Goal: Transaction & Acquisition: Purchase product/service

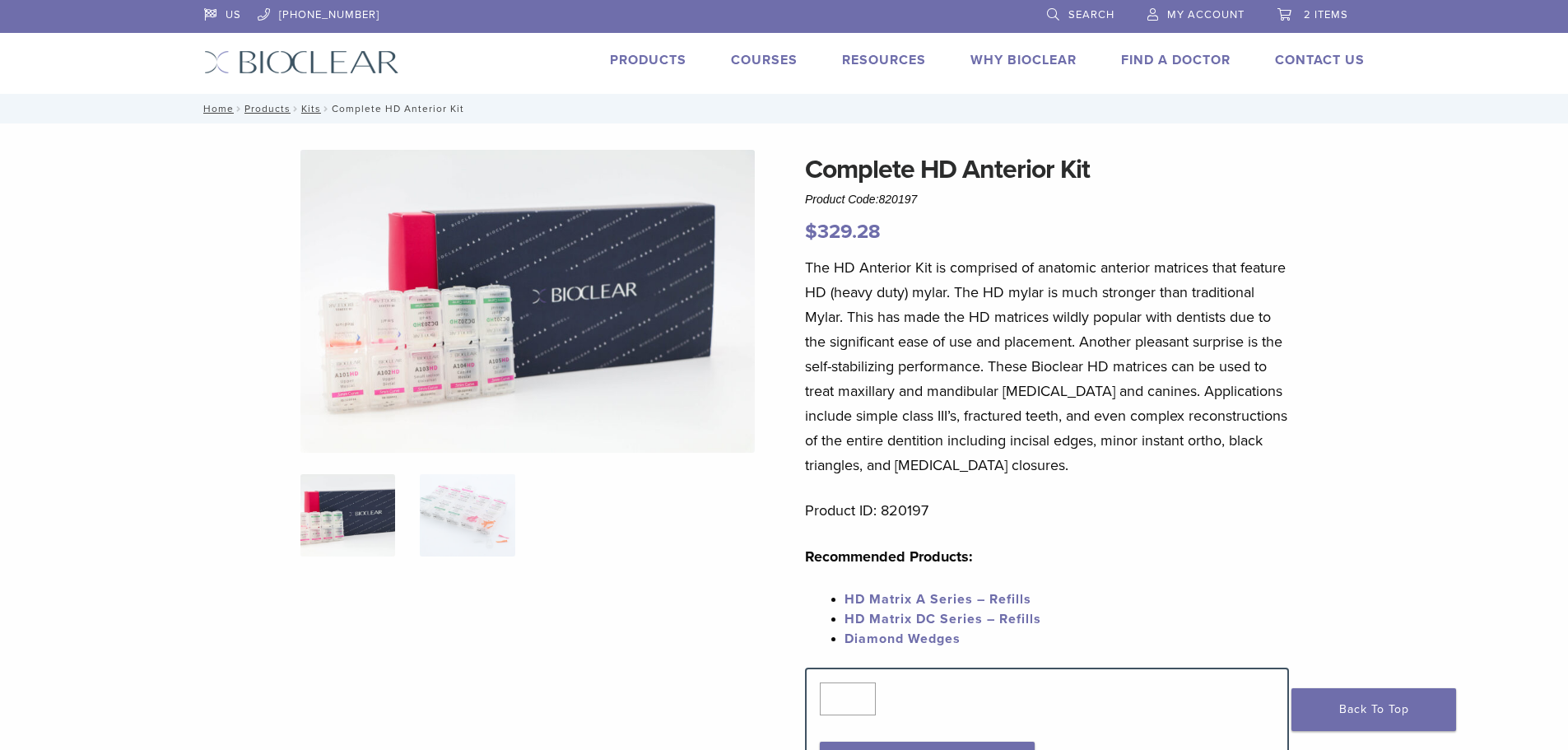
click at [926, 599] on link "HD Matrix A Series – Refills" at bounding box center [938, 599] width 187 height 16
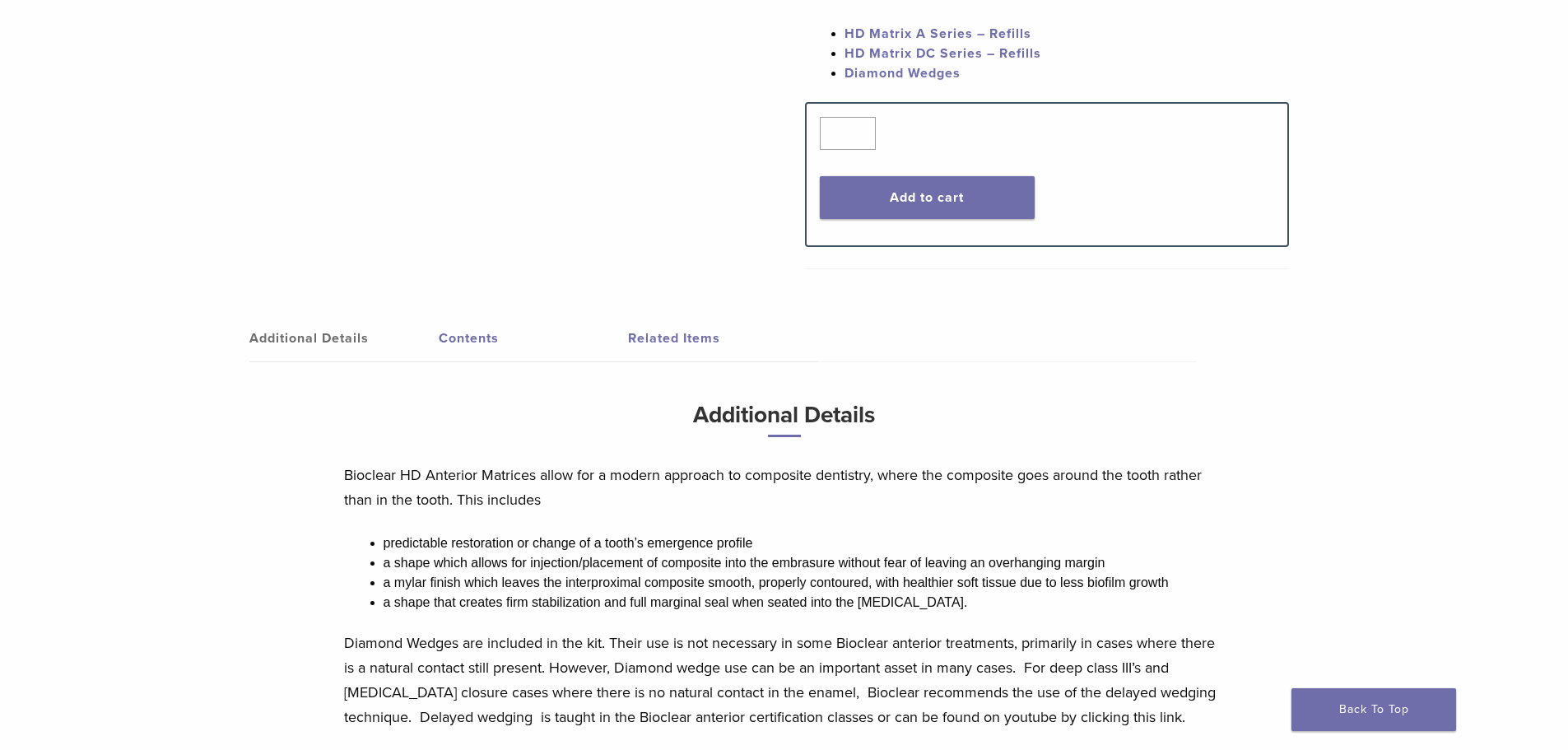
scroll to position [576, 0]
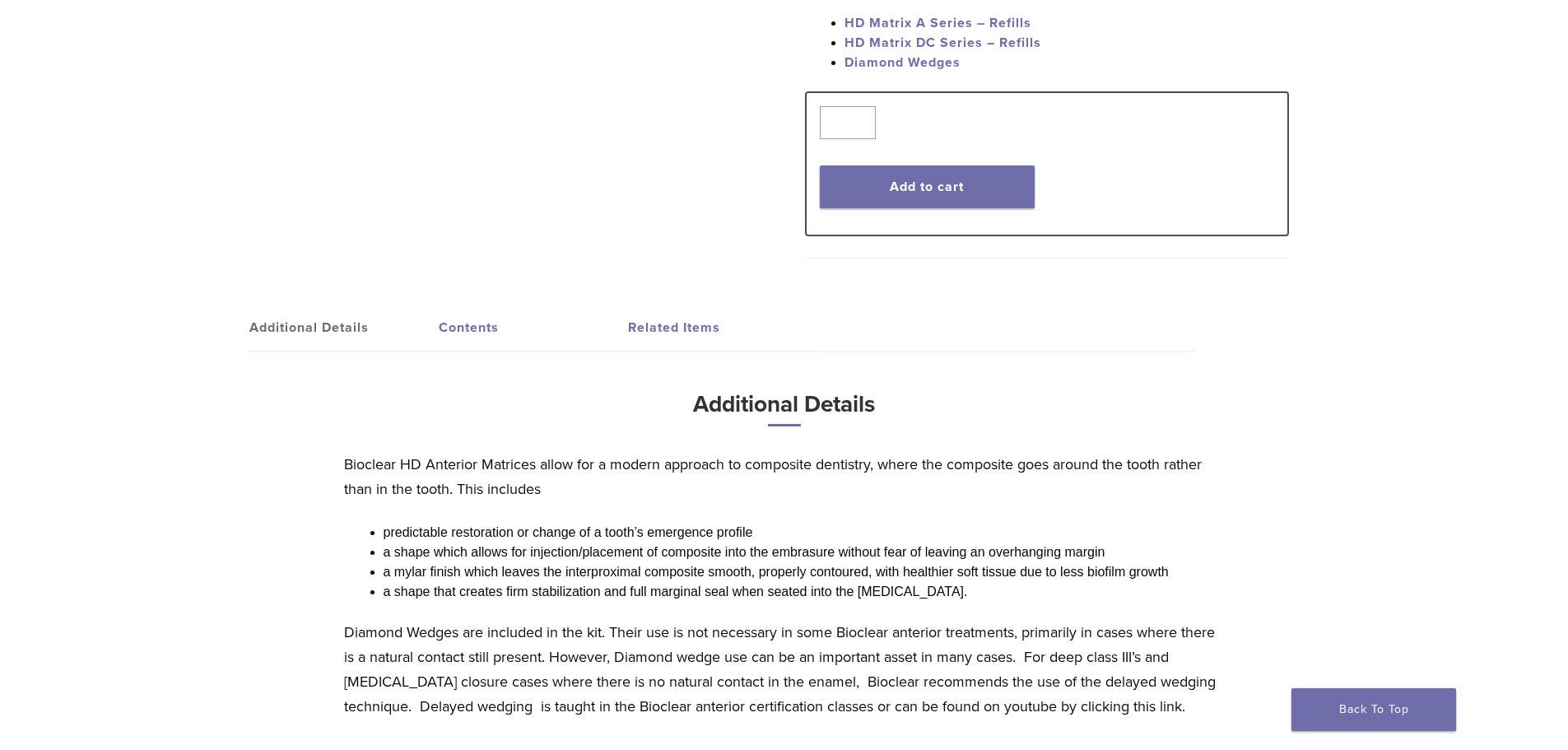
click at [456, 333] on link "Contents" at bounding box center [533, 327] width 189 height 46
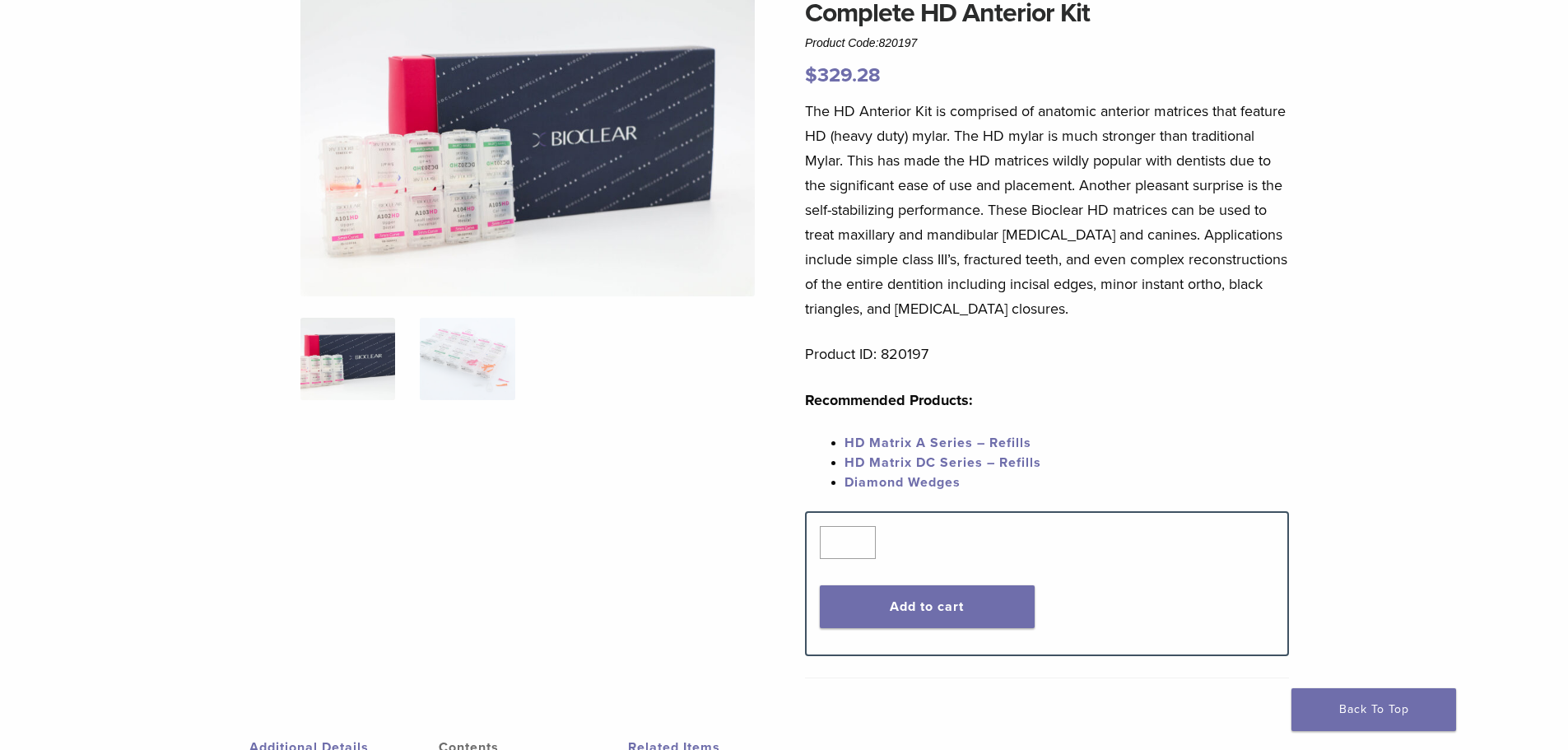
scroll to position [0, 0]
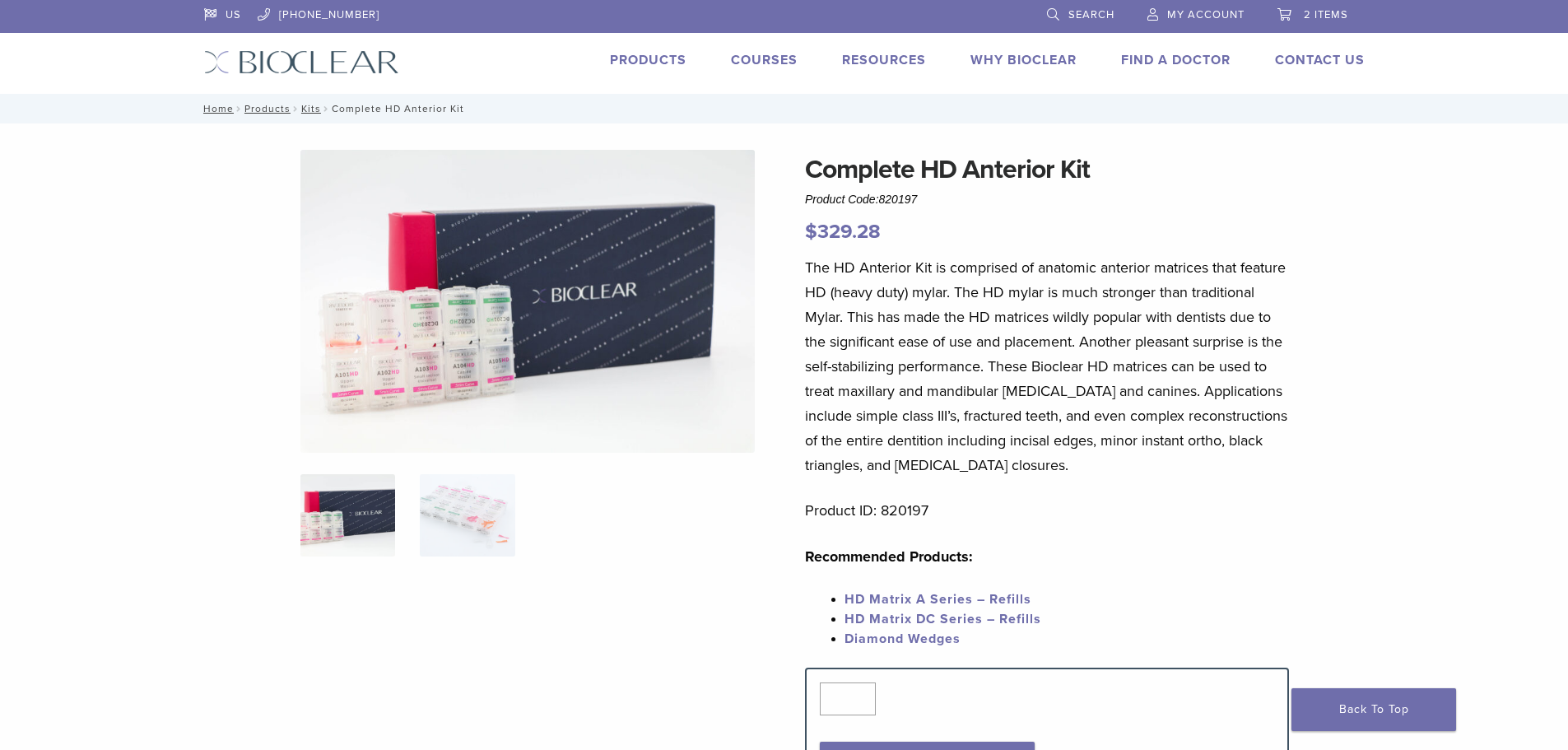
click at [634, 63] on link "Products" at bounding box center [648, 60] width 77 height 16
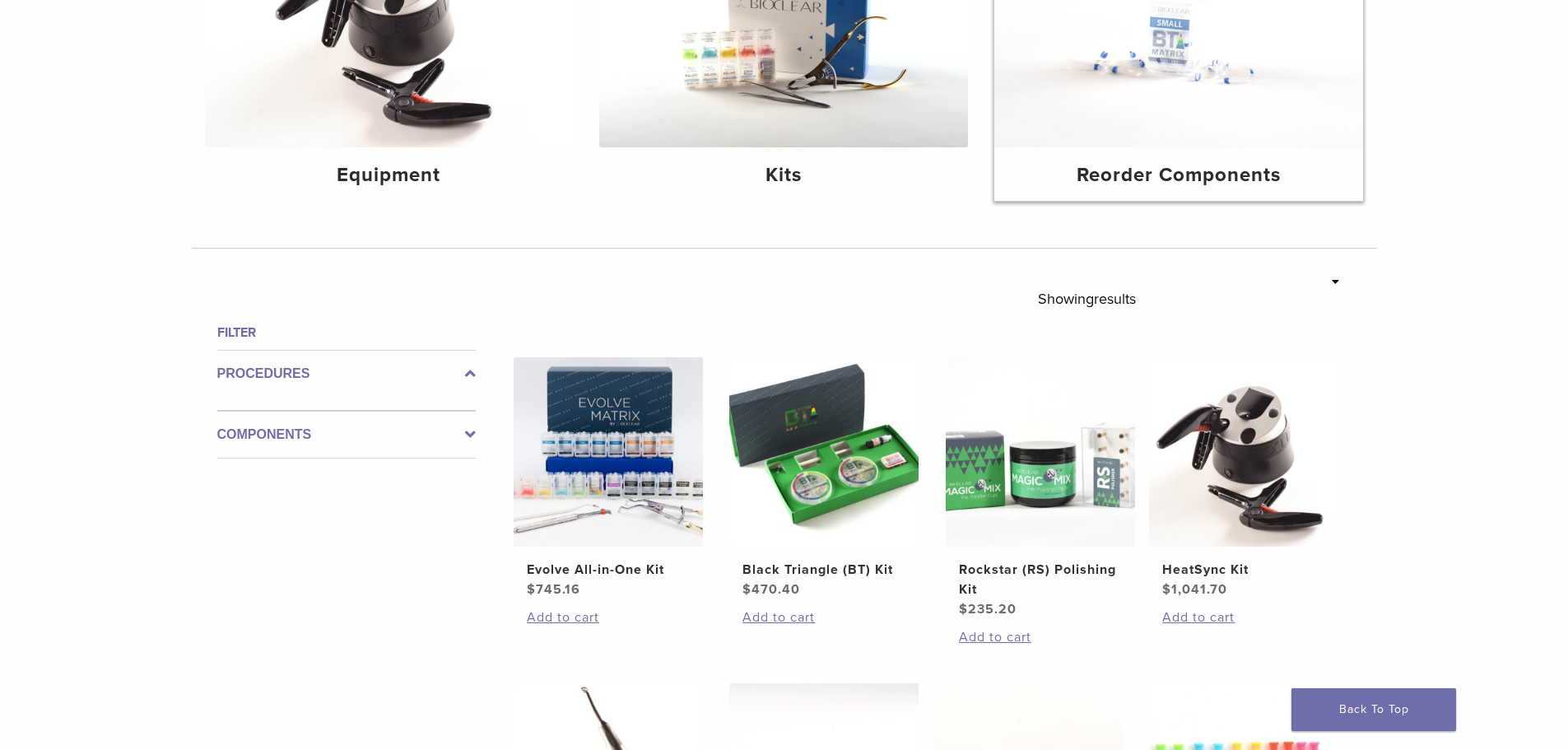
scroll to position [329, 0]
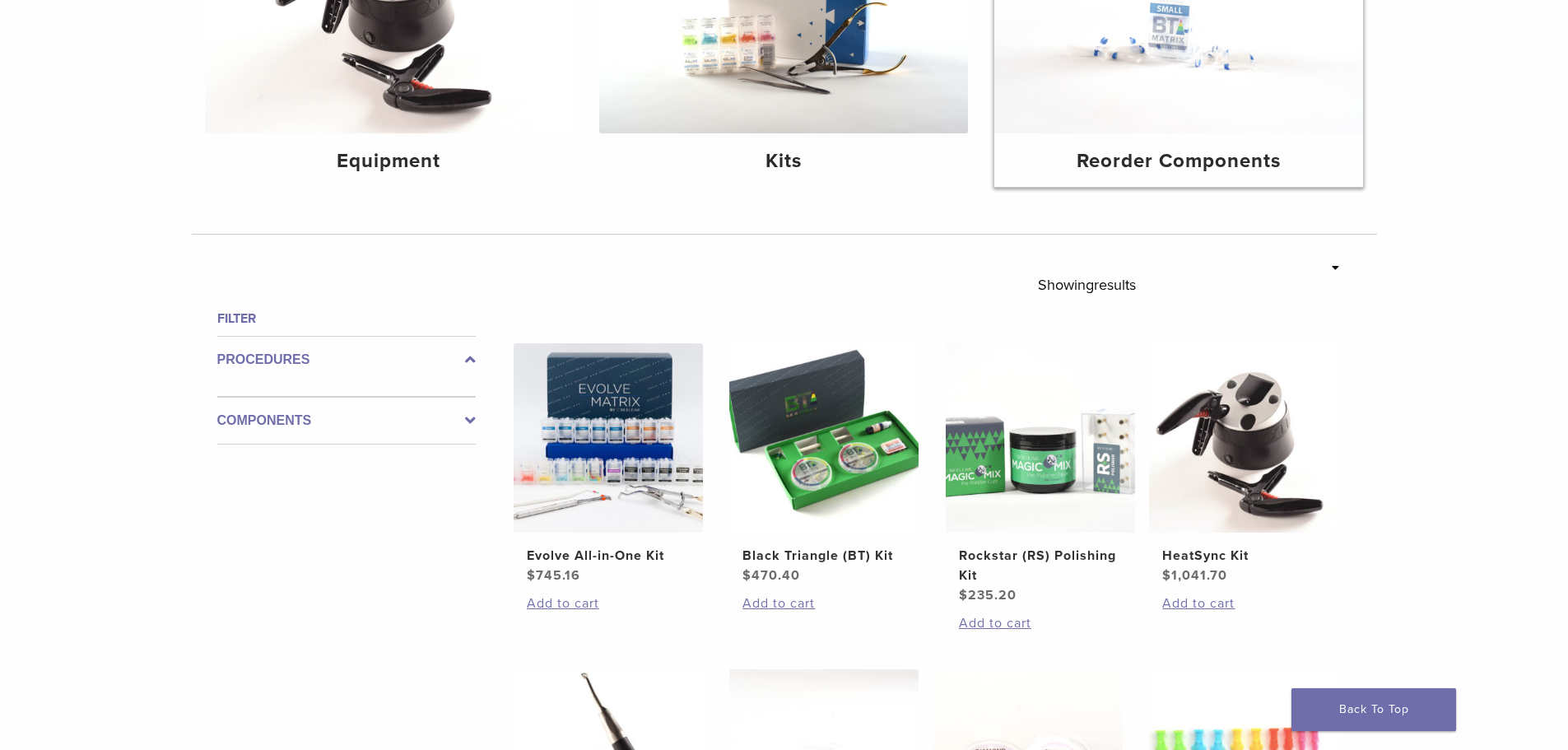
click at [1106, 82] on img at bounding box center [1179, 10] width 369 height 246
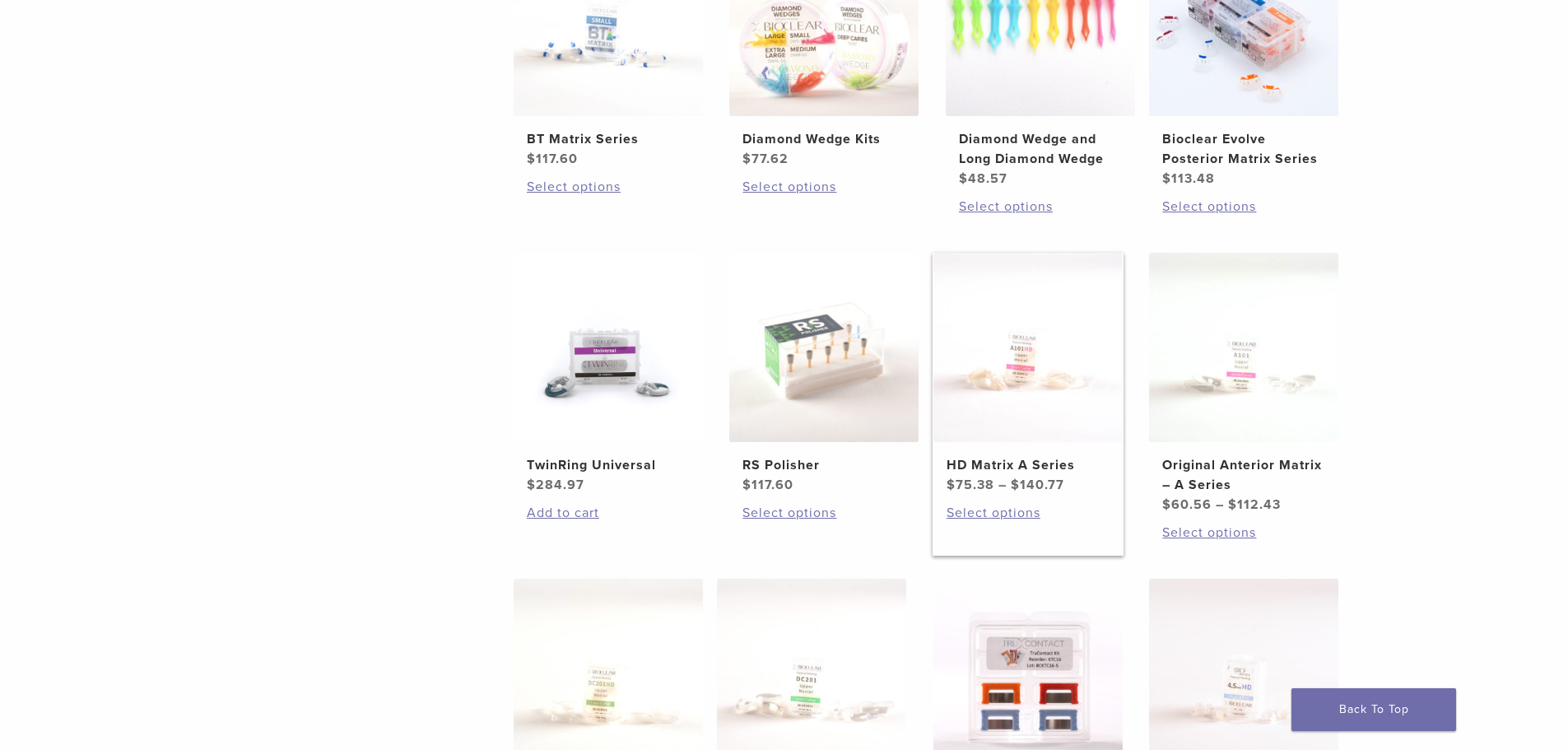
scroll to position [576, 0]
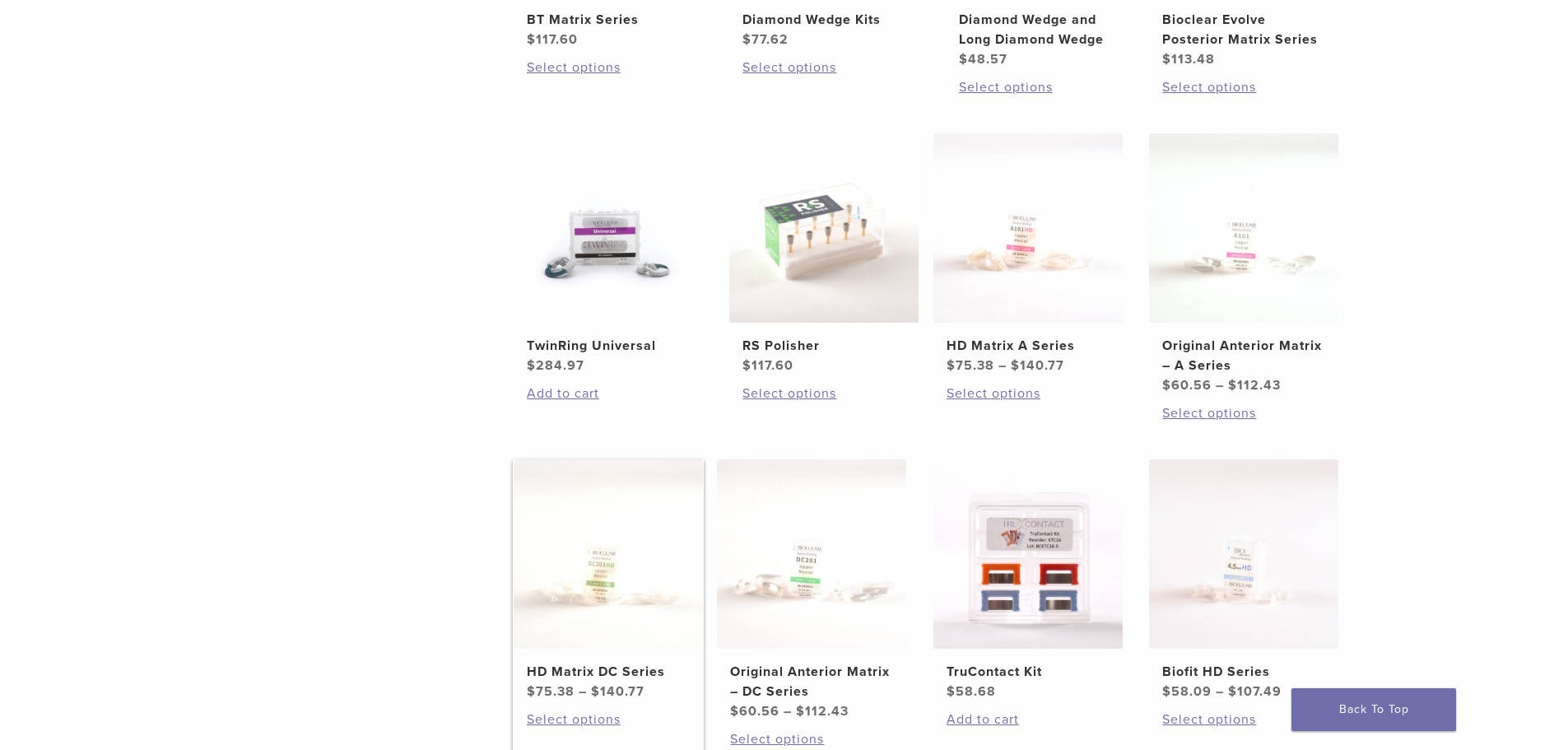
click at [632, 543] on img at bounding box center [608, 553] width 189 height 189
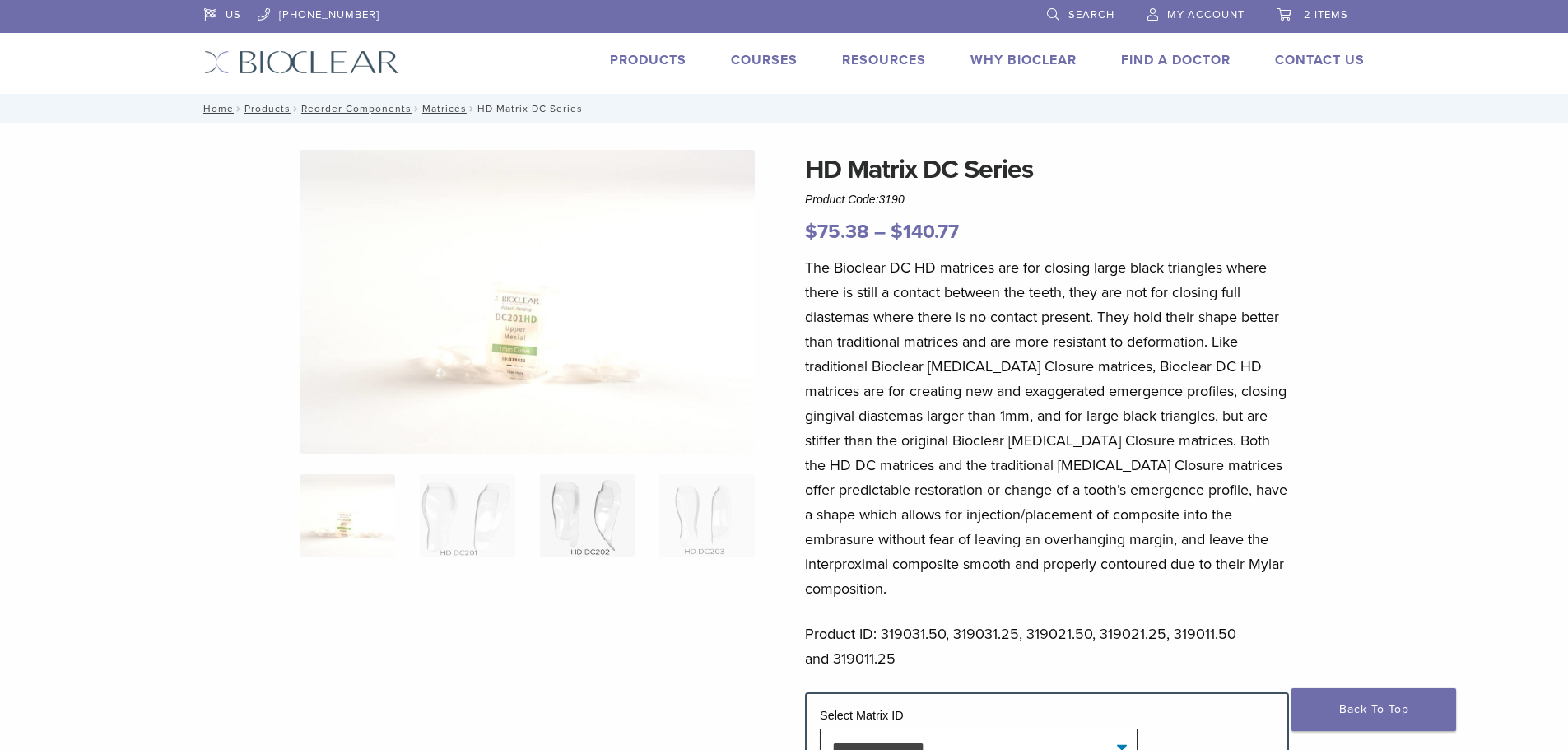
click at [570, 511] on img at bounding box center [588, 515] width 95 height 82
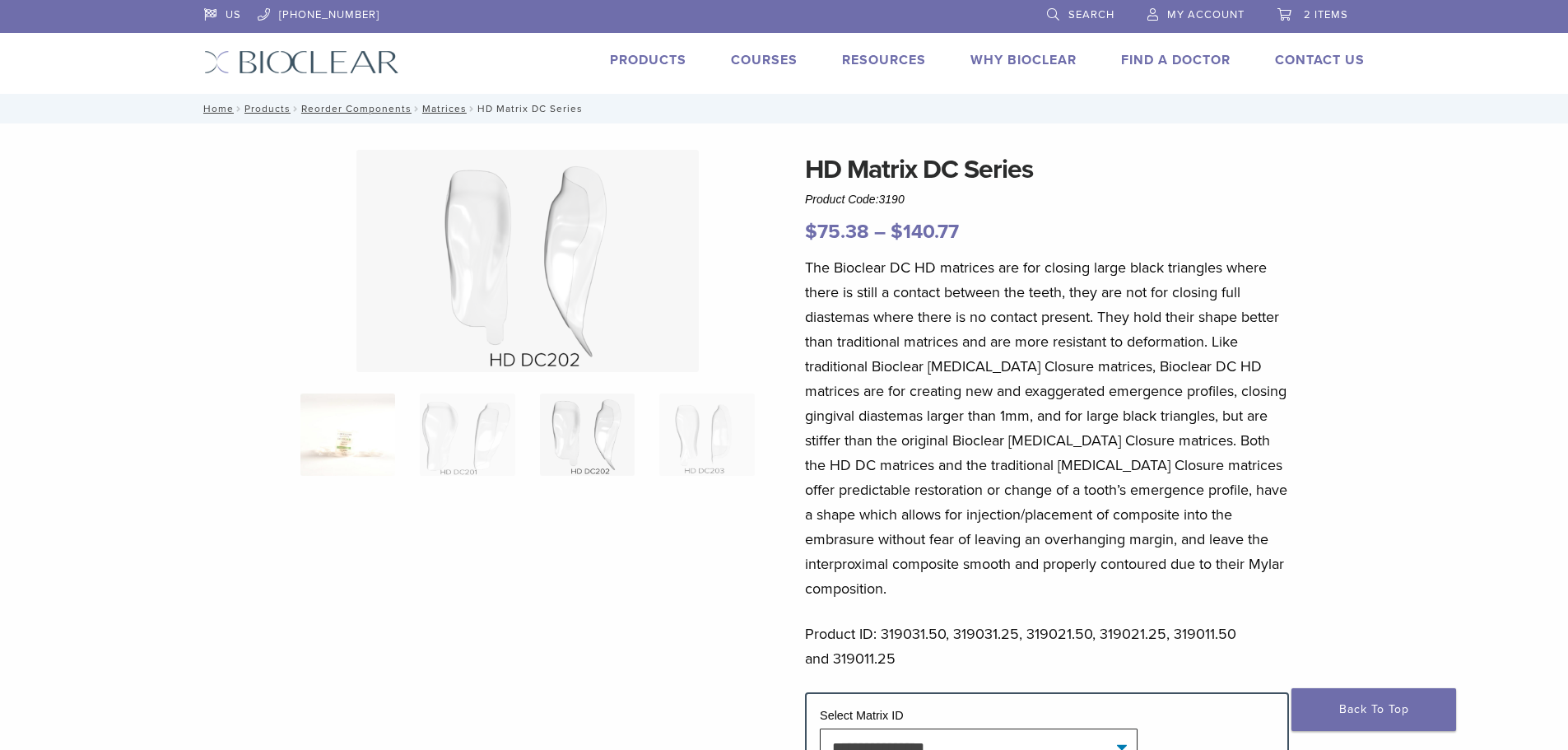
click at [367, 453] on img at bounding box center [348, 434] width 95 height 82
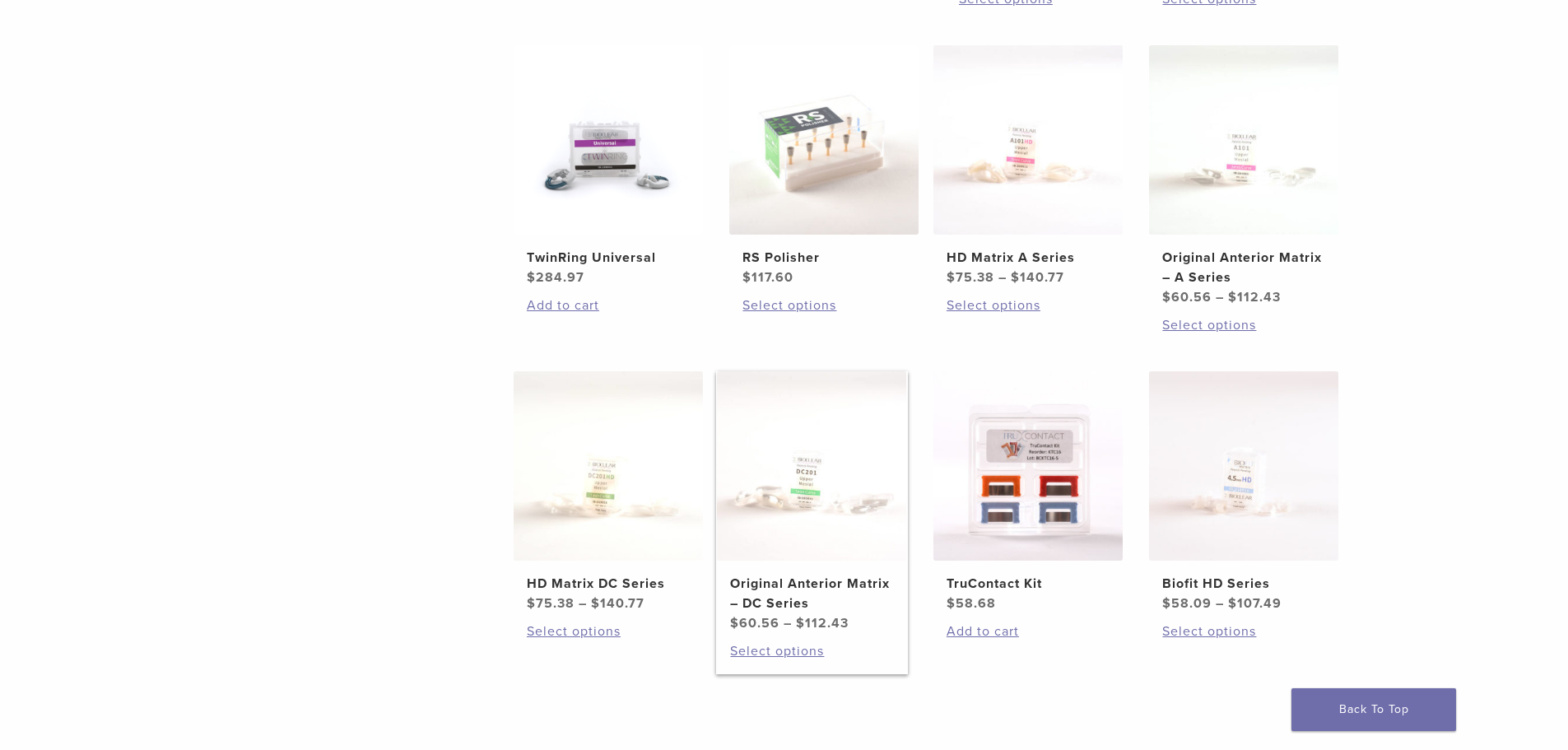
scroll to position [657, 0]
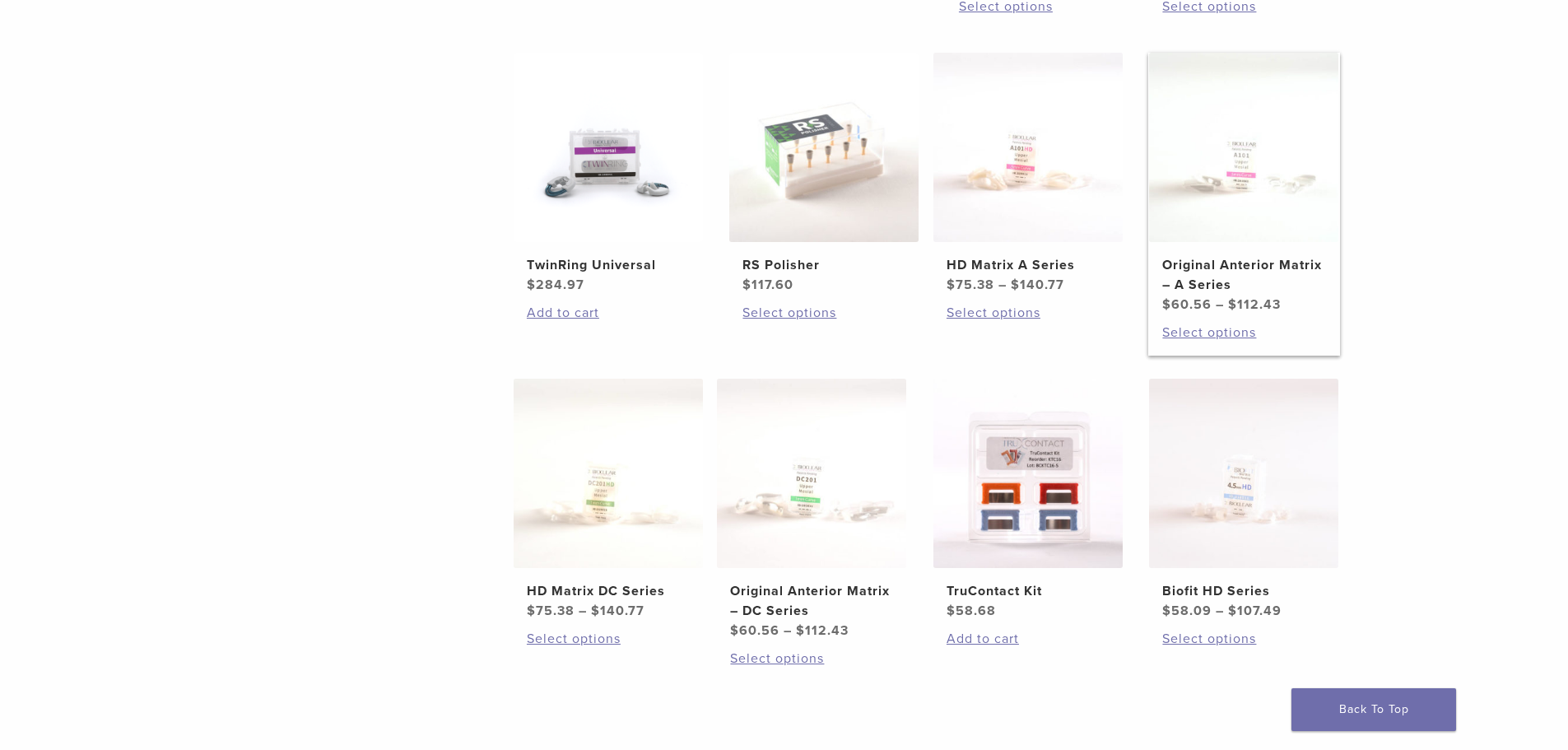
click at [1218, 162] on img at bounding box center [1244, 147] width 189 height 189
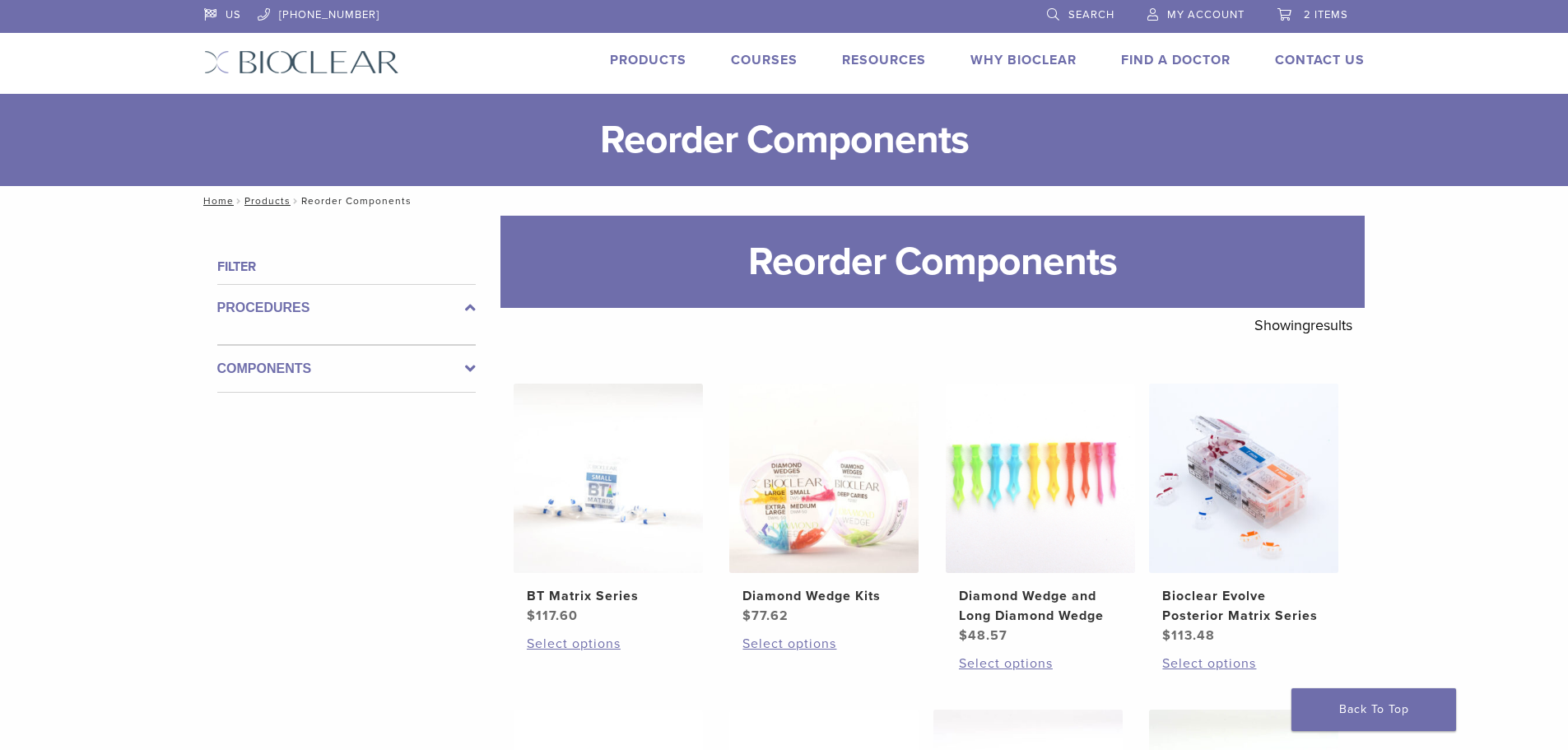
scroll to position [657, 0]
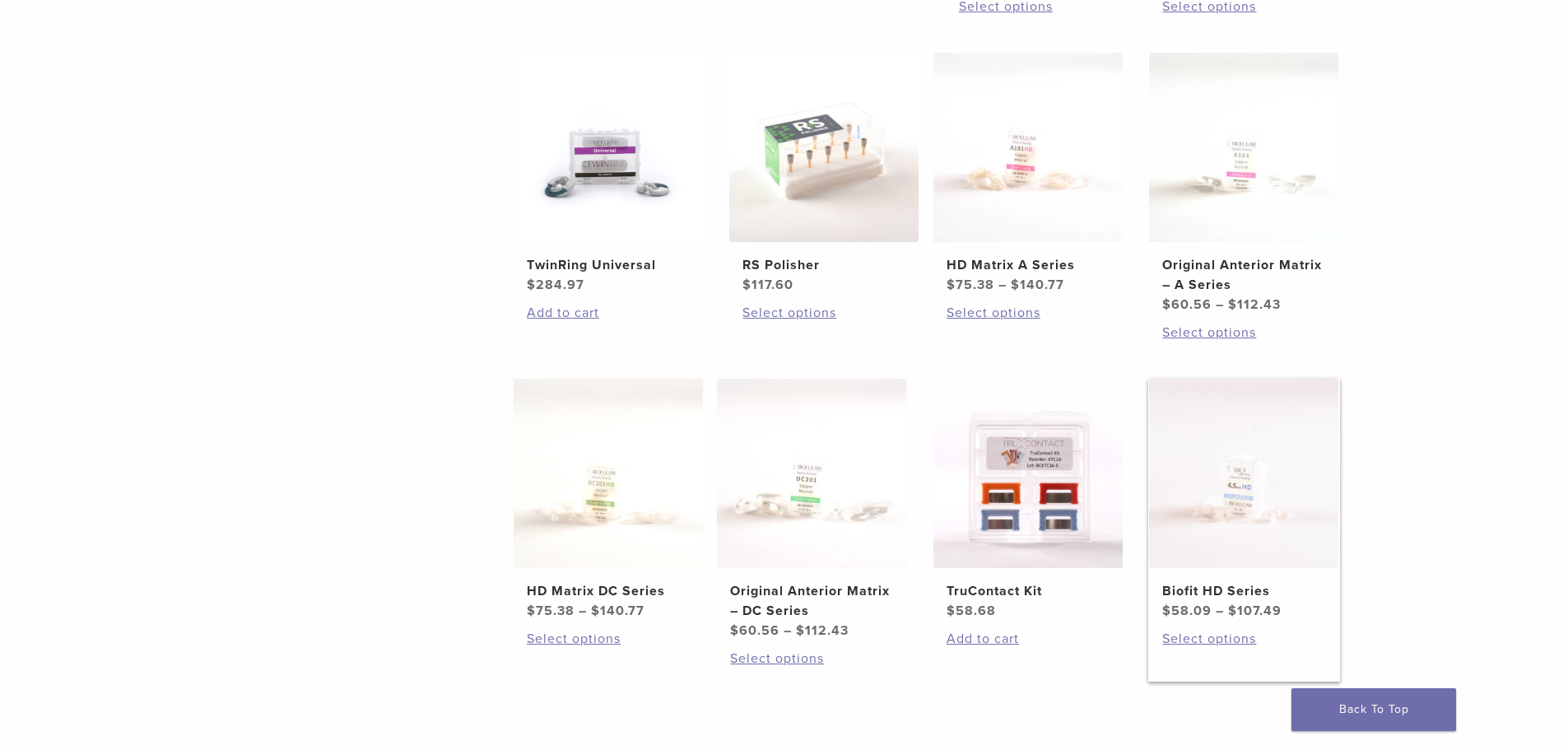
click at [1252, 556] on img at bounding box center [1244, 473] width 189 height 189
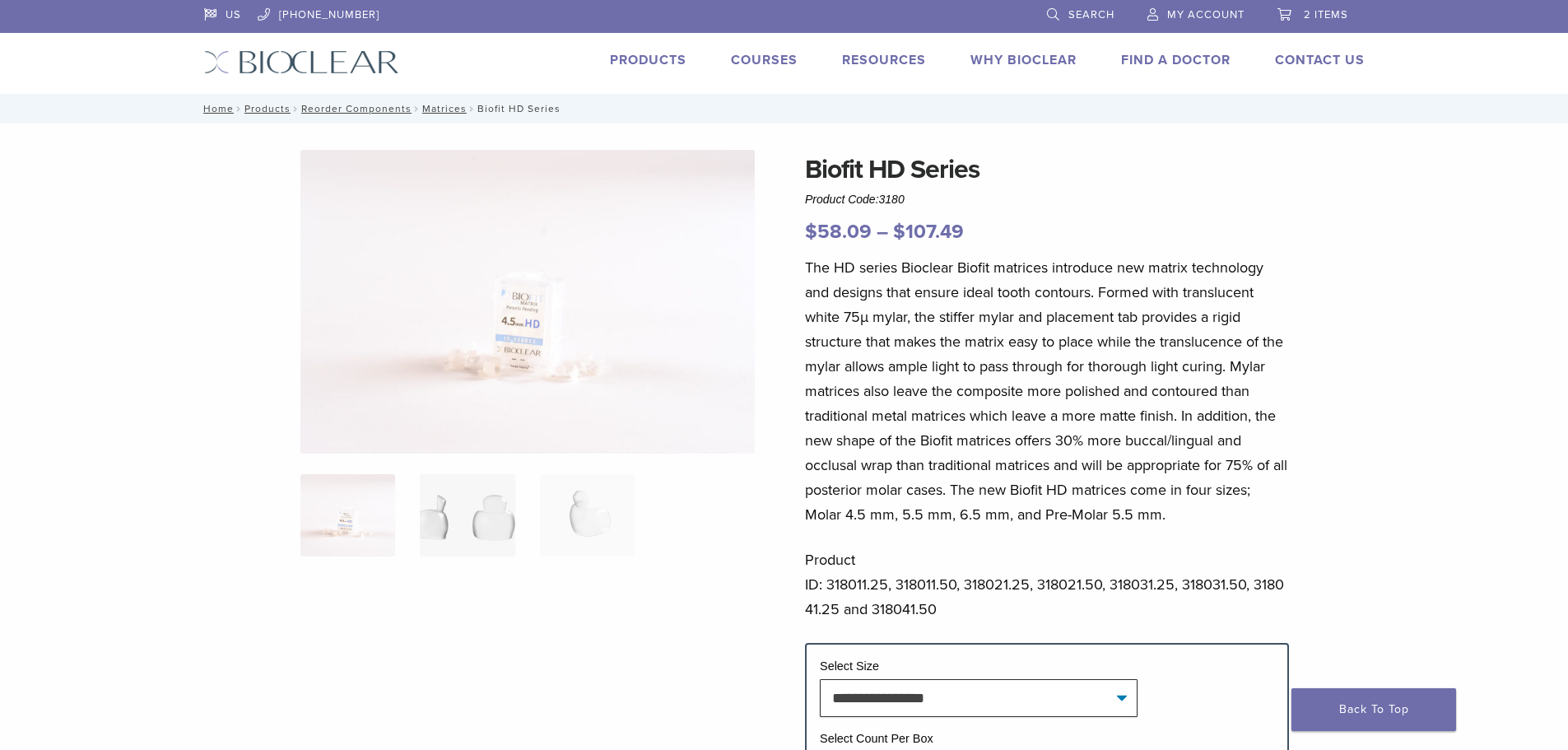
click at [431, 516] on img at bounding box center [468, 515] width 95 height 82
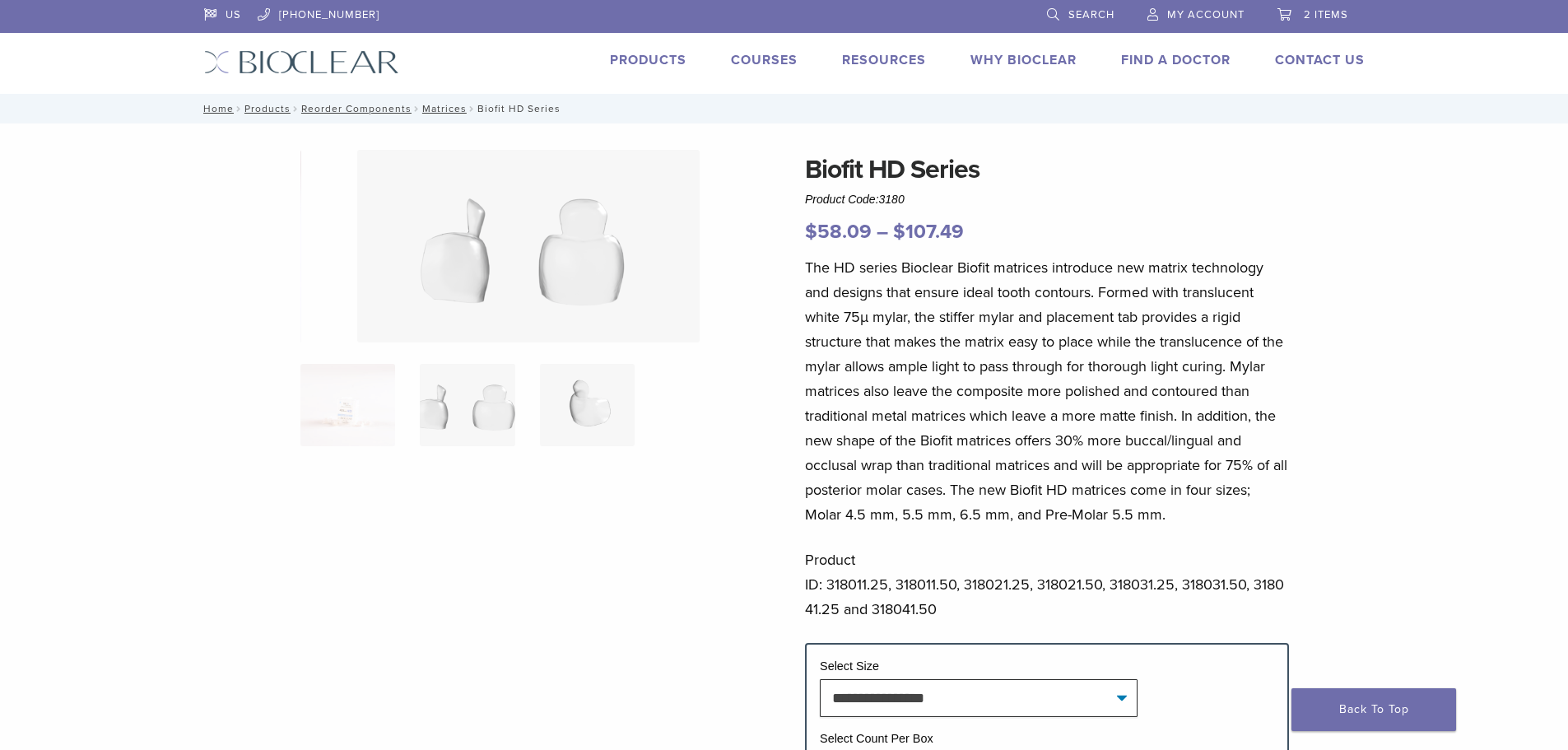
click at [579, 419] on img at bounding box center [588, 404] width 95 height 82
click at [376, 406] on img at bounding box center [348, 404] width 95 height 82
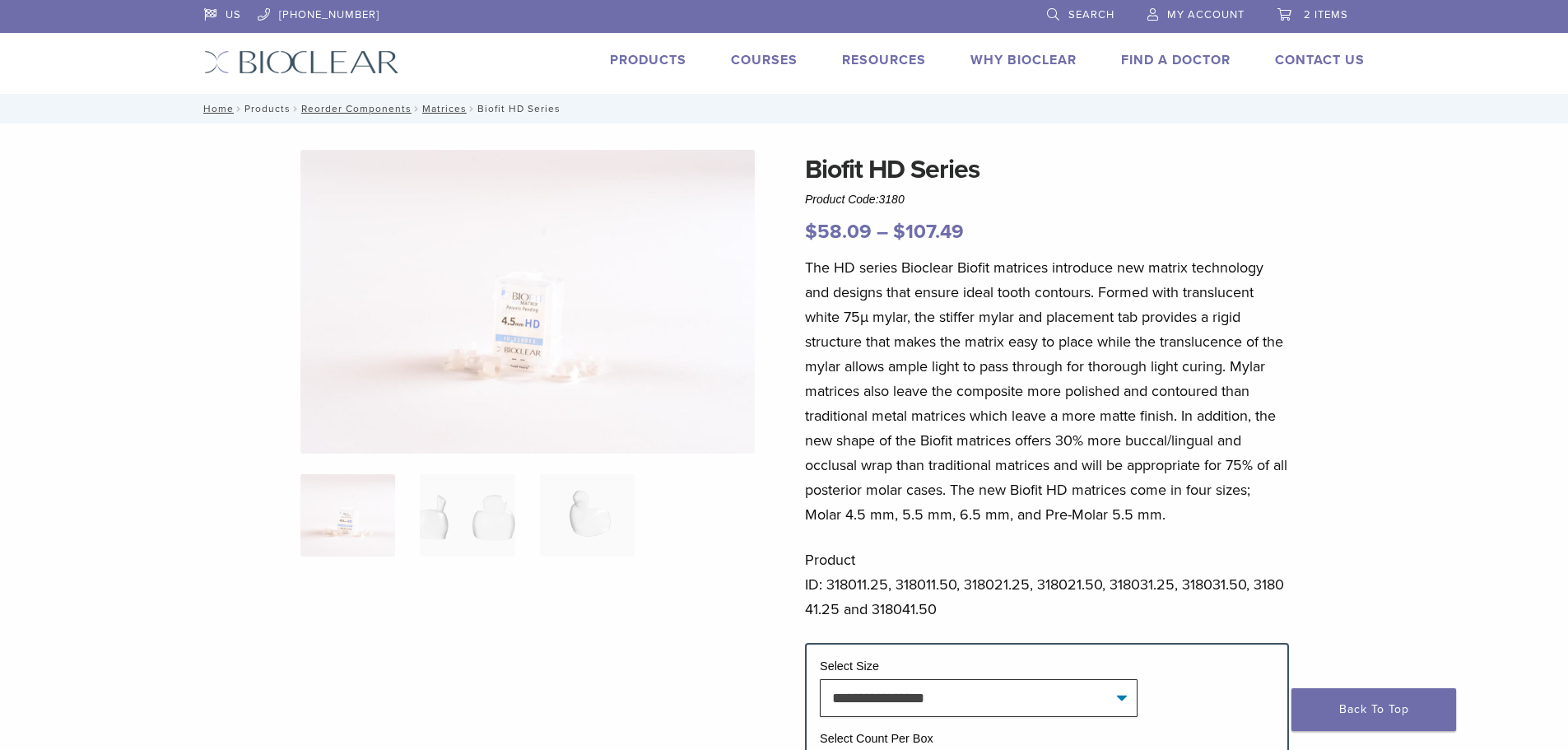
click at [272, 103] on link "Products" at bounding box center [267, 108] width 46 height 11
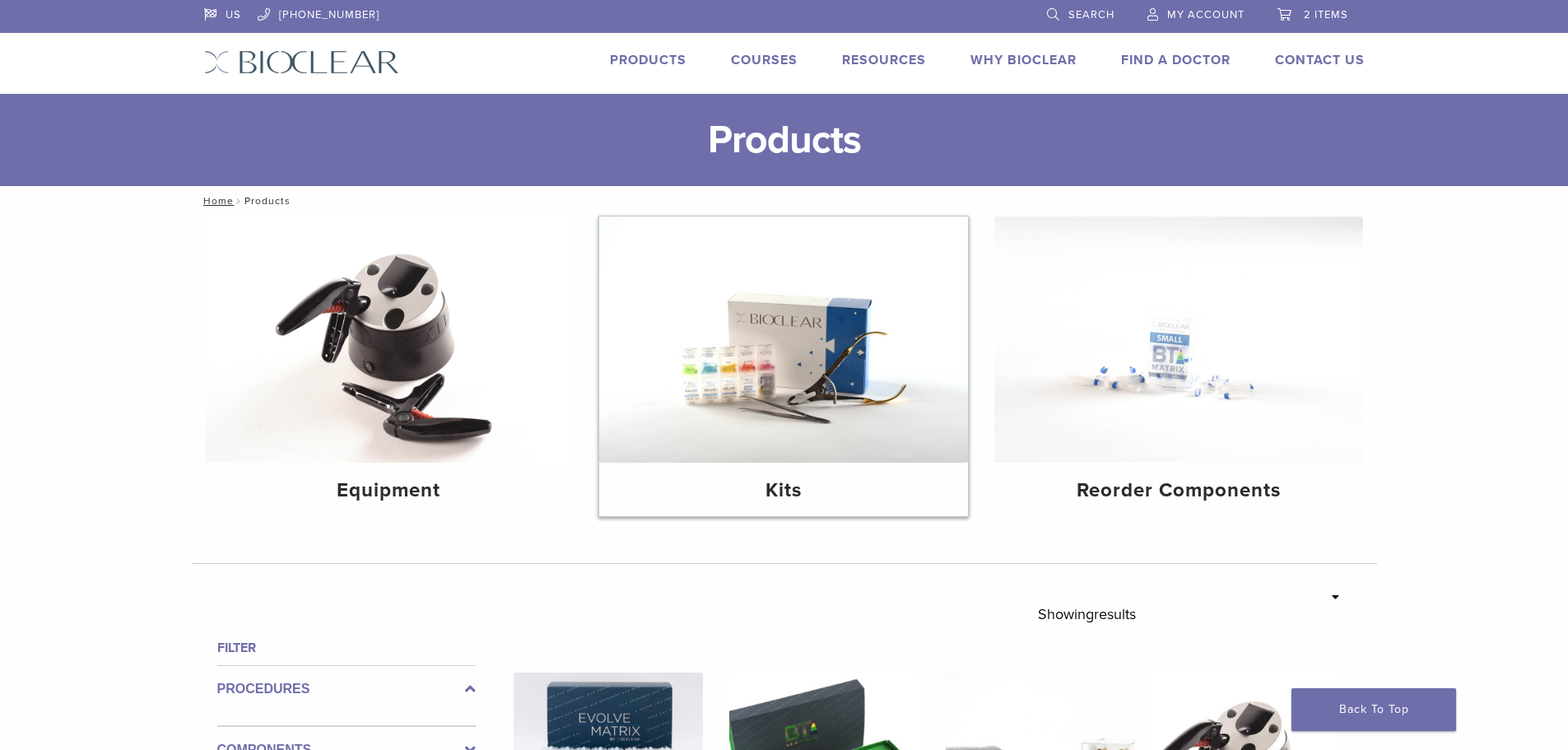
click at [808, 449] on img at bounding box center [783, 339] width 369 height 246
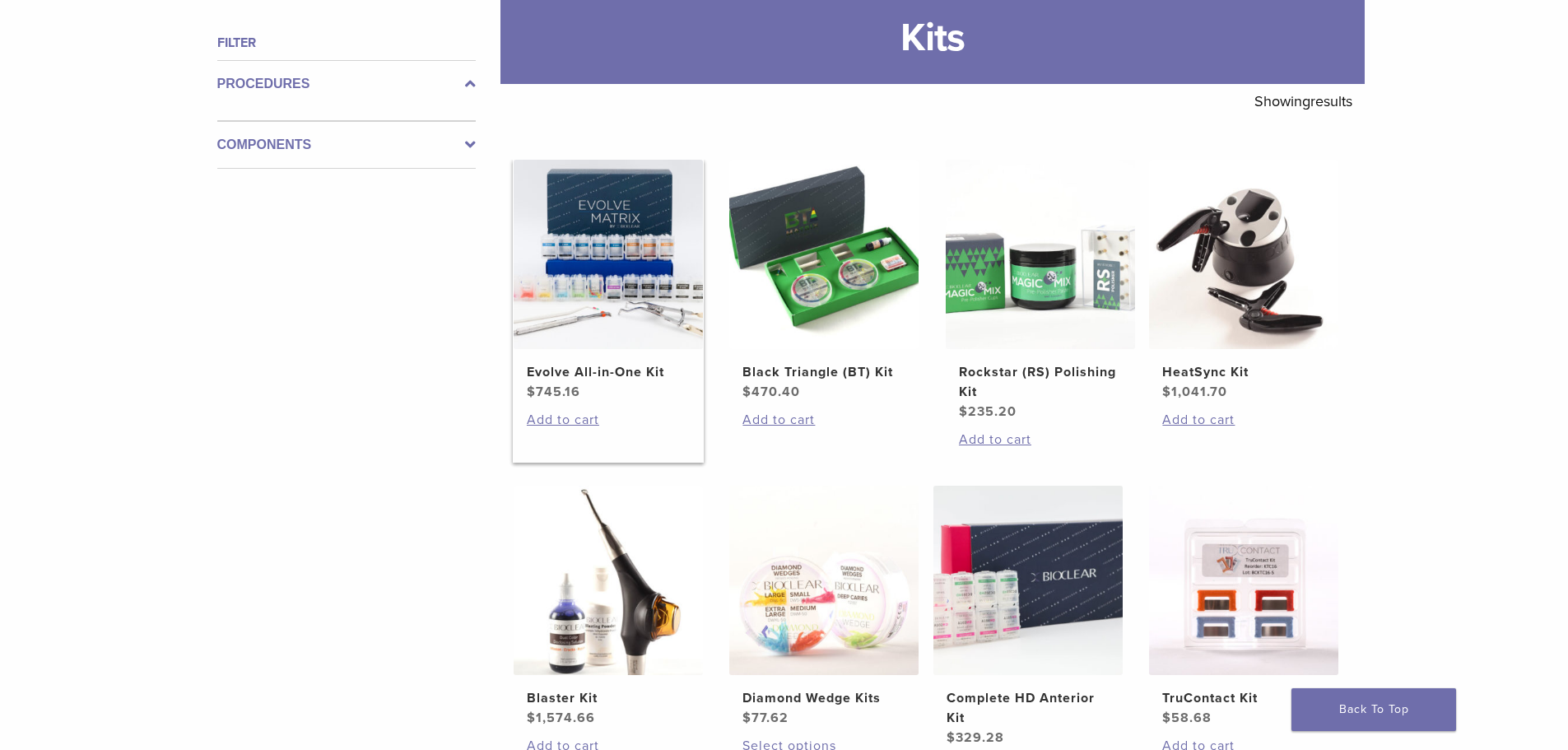
scroll to position [247, 0]
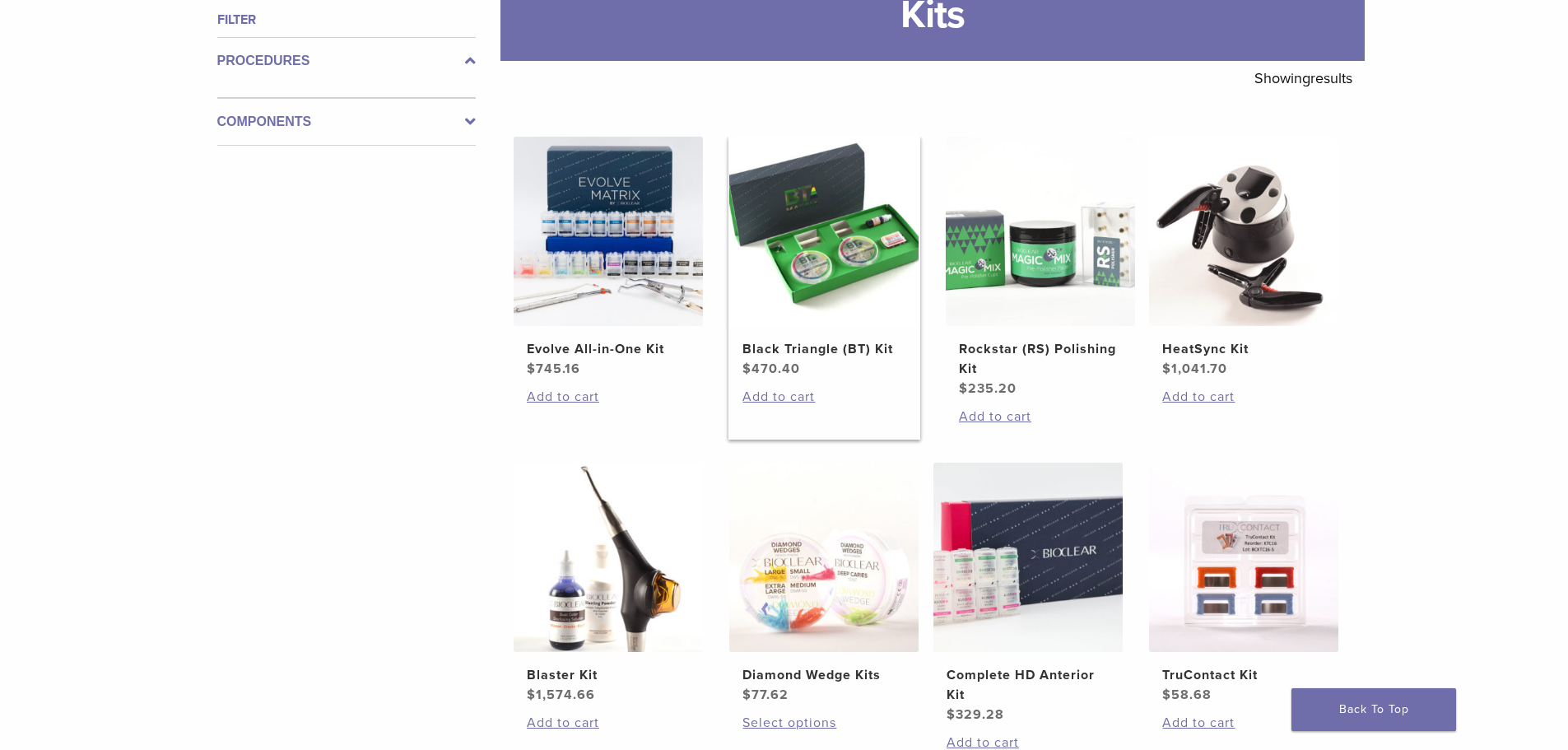
click at [837, 245] on img at bounding box center [824, 231] width 189 height 189
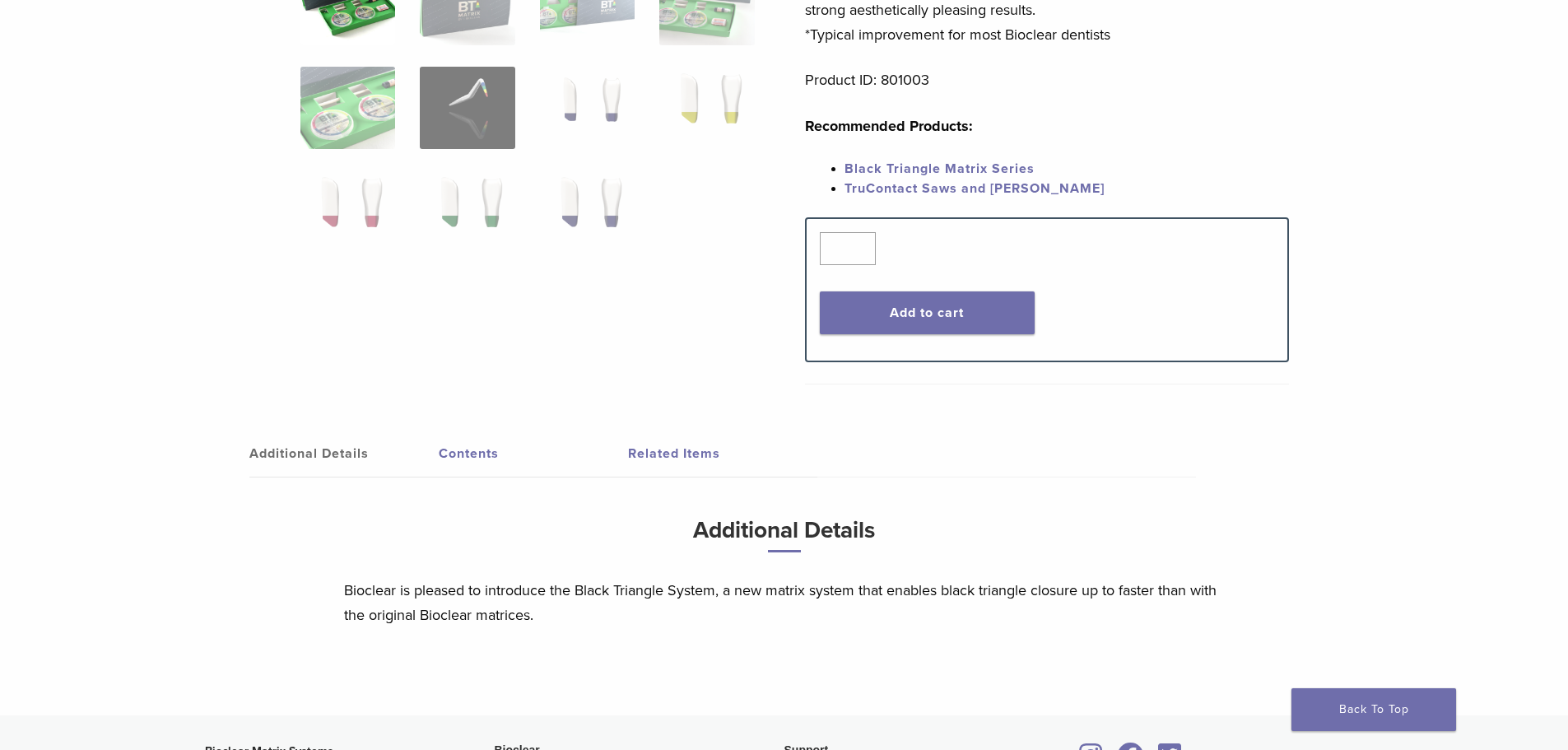
scroll to position [576, 0]
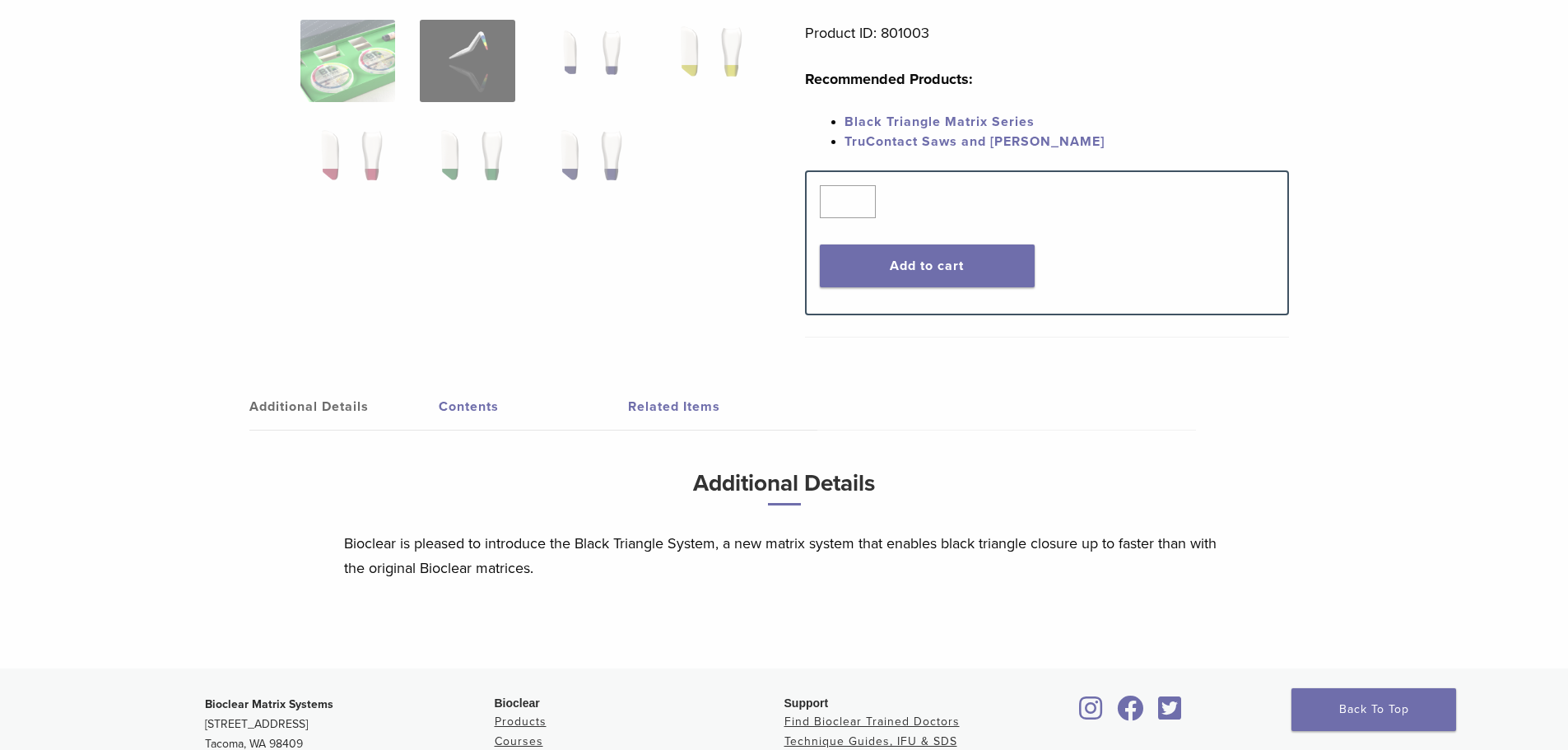
click at [483, 412] on link "Contents" at bounding box center [533, 406] width 189 height 46
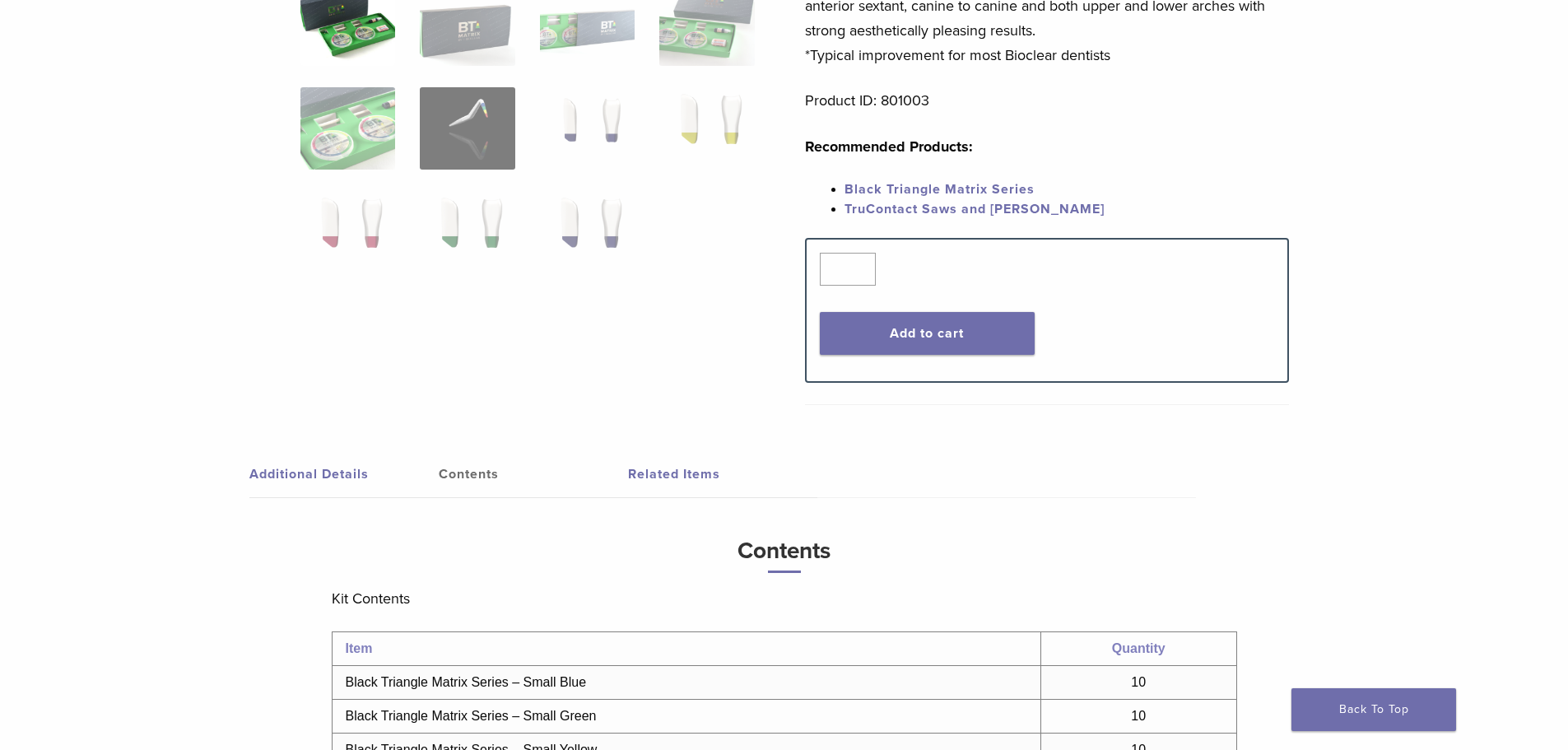
scroll to position [493, 0]
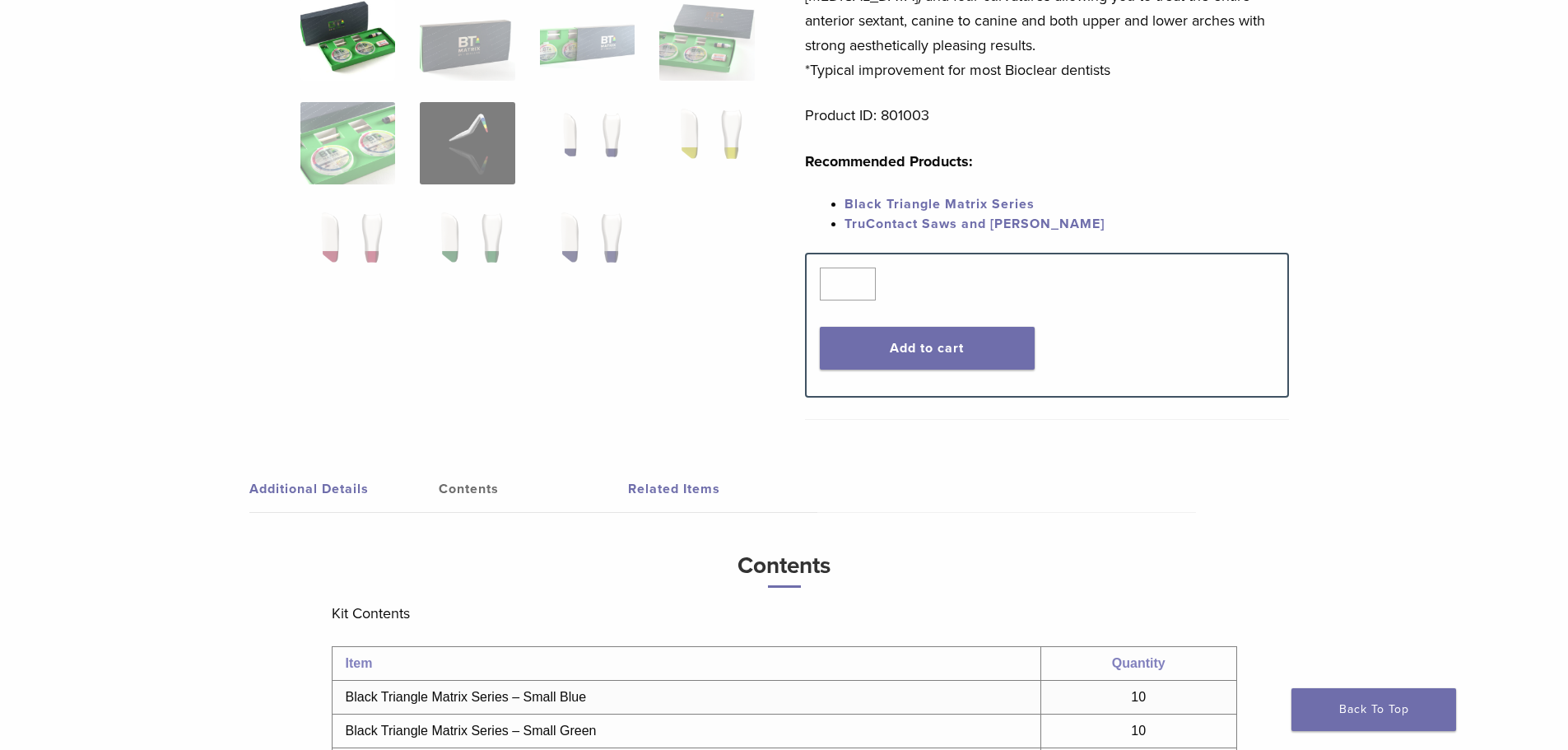
click at [998, 200] on link "Black Triangle Matrix Series" at bounding box center [940, 204] width 190 height 16
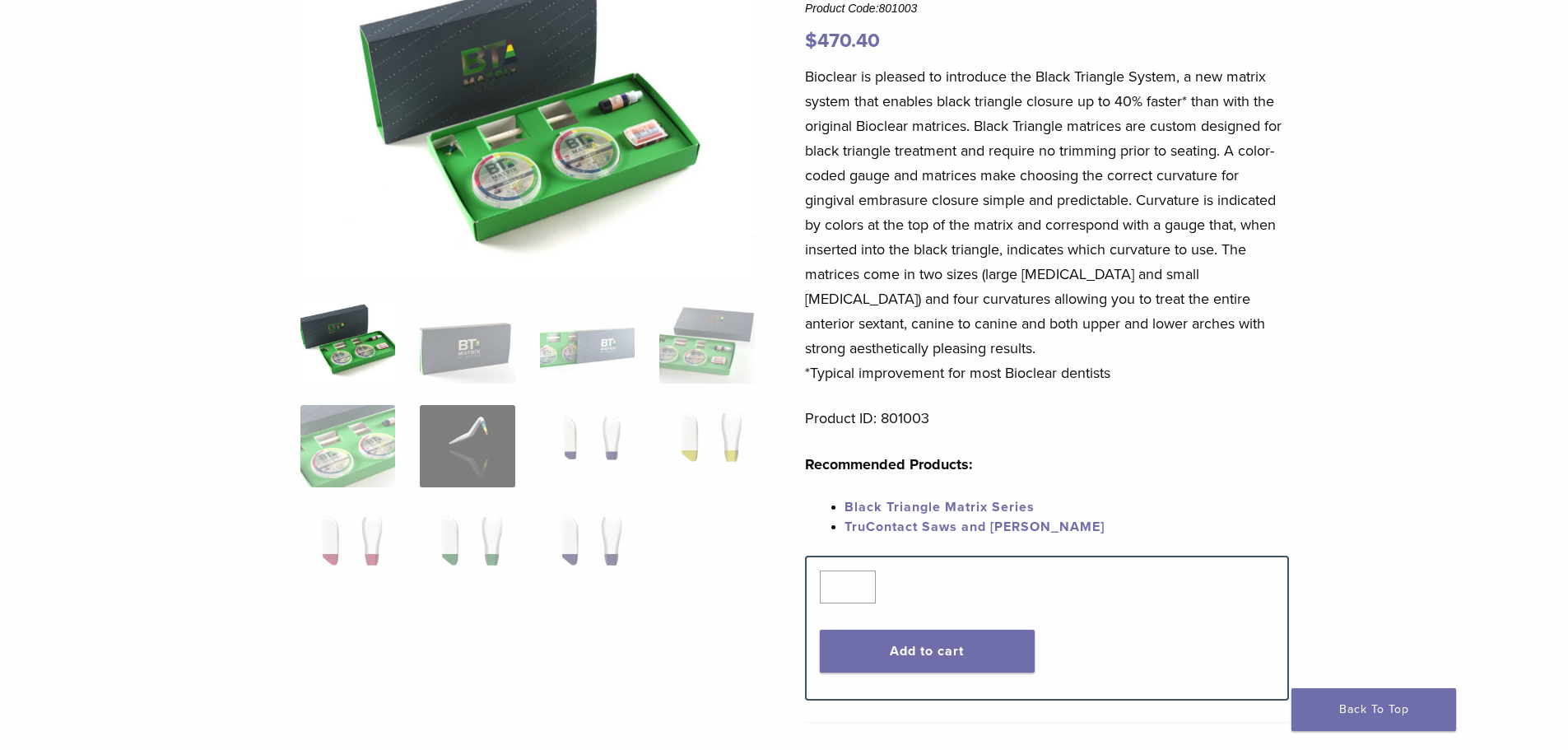
scroll to position [164, 0]
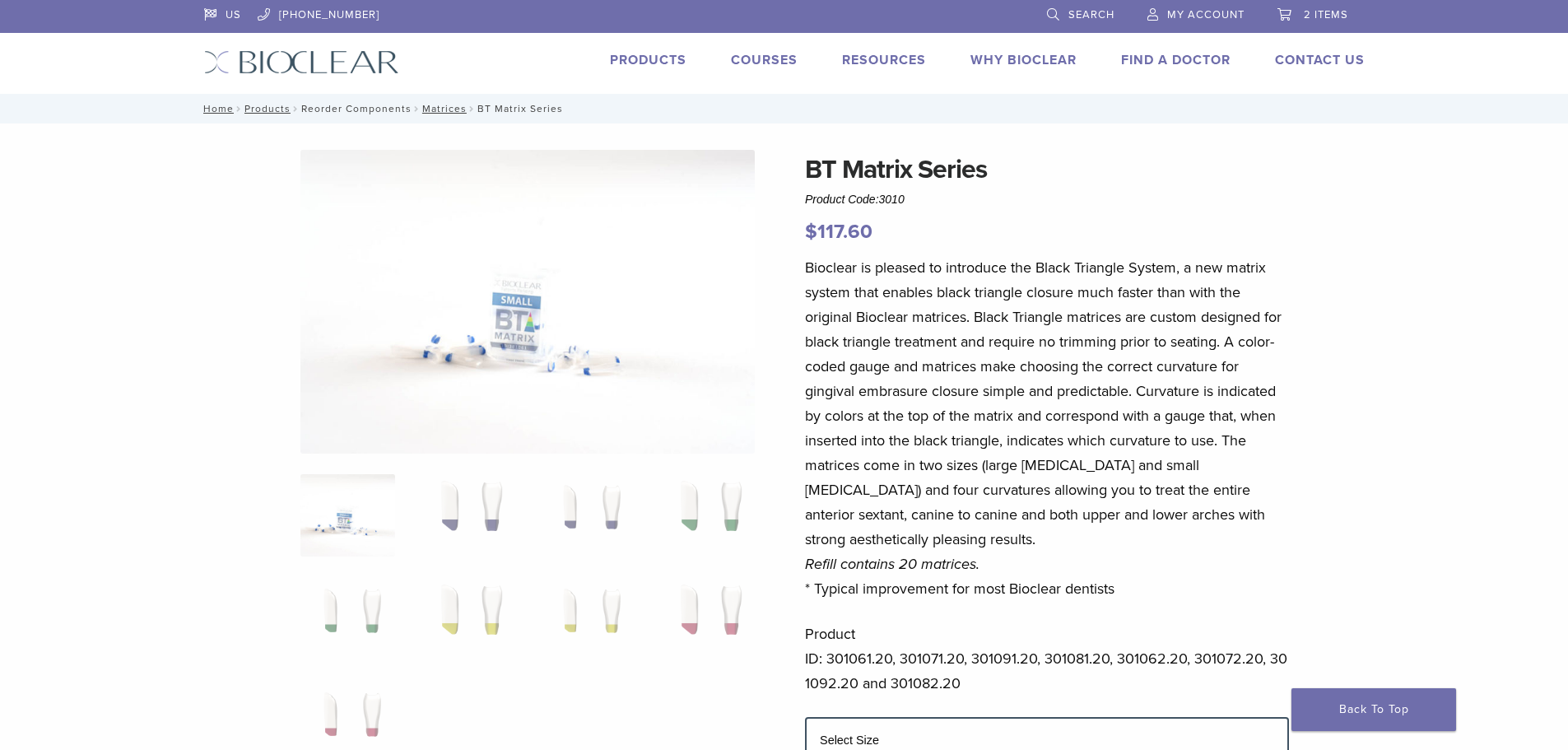
click at [354, 111] on link "Reorder Components" at bounding box center [357, 108] width 111 height 11
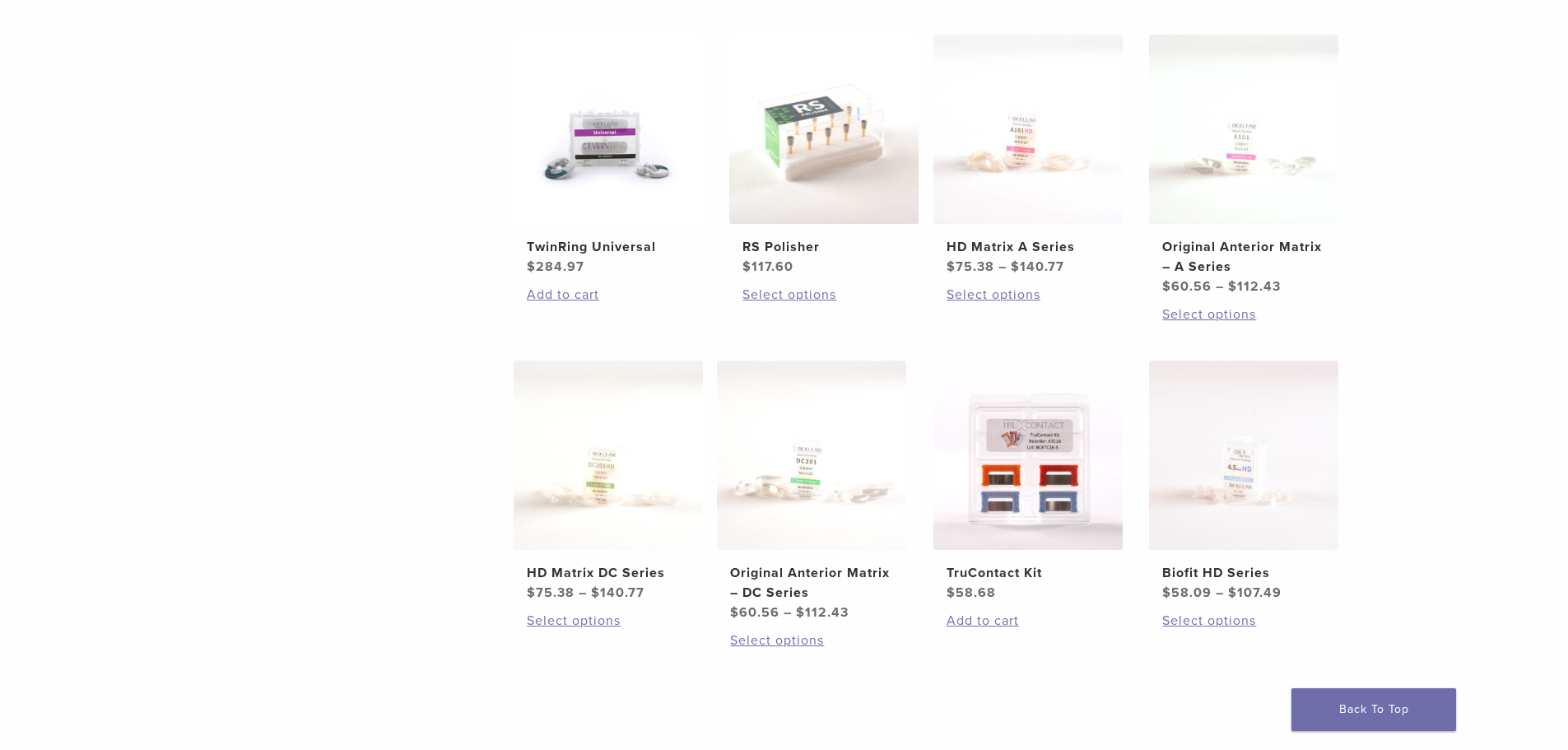
scroll to position [740, 0]
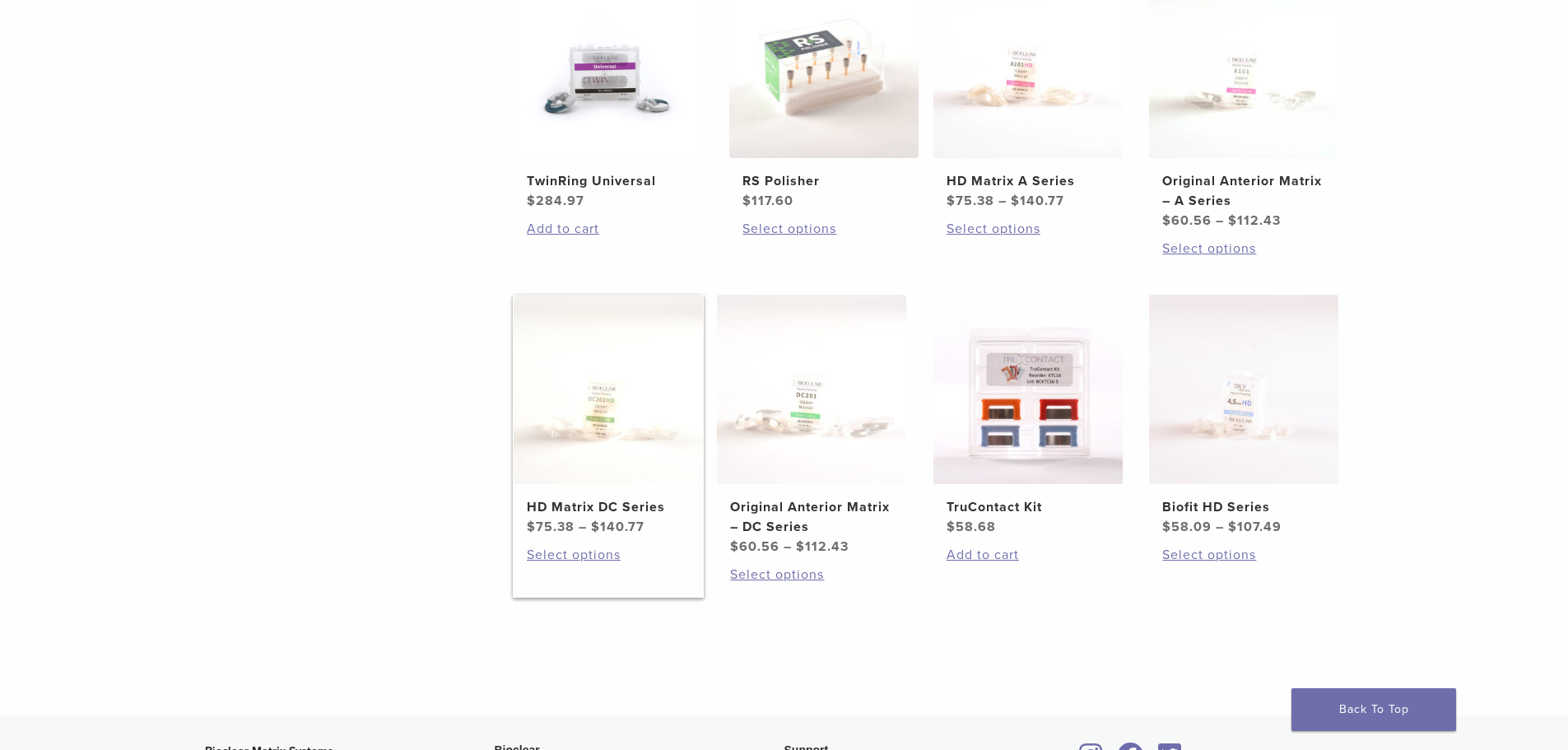
click at [620, 450] on img at bounding box center [608, 389] width 189 height 189
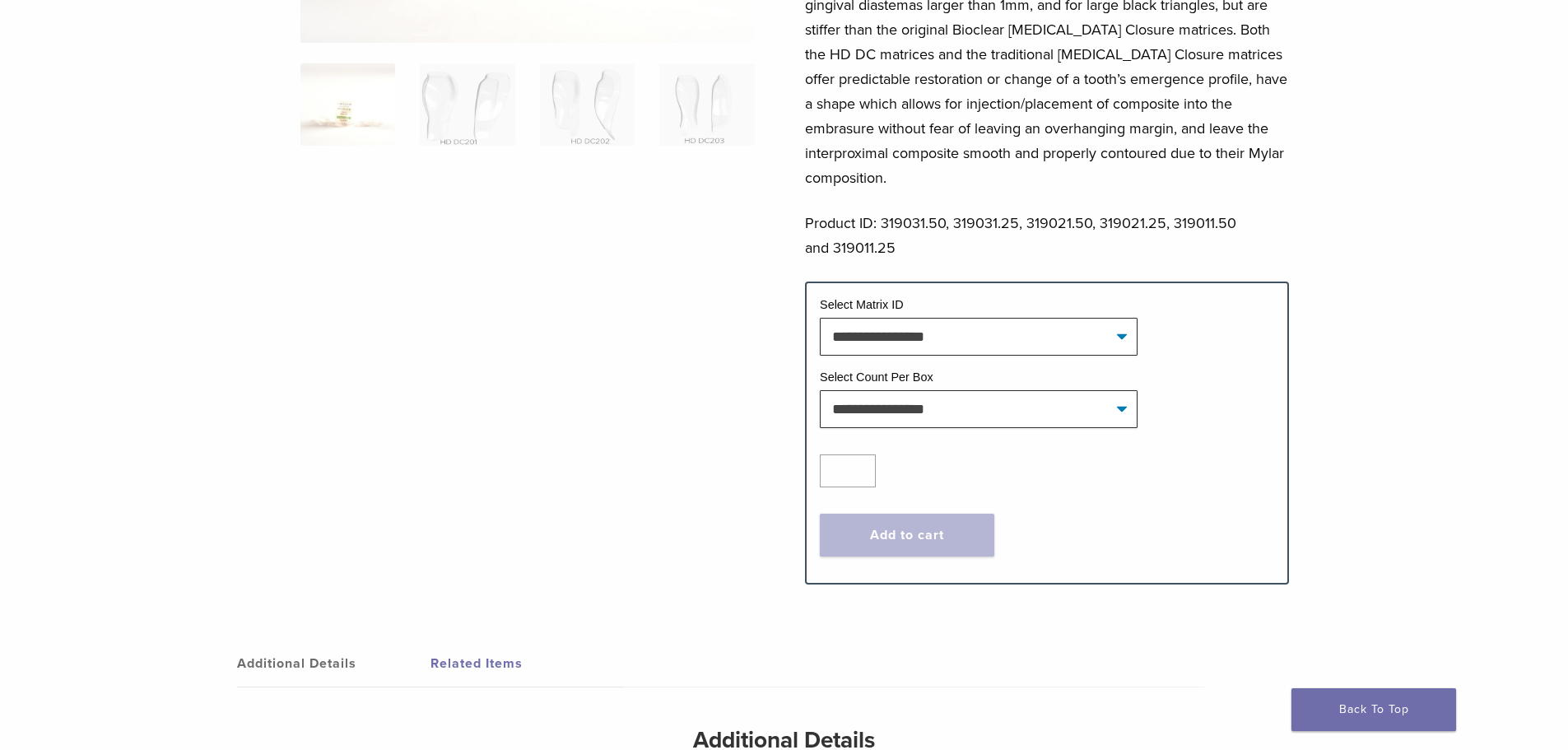
scroll to position [411, 0]
click at [886, 321] on select "**********" at bounding box center [979, 336] width 318 height 38
click at [879, 323] on select "**********" at bounding box center [979, 336] width 318 height 38
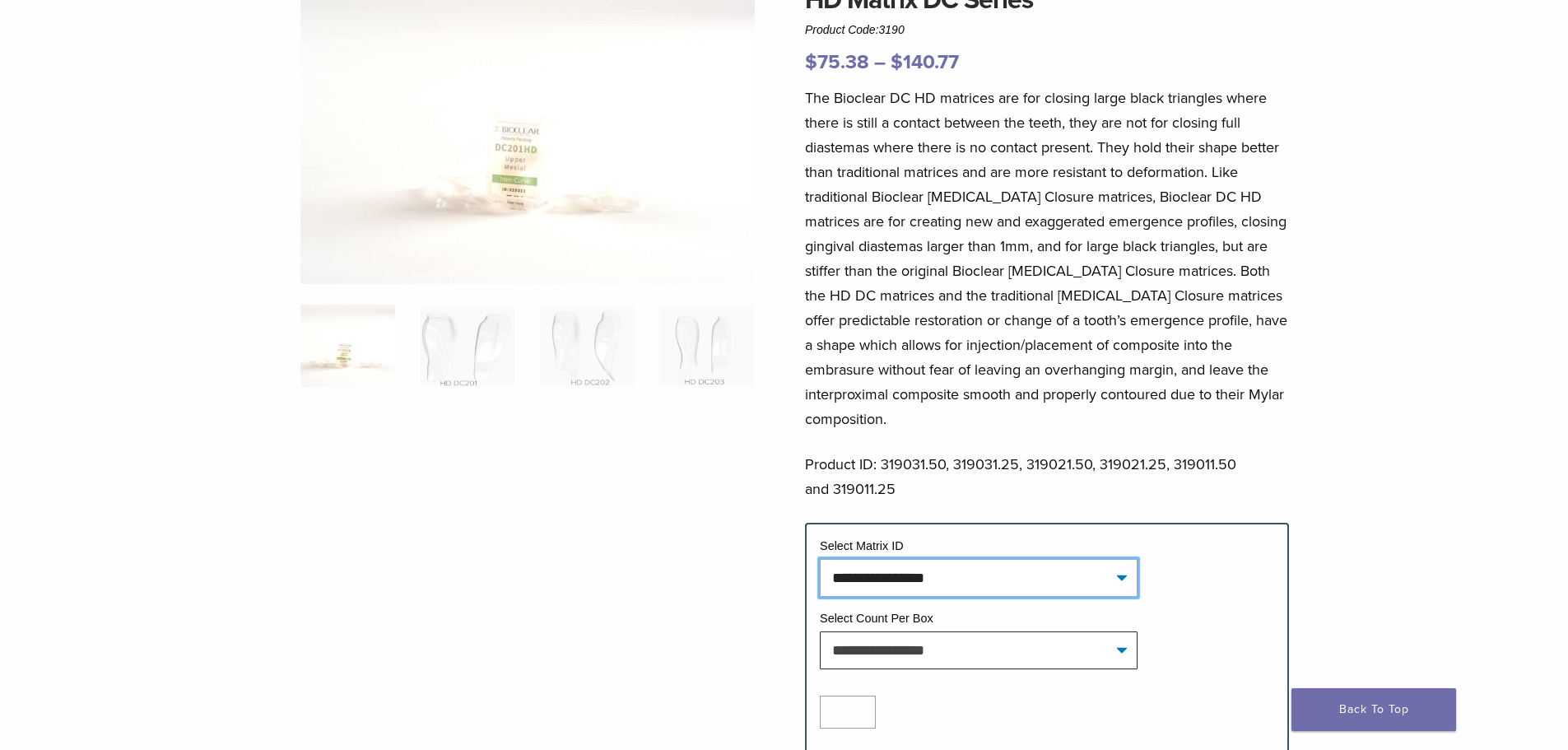
scroll to position [164, 0]
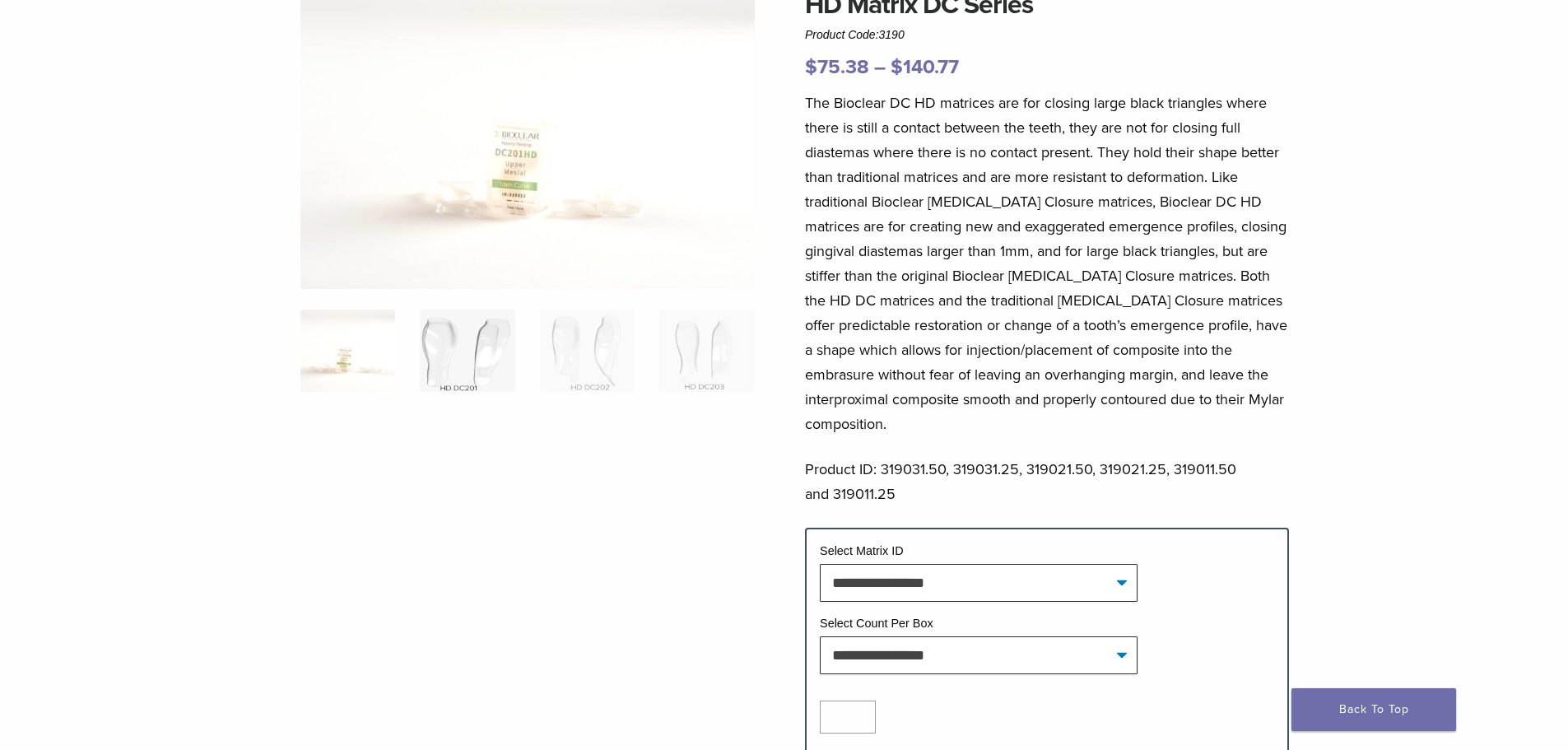
click at [462, 378] on img at bounding box center [468, 350] width 95 height 82
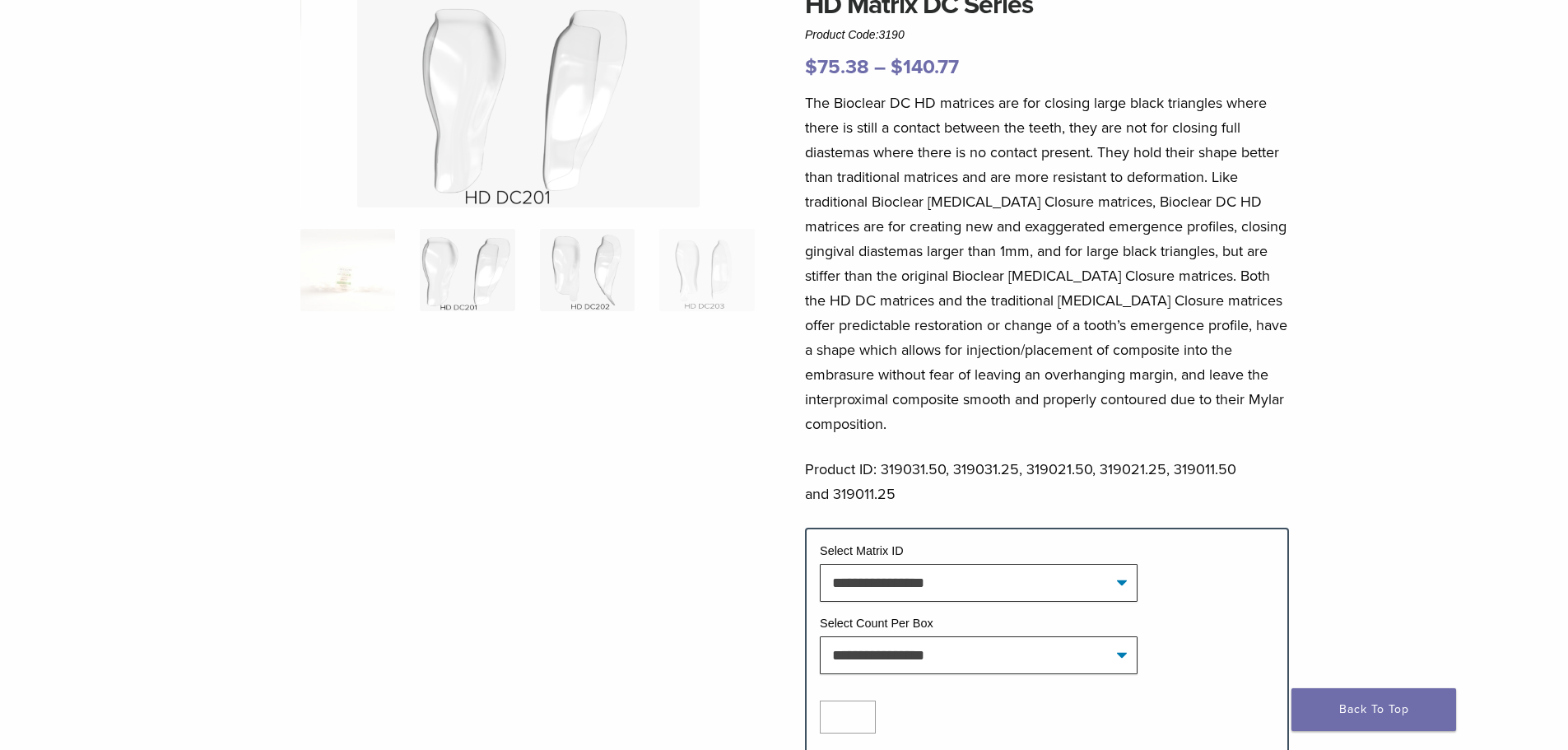
click at [557, 293] on img at bounding box center [588, 270] width 95 height 82
click at [700, 266] on img at bounding box center [707, 270] width 95 height 82
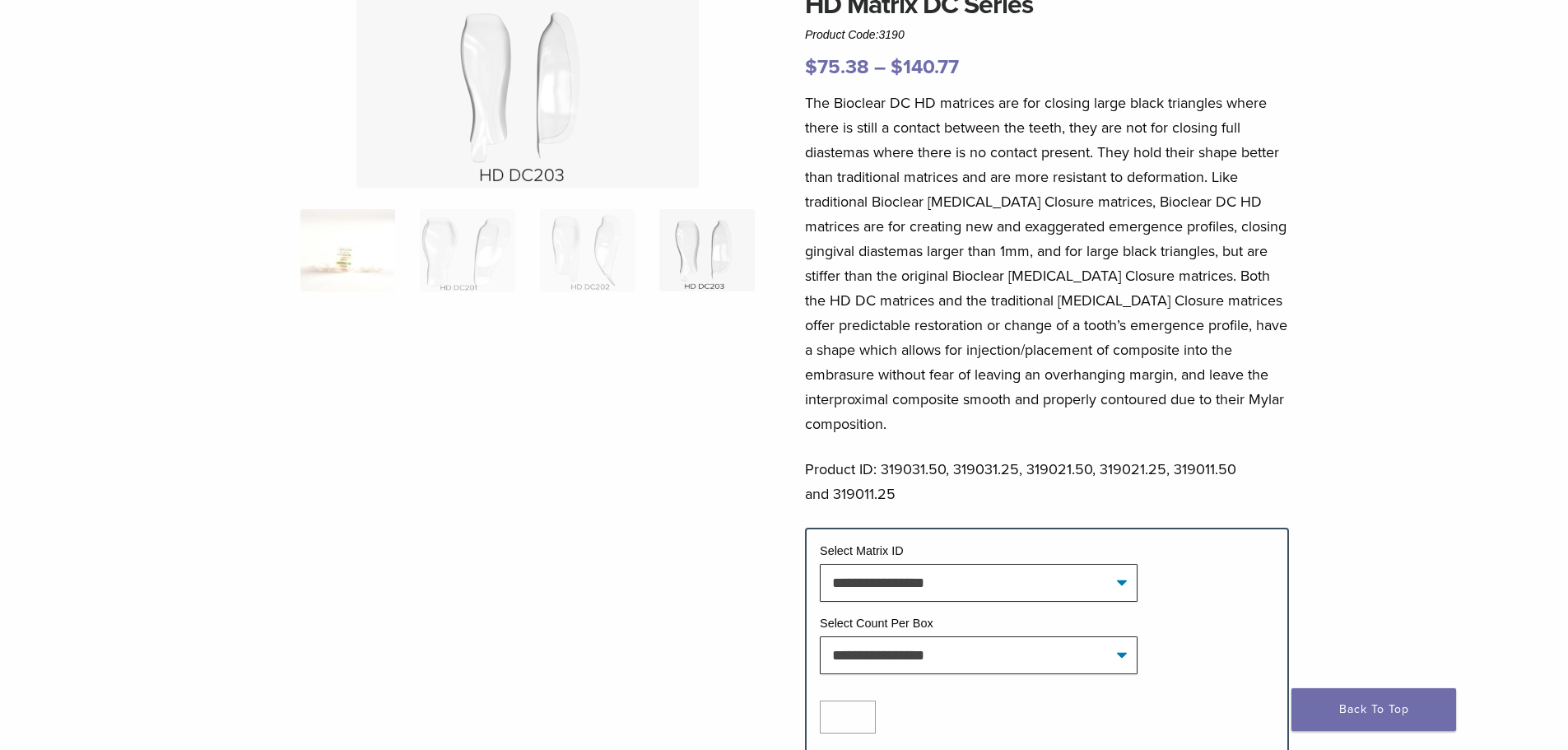
click at [371, 255] on img at bounding box center [348, 250] width 95 height 82
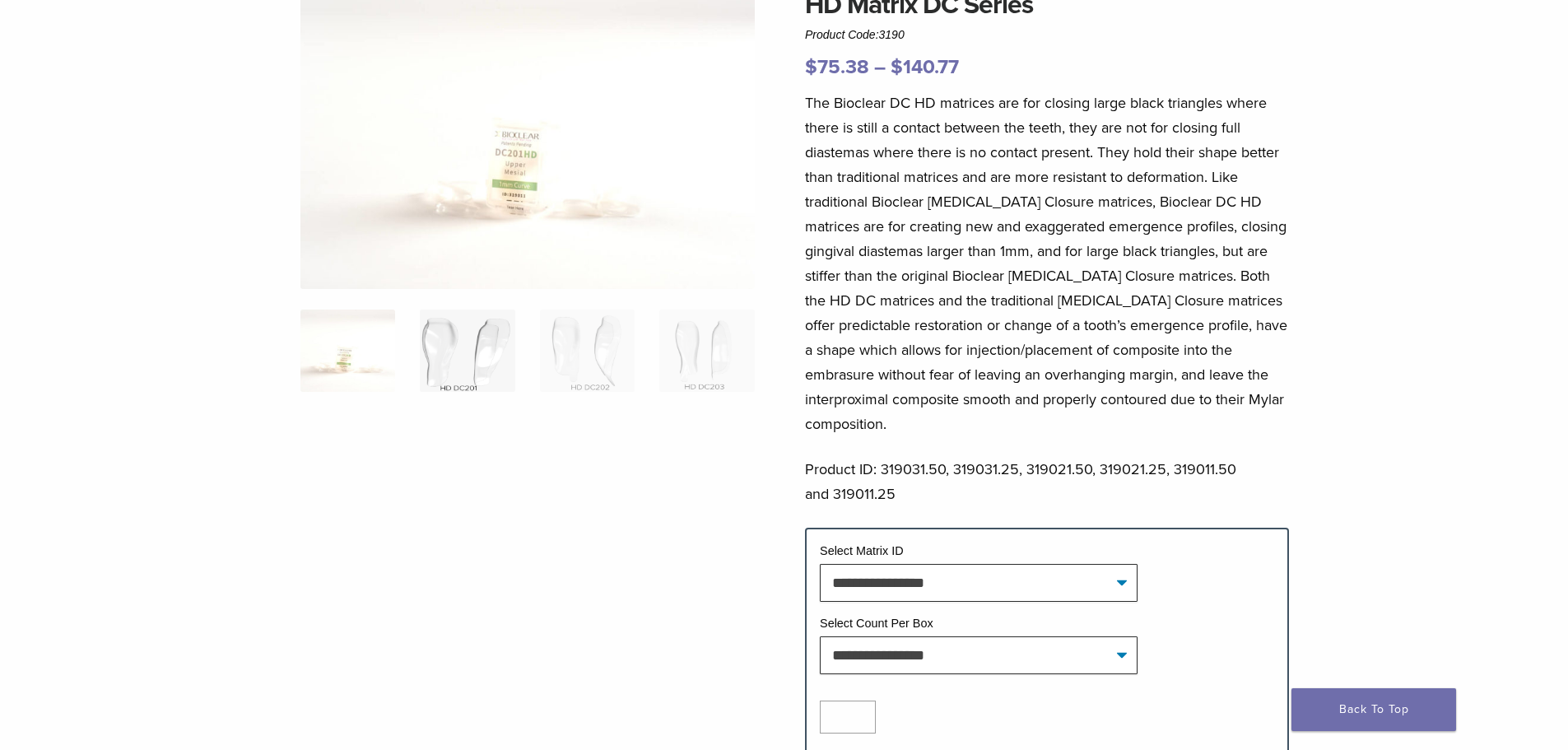
click at [471, 363] on img at bounding box center [468, 350] width 95 height 82
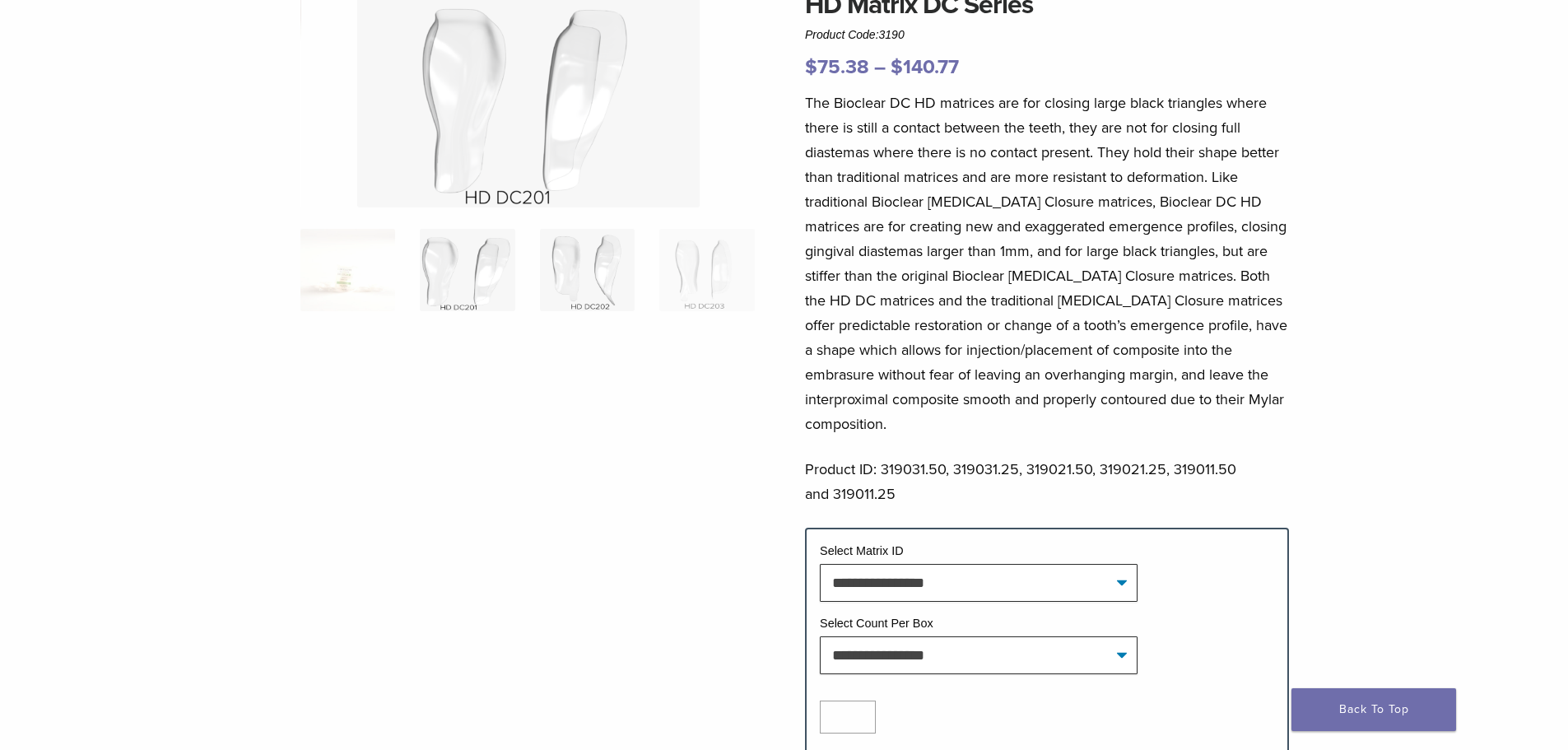
click at [564, 299] on img at bounding box center [588, 270] width 95 height 82
click at [694, 267] on img at bounding box center [707, 270] width 95 height 82
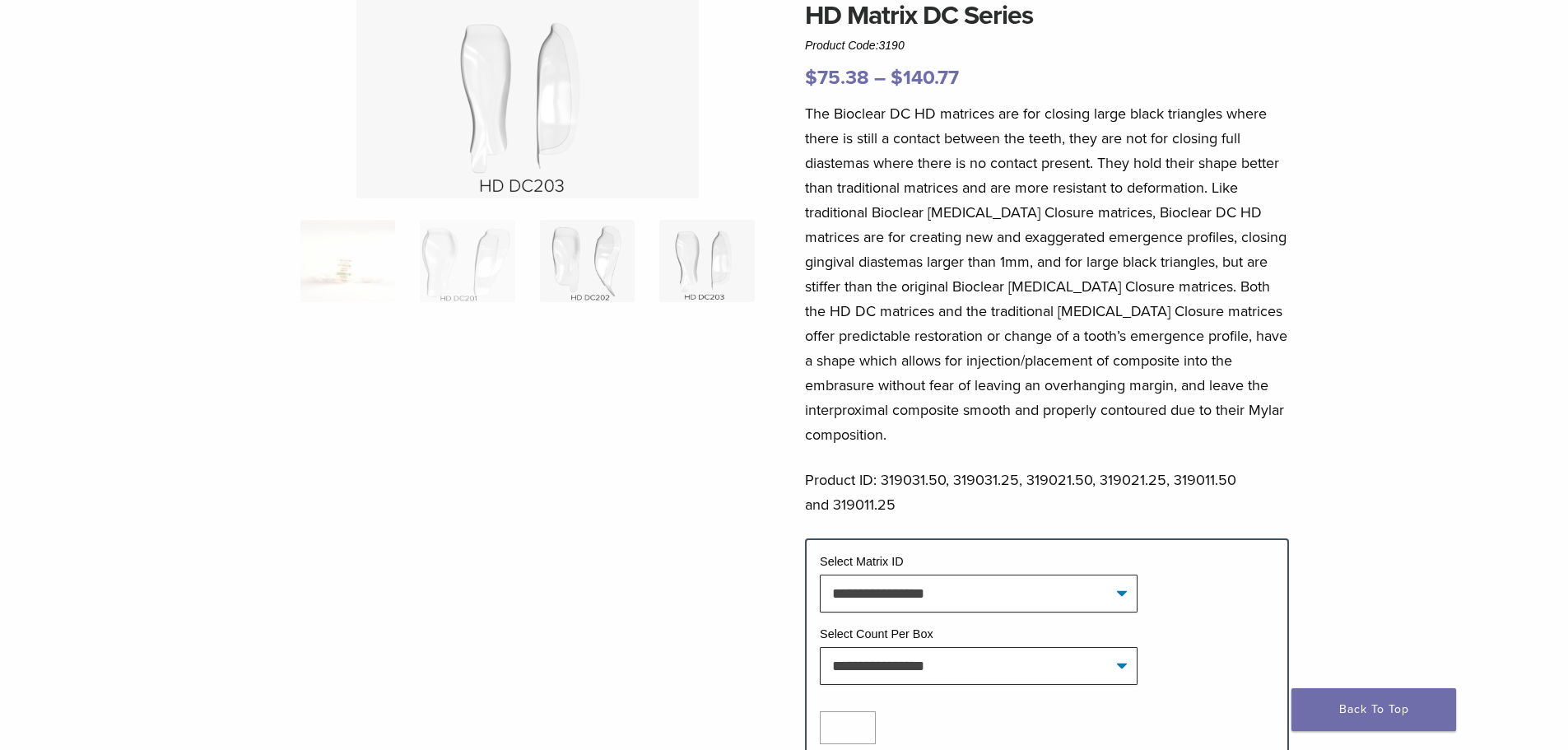
scroll to position [0, 0]
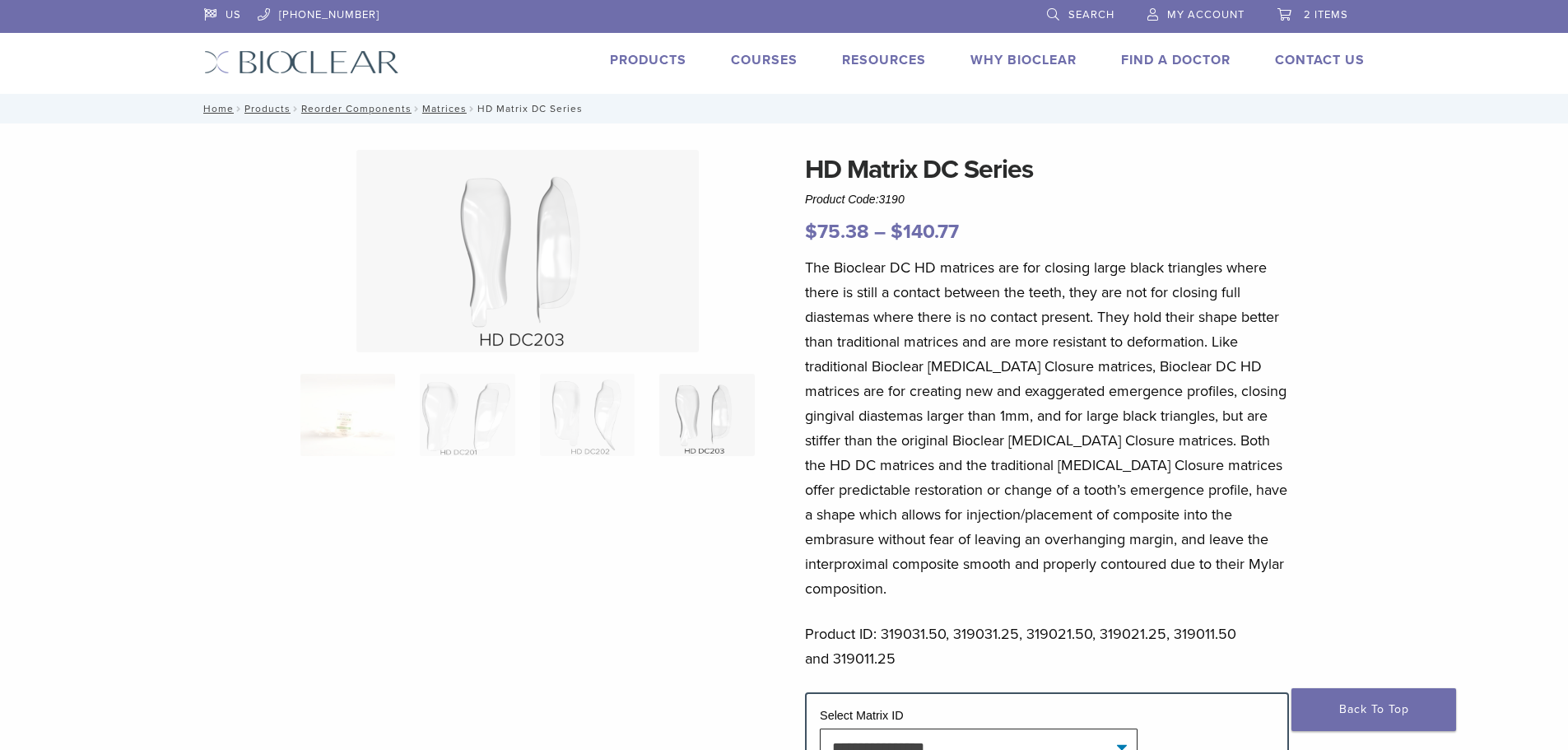
click at [623, 66] on link "Products" at bounding box center [648, 60] width 77 height 16
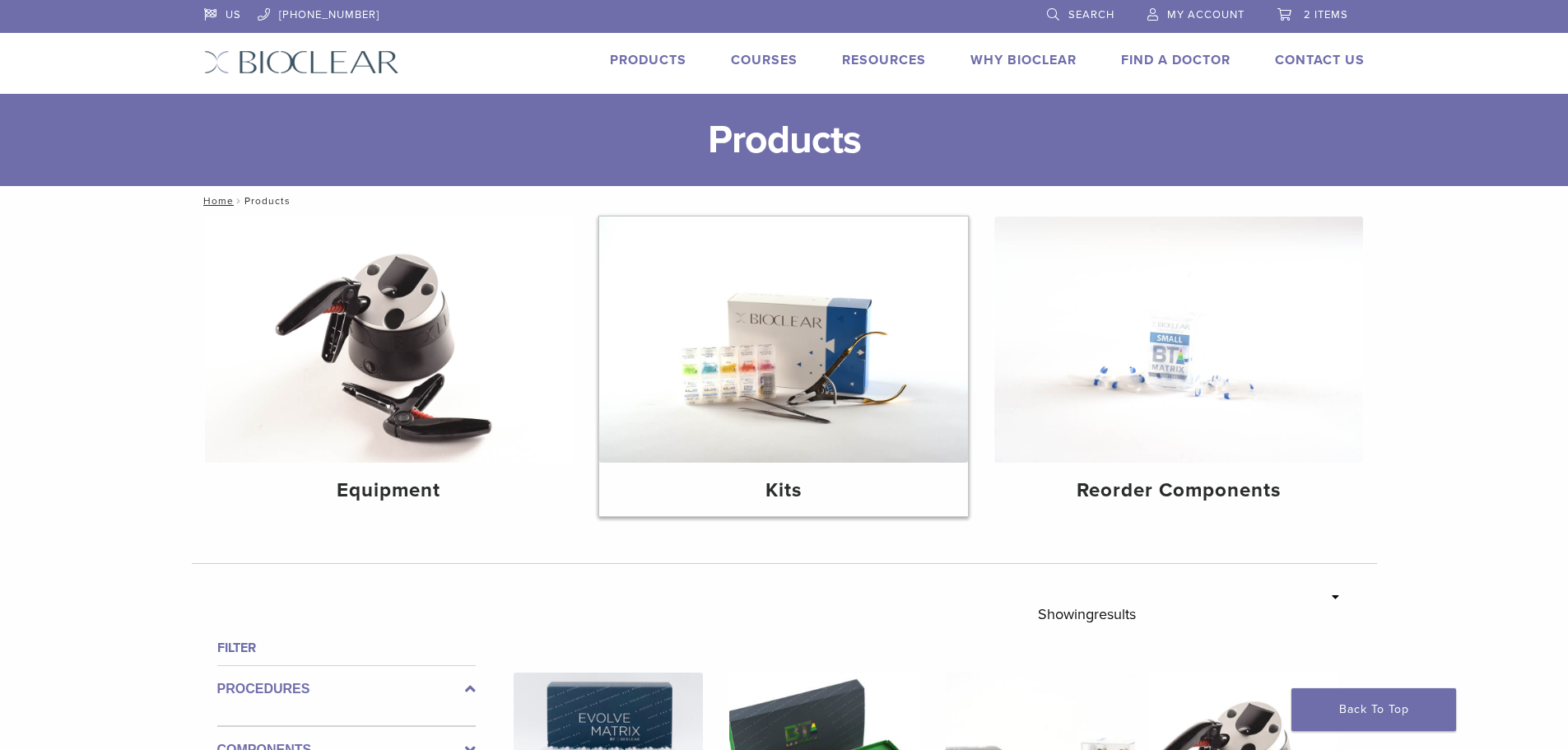
click at [781, 360] on img at bounding box center [783, 339] width 369 height 246
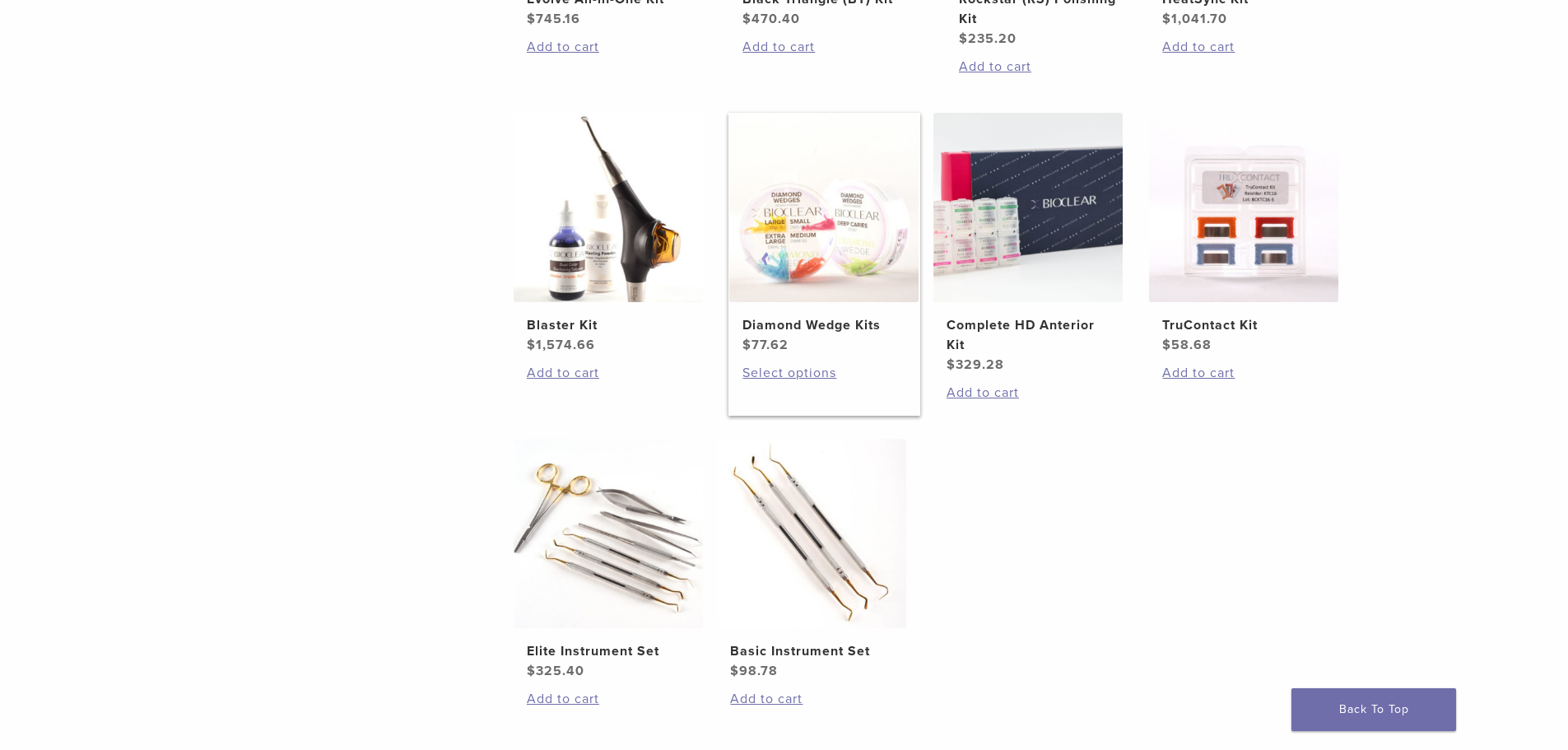
scroll to position [658, 0]
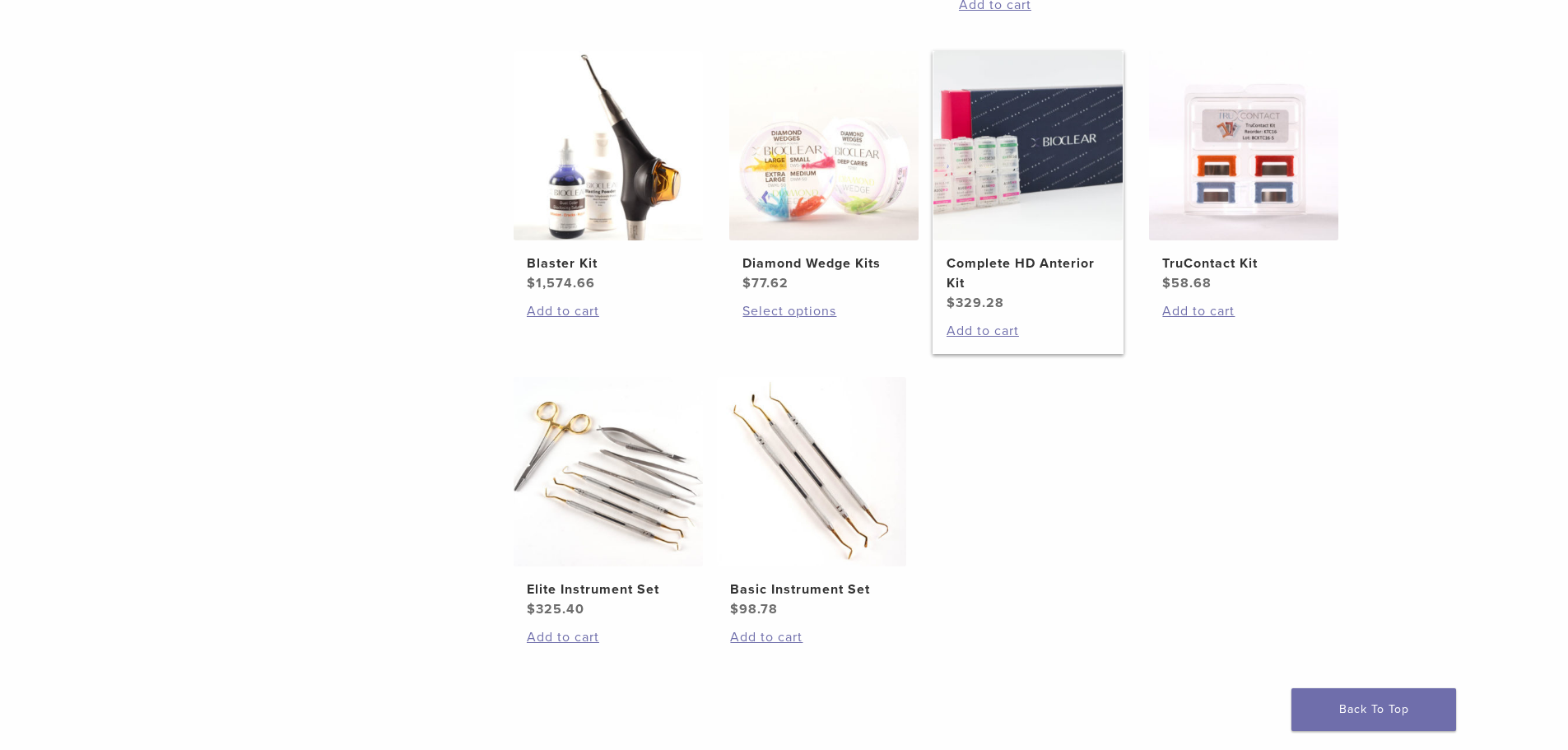
click at [995, 186] on img at bounding box center [1028, 145] width 189 height 189
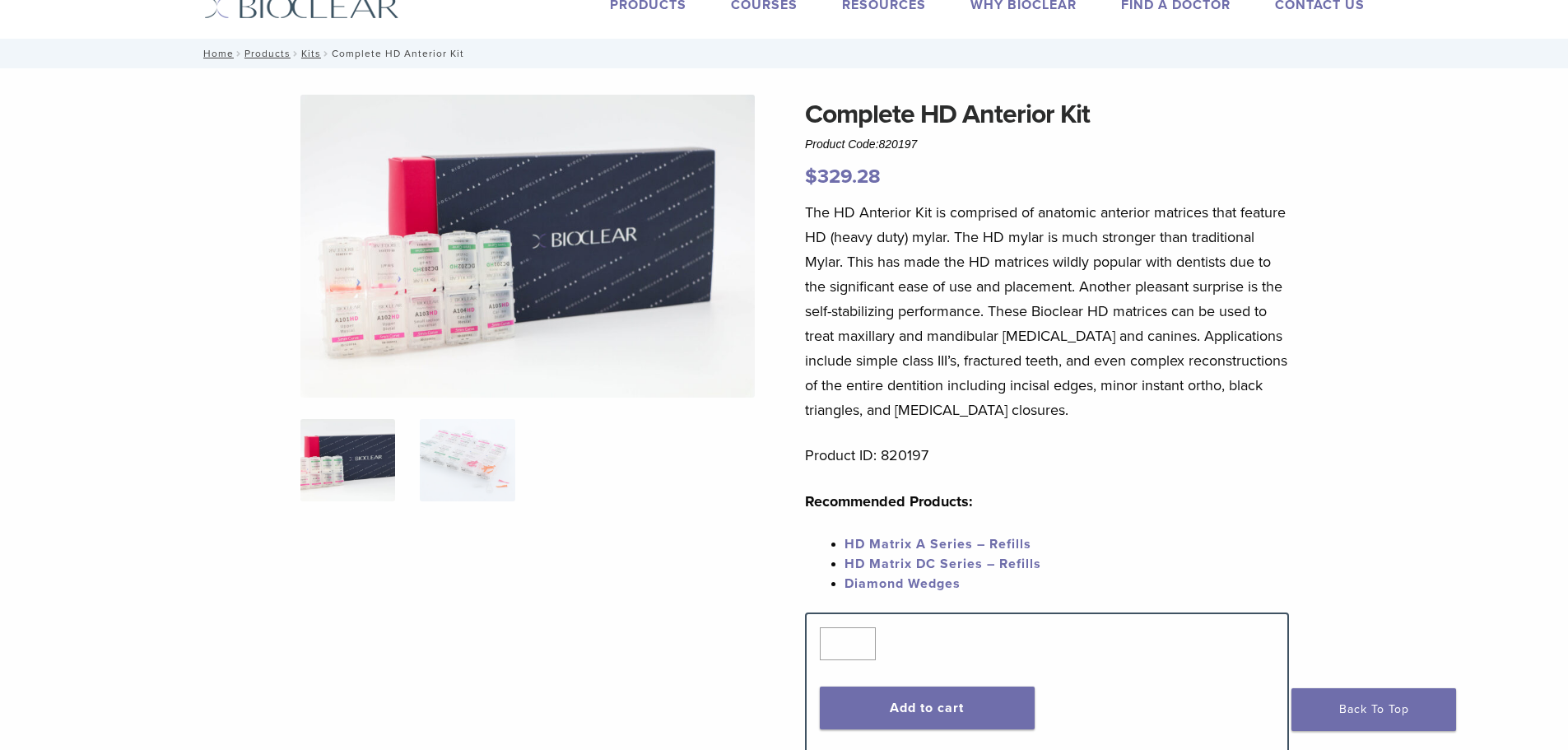
scroll to position [82, 0]
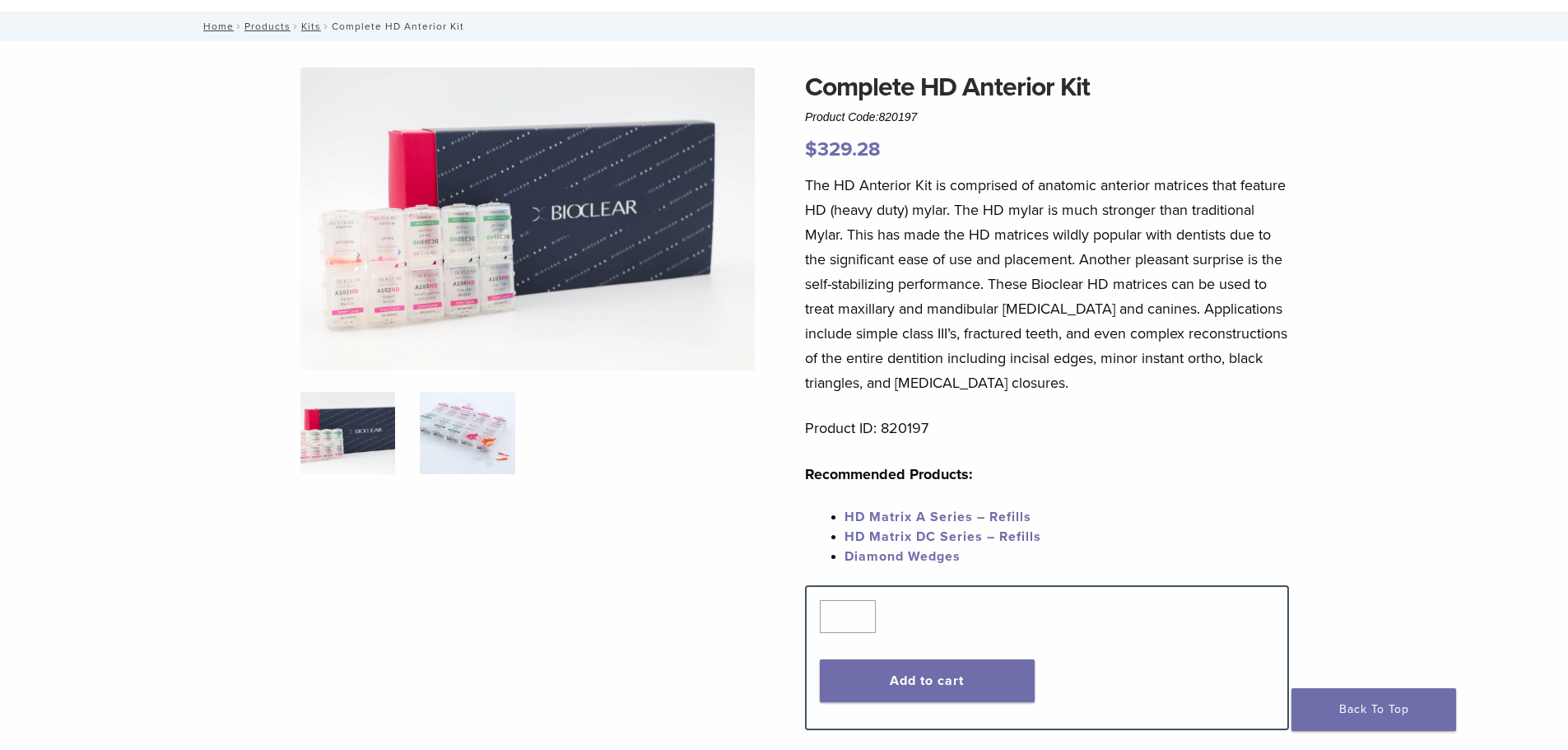
click at [481, 440] on img at bounding box center [468, 432] width 95 height 82
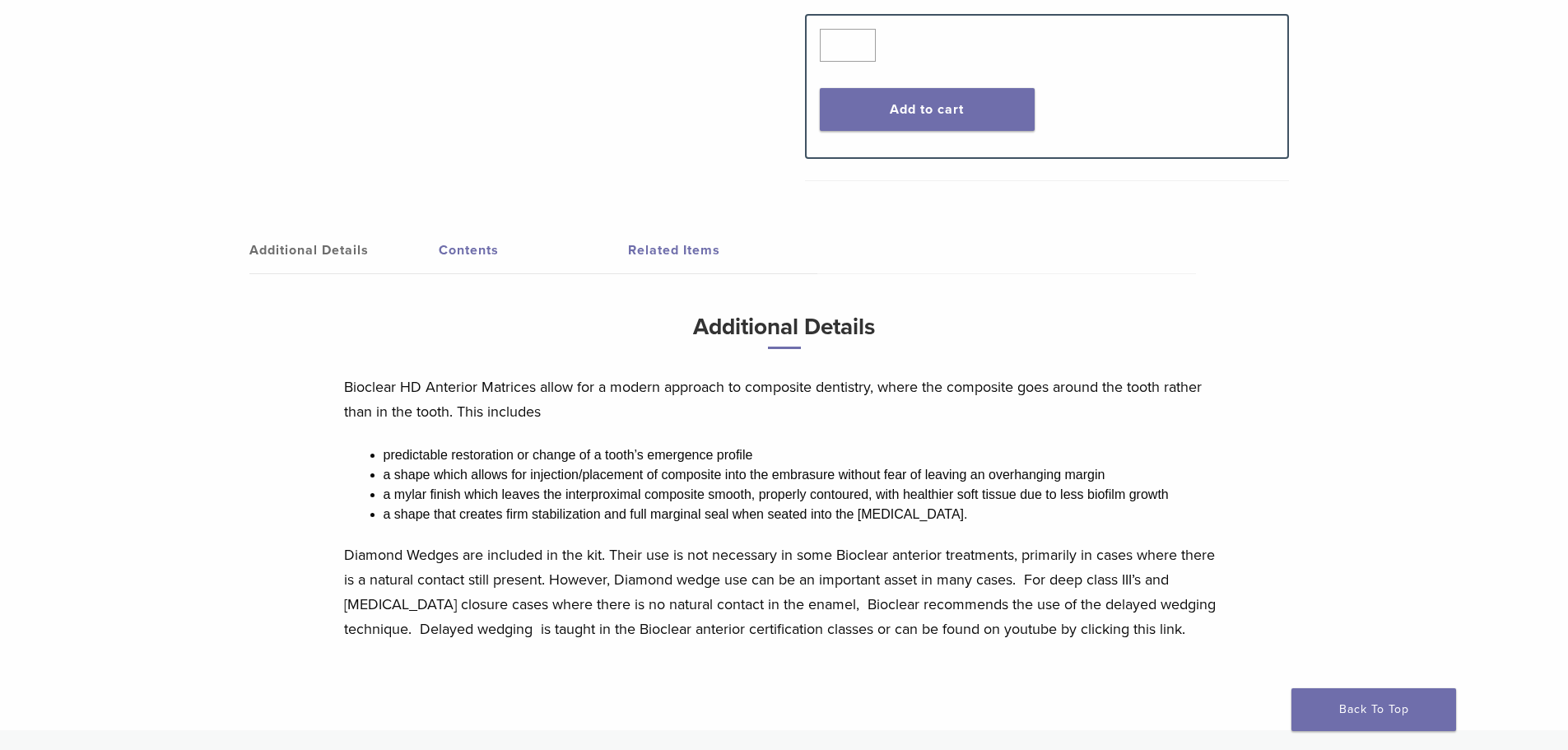
scroll to position [658, 0]
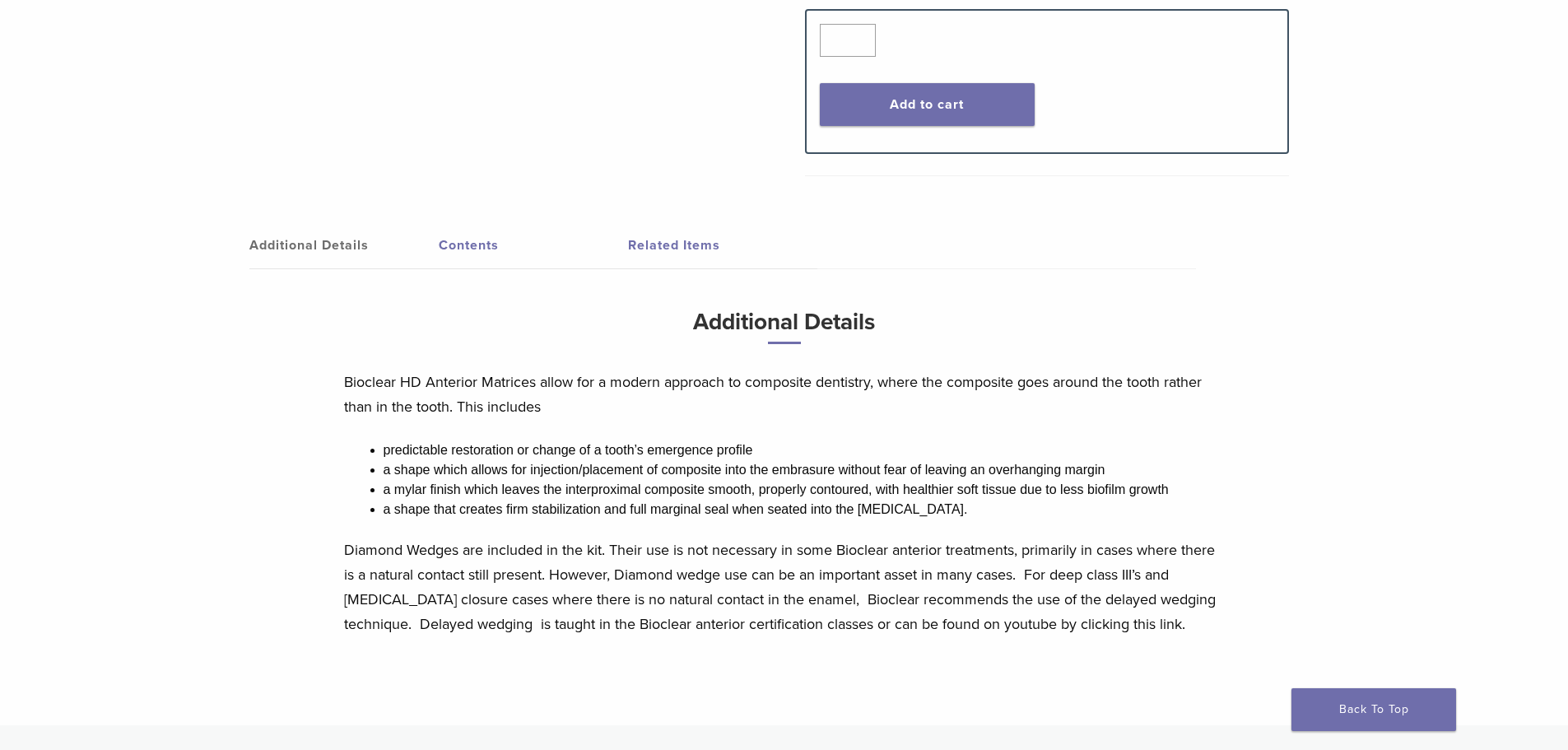
click at [476, 244] on link "Contents" at bounding box center [533, 245] width 189 height 46
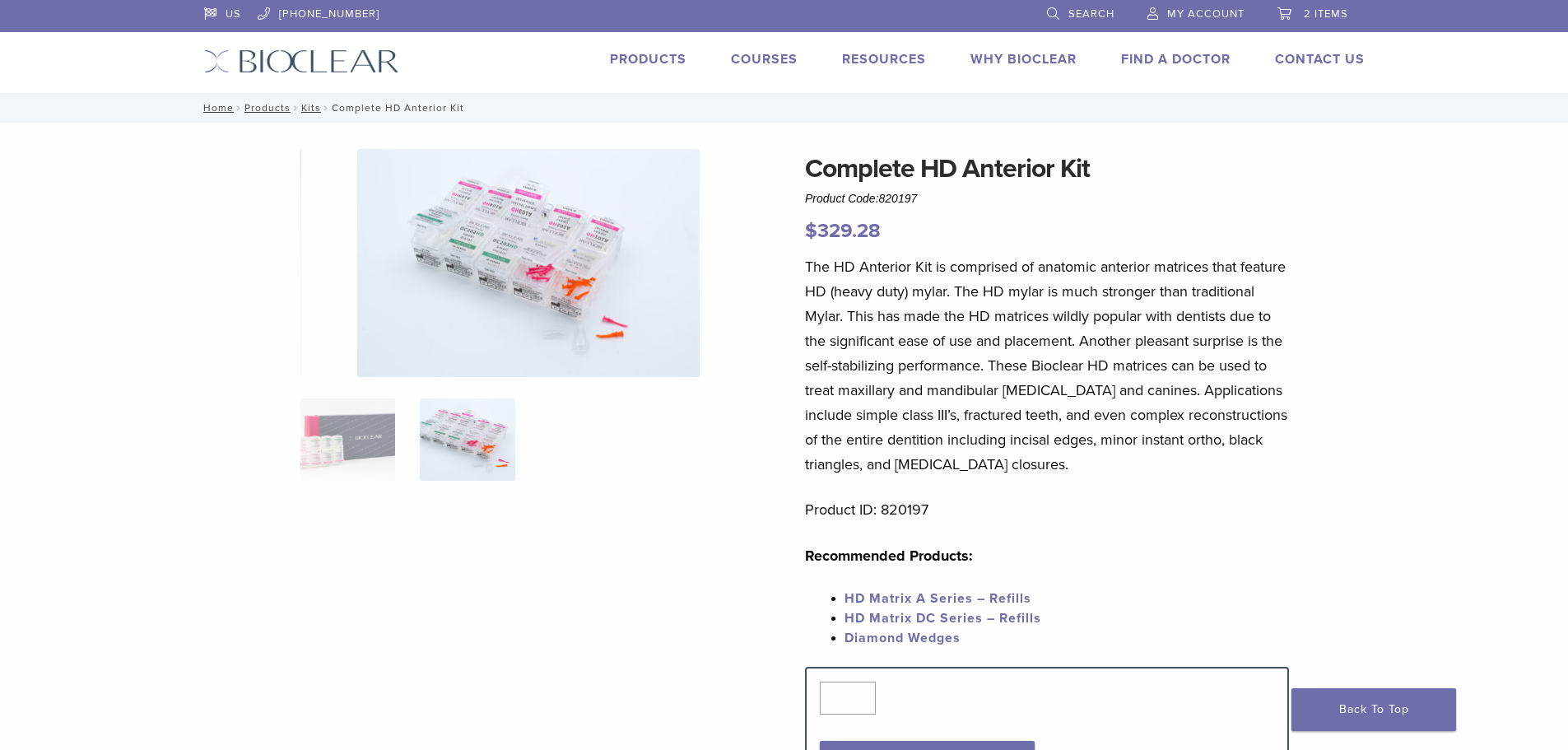
scroll to position [0, 0]
click at [333, 460] on img at bounding box center [348, 440] width 95 height 82
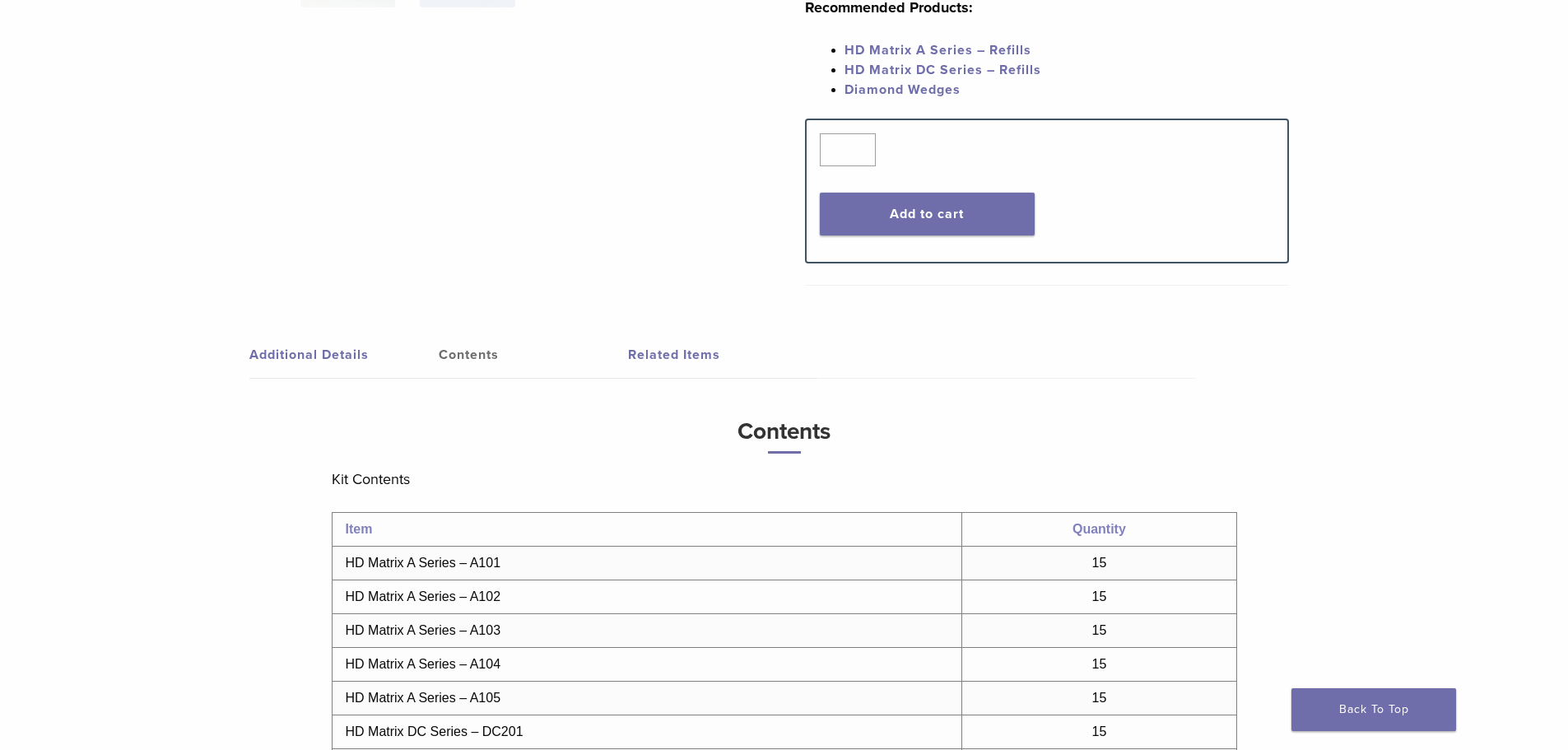
scroll to position [493, 0]
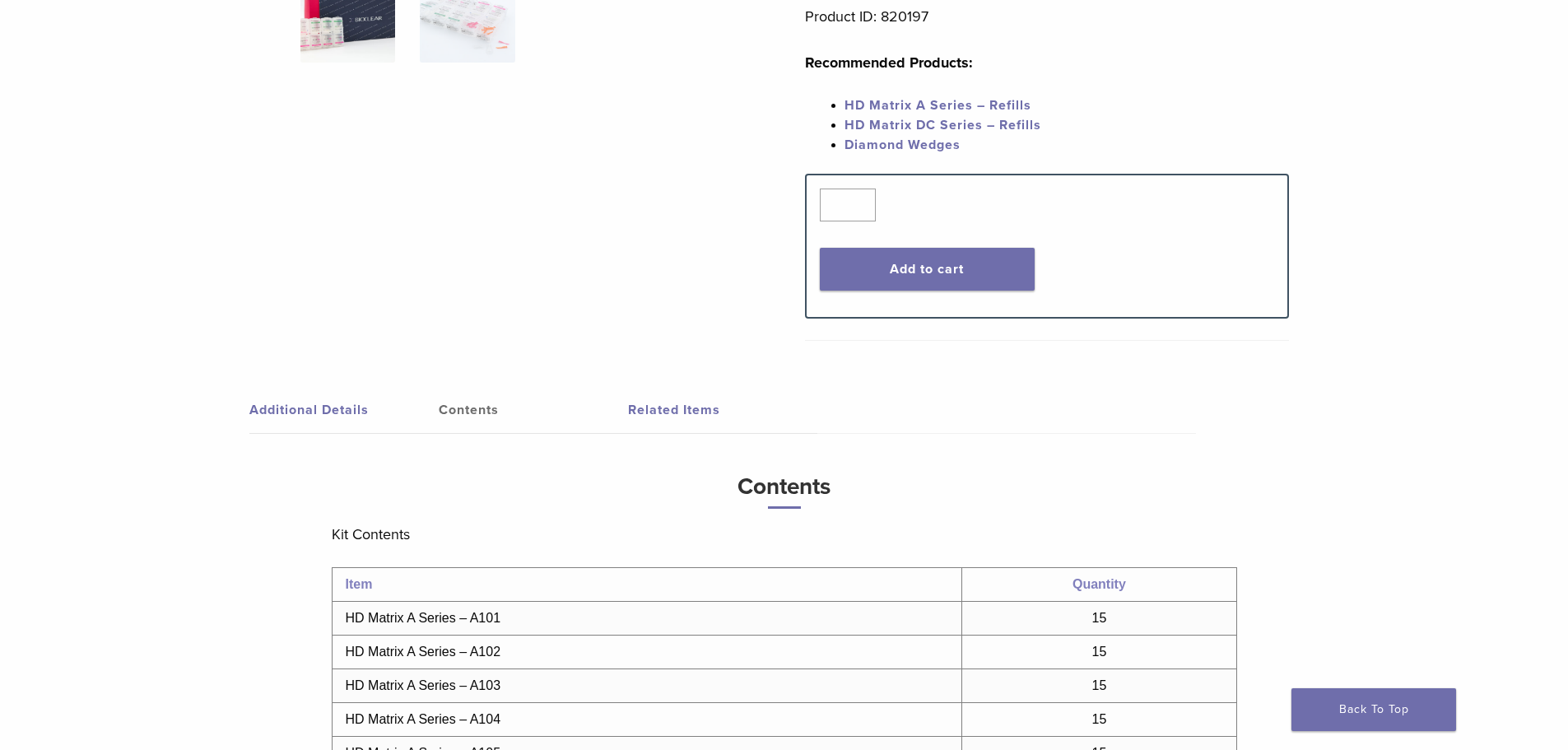
click at [672, 394] on link "Related Items" at bounding box center [723, 410] width 189 height 46
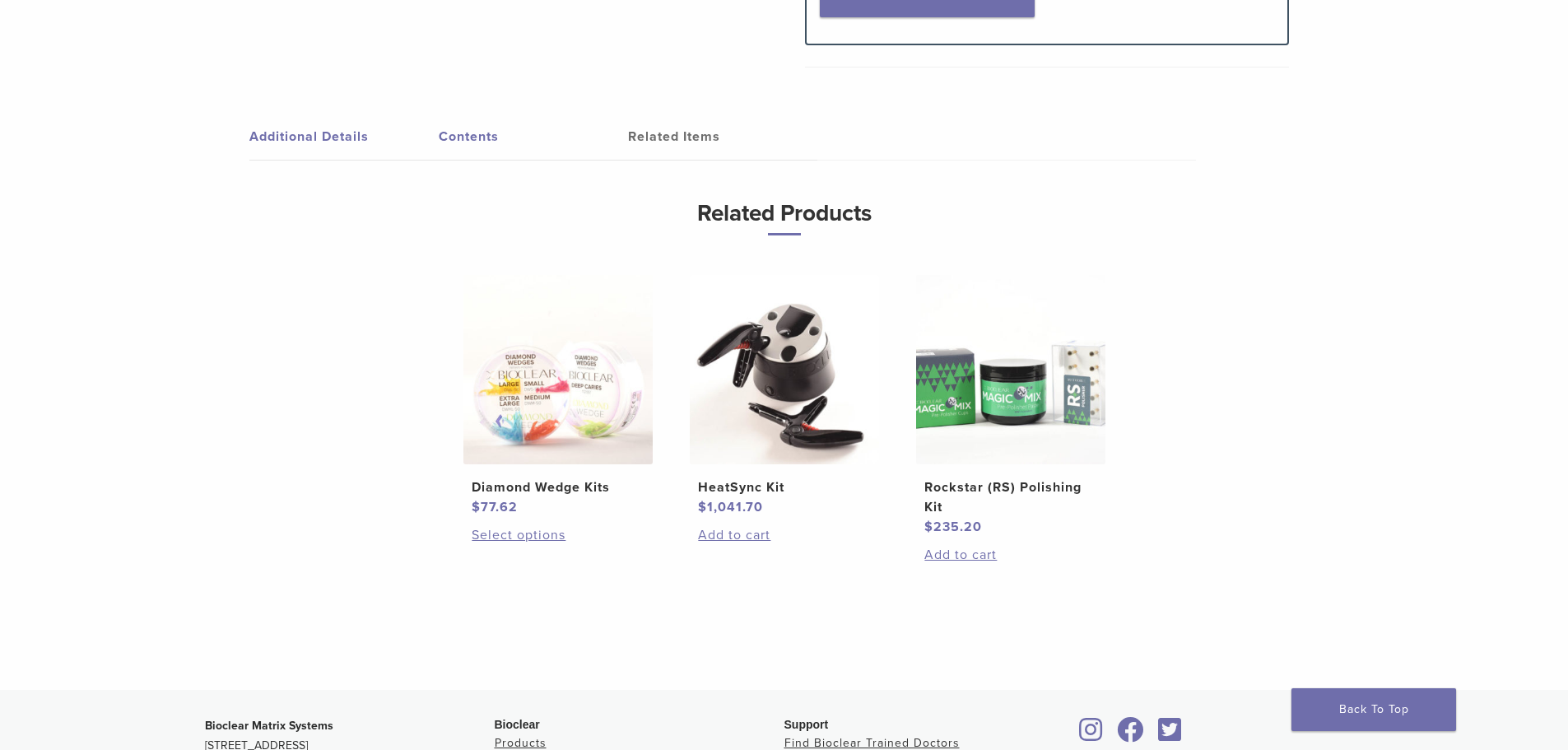
scroll to position [823, 0]
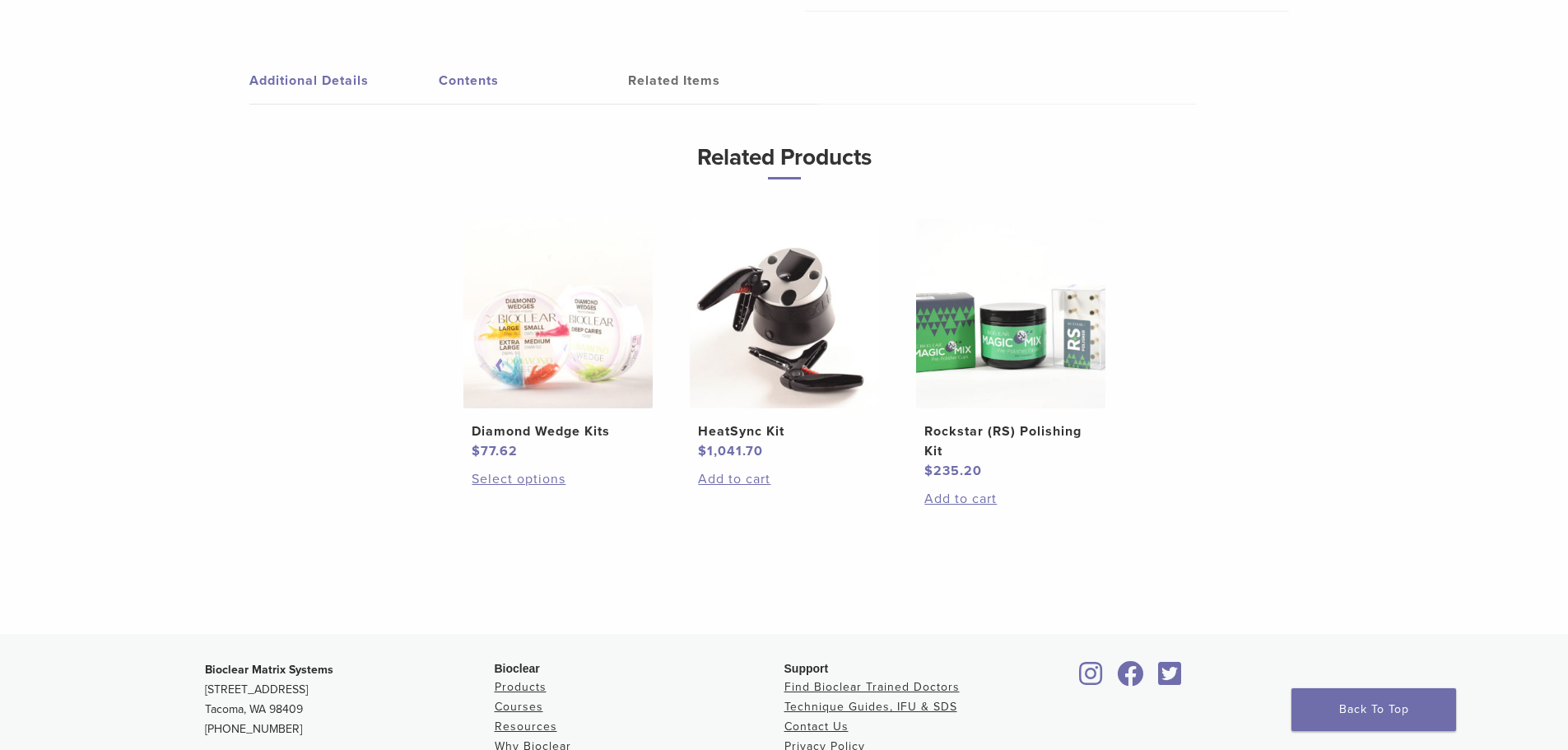
click at [475, 79] on link "Contents" at bounding box center [533, 80] width 189 height 46
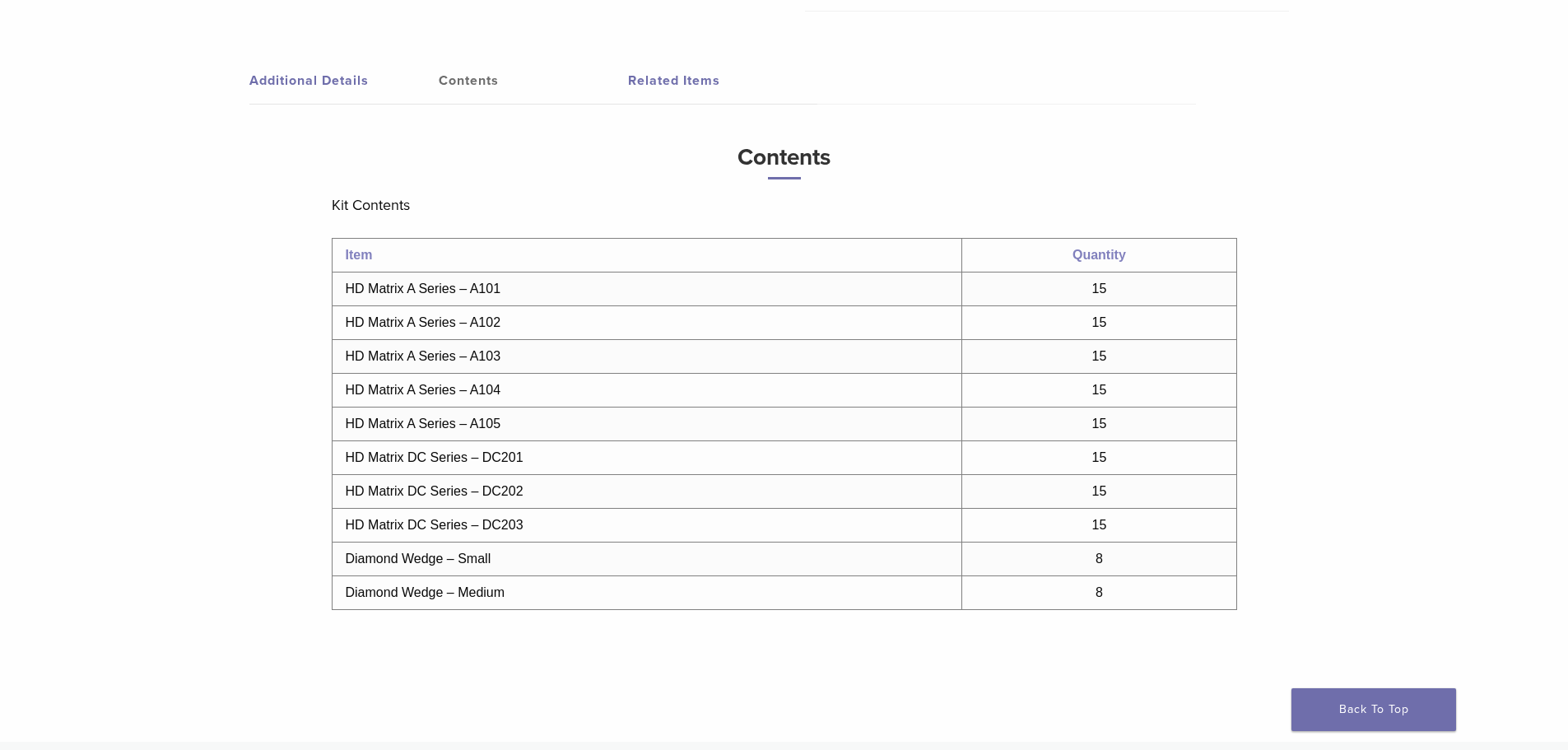
click at [305, 102] on link "Additional Details" at bounding box center [344, 80] width 189 height 46
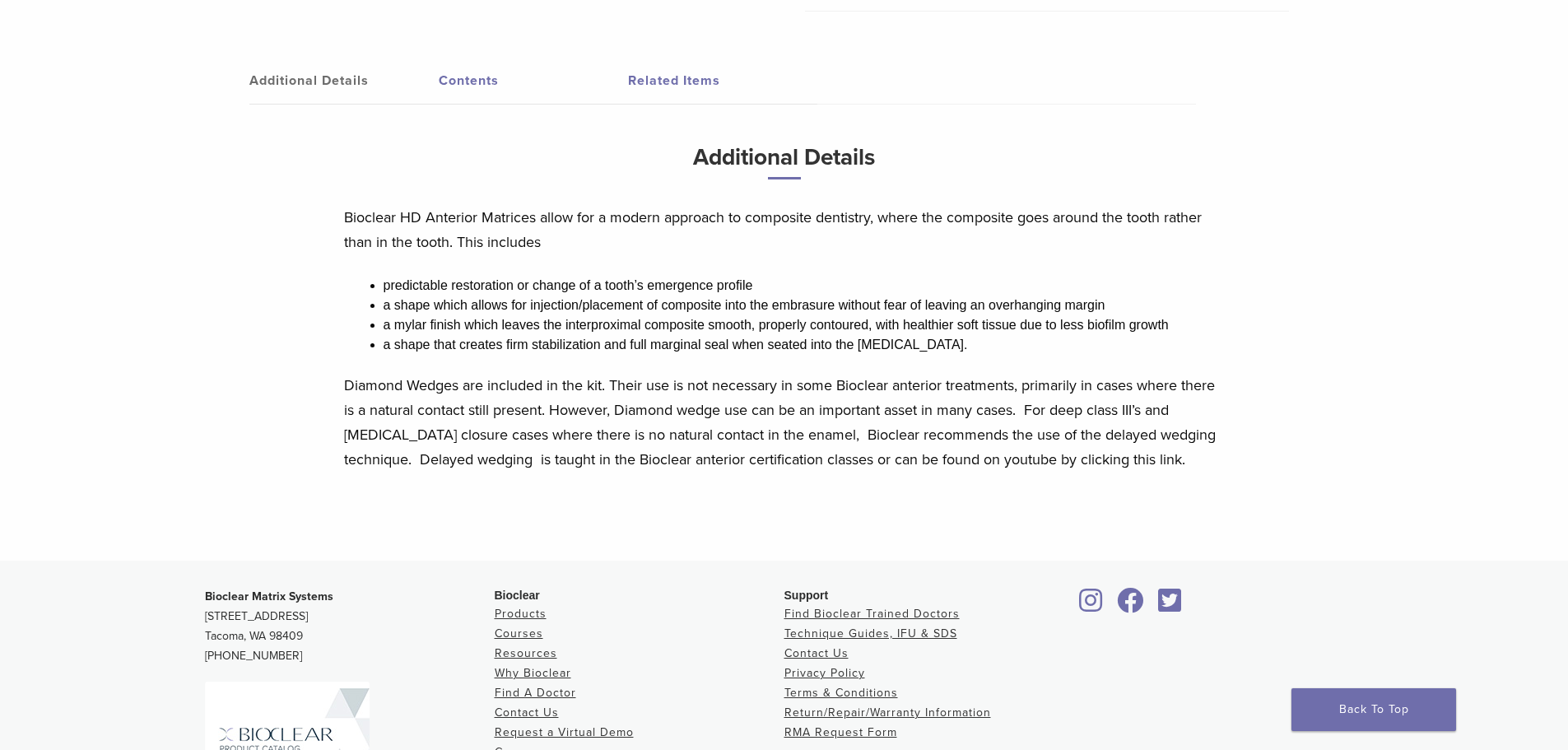
click at [464, 86] on link "Contents" at bounding box center [533, 80] width 189 height 46
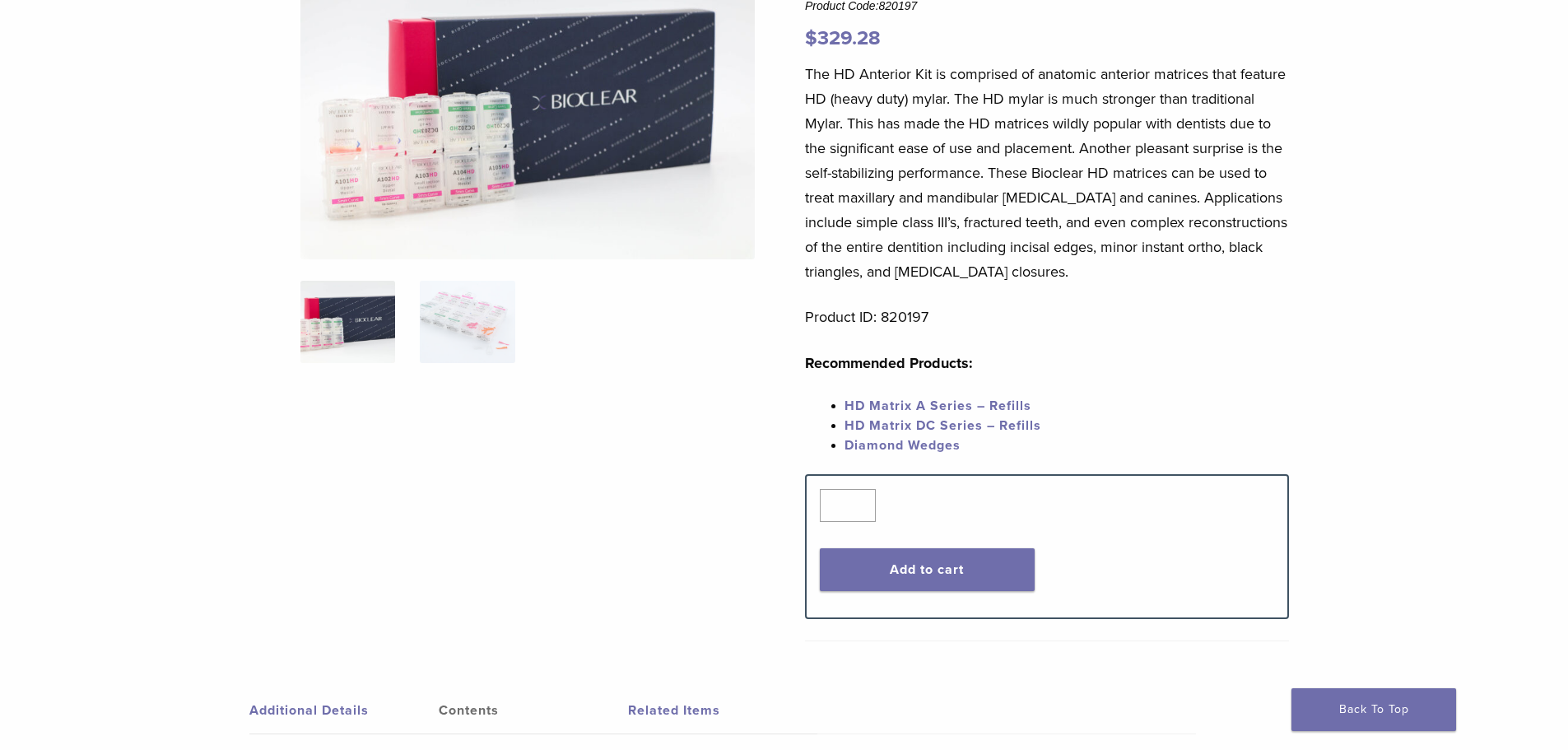
scroll to position [164, 0]
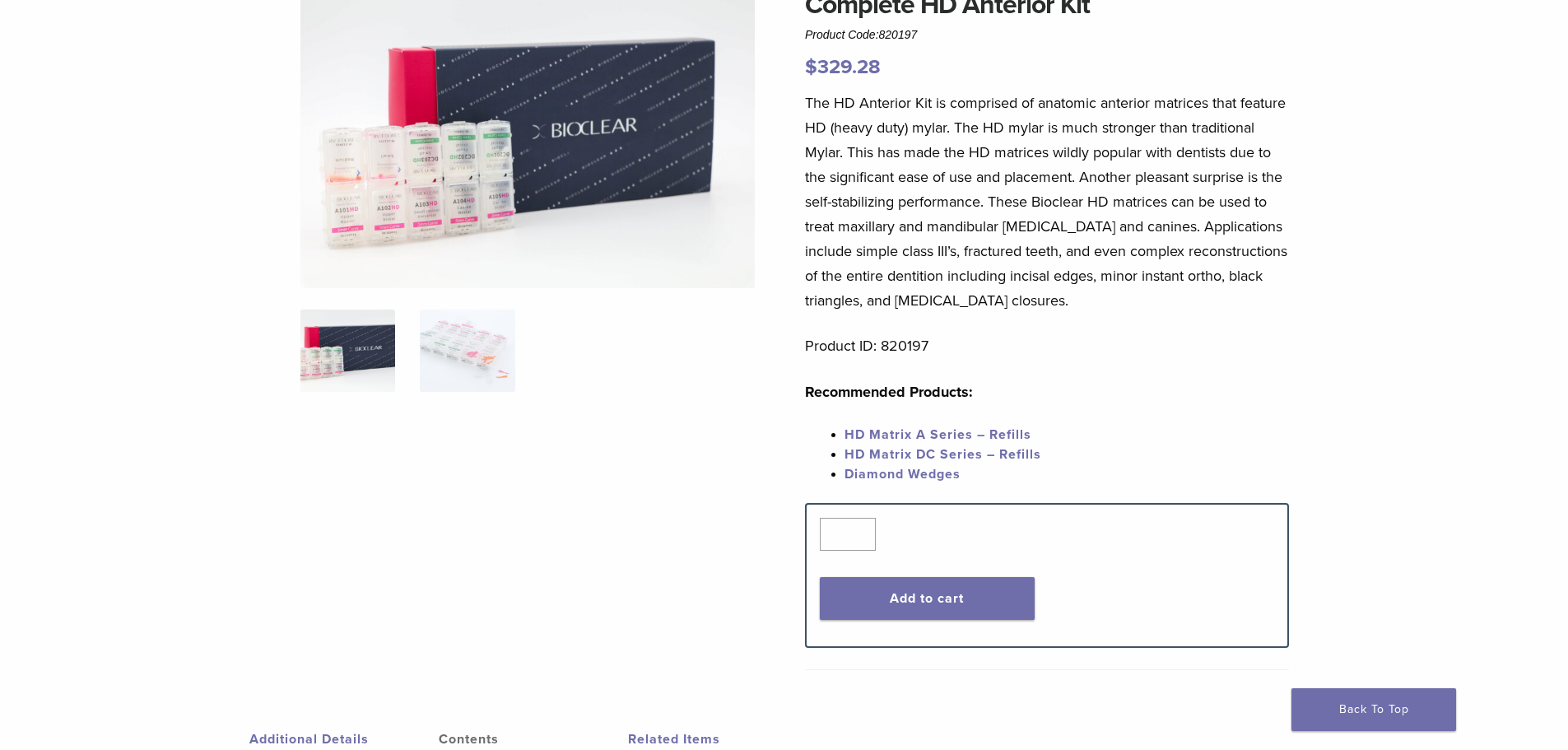
click at [991, 621] on div "Quantity Quantity * Add to cart" at bounding box center [1047, 575] width 479 height 115
click at [926, 588] on button "Add to cart" at bounding box center [927, 599] width 215 height 43
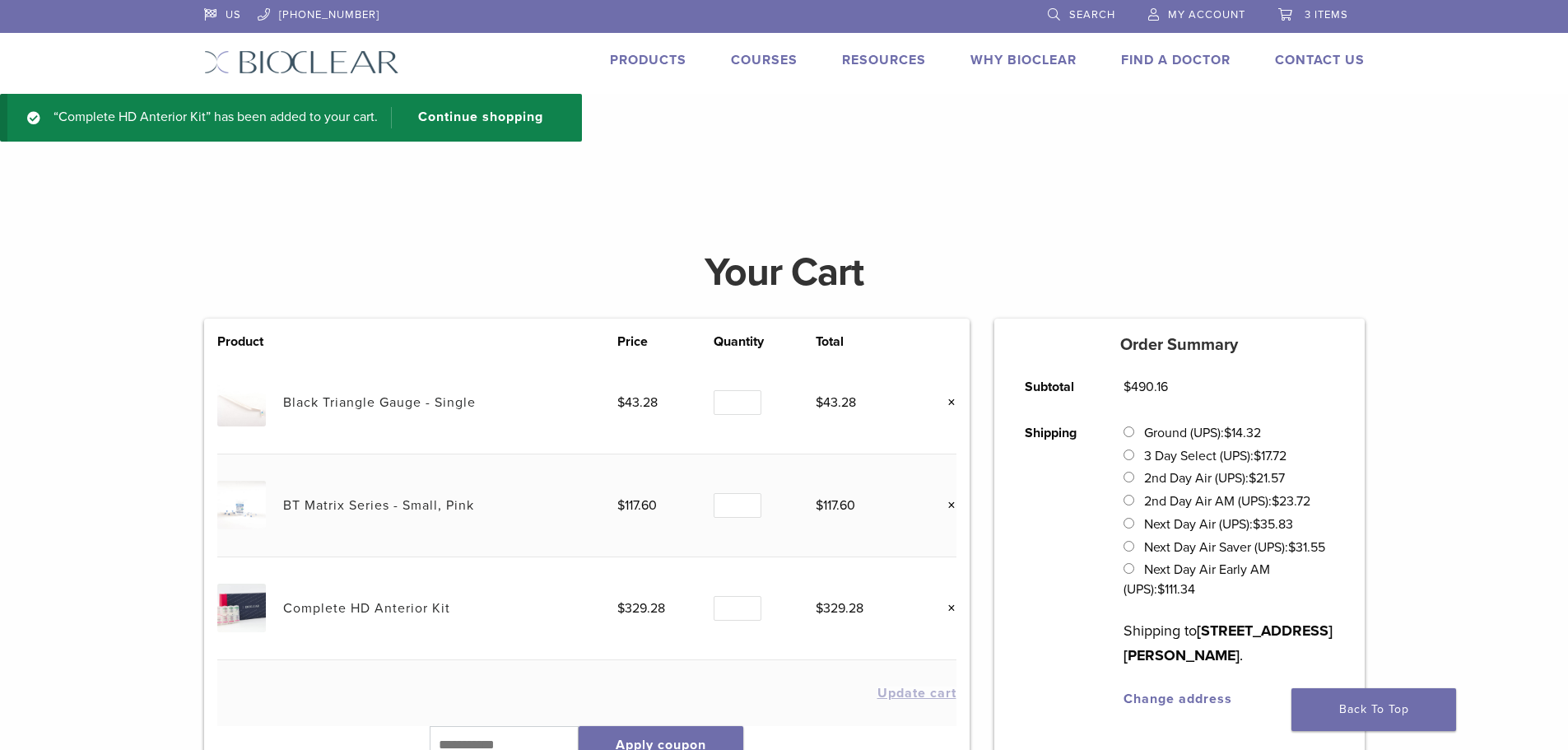
click at [297, 607] on link "Complete HD Anterior Kit" at bounding box center [367, 607] width 167 height 16
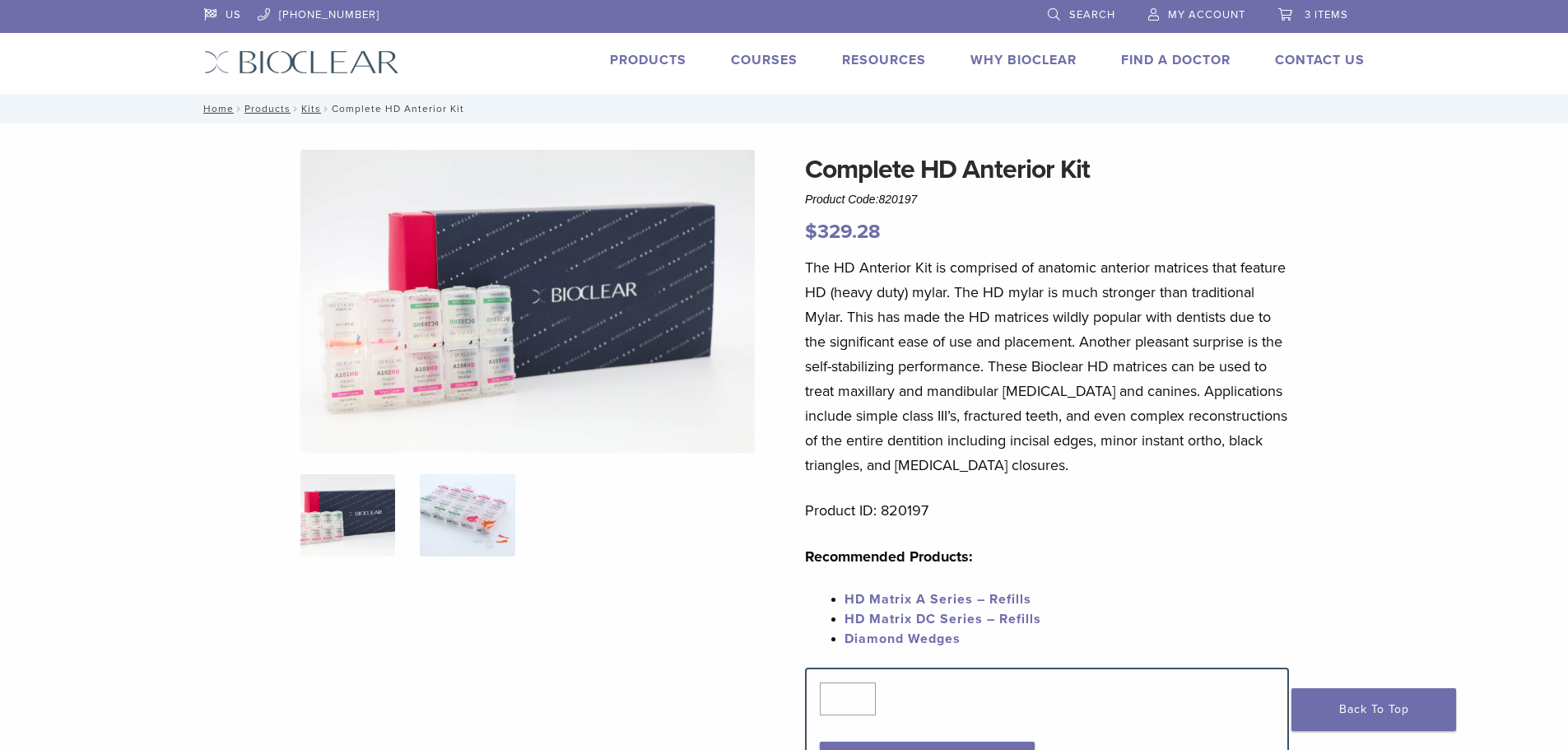
click at [461, 541] on img at bounding box center [468, 515] width 95 height 82
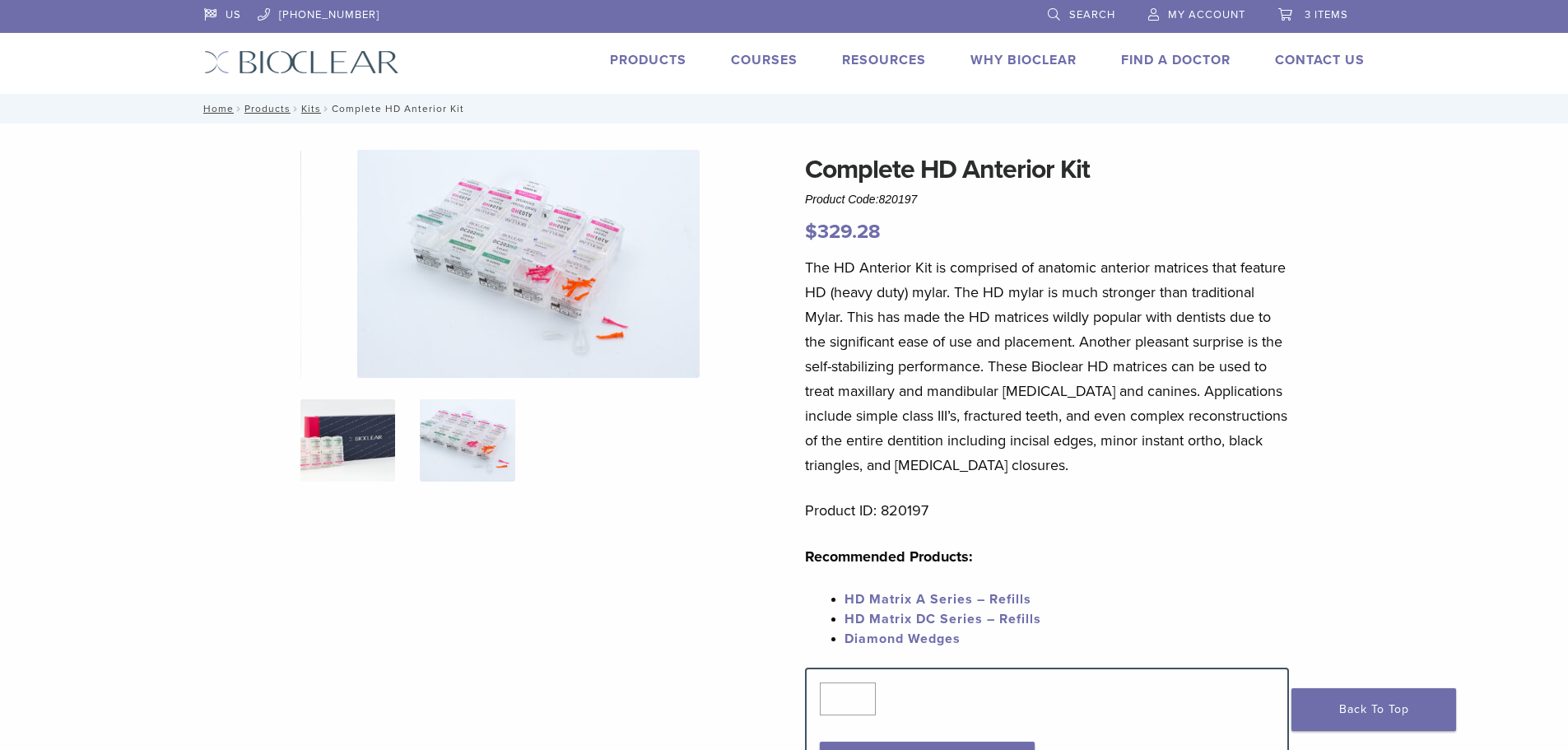
click at [373, 452] on img at bounding box center [348, 440] width 95 height 82
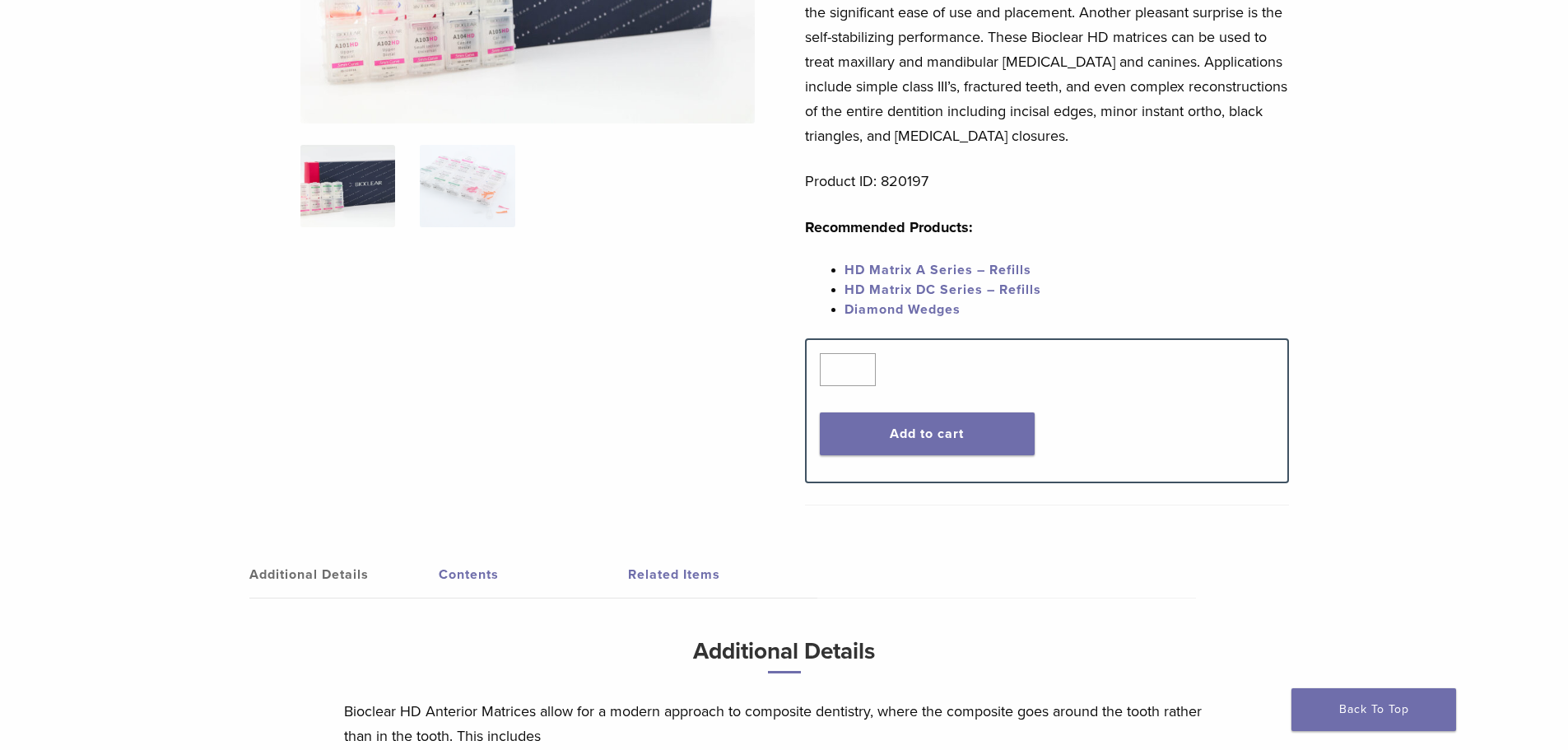
scroll to position [576, 0]
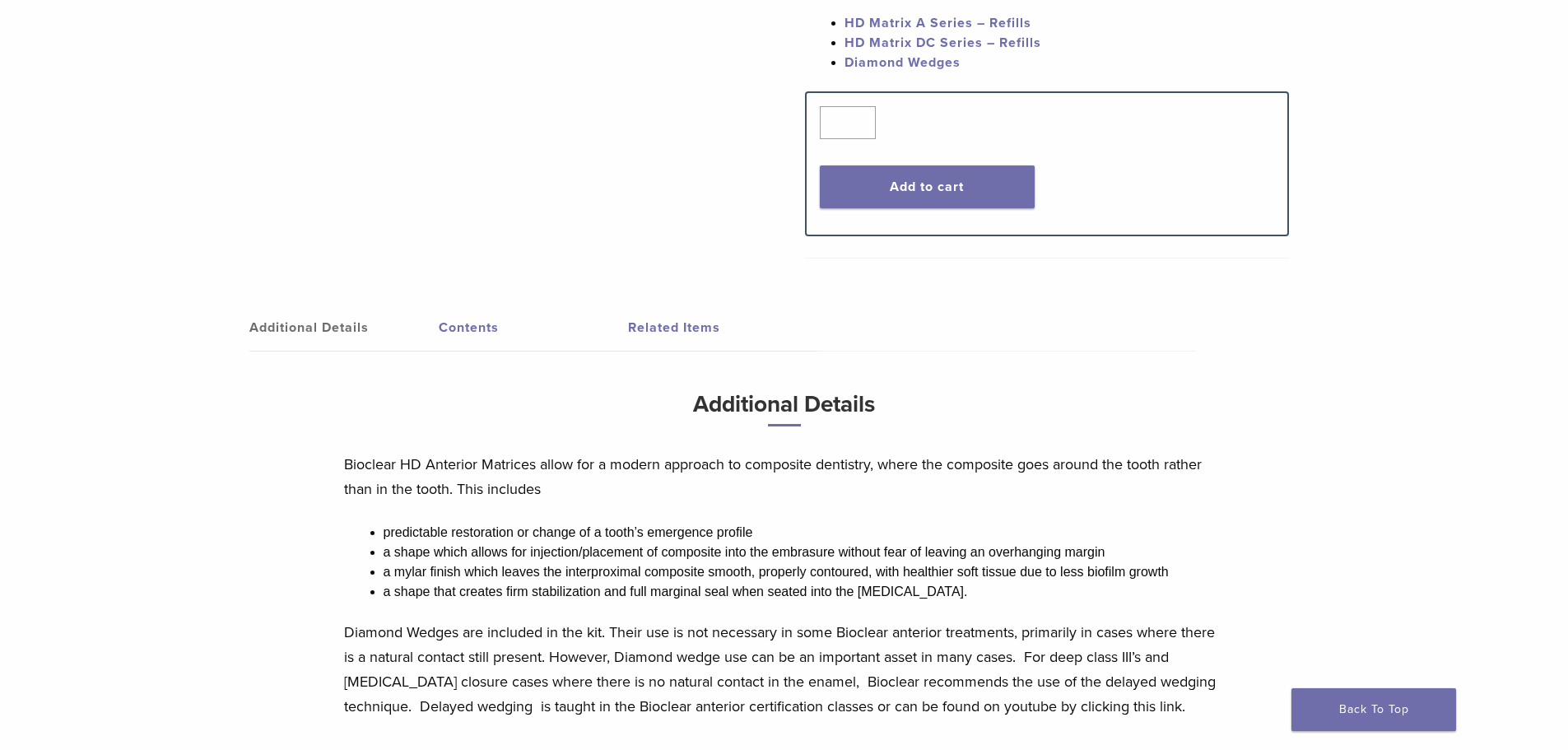
click at [453, 344] on link "Contents" at bounding box center [533, 327] width 189 height 46
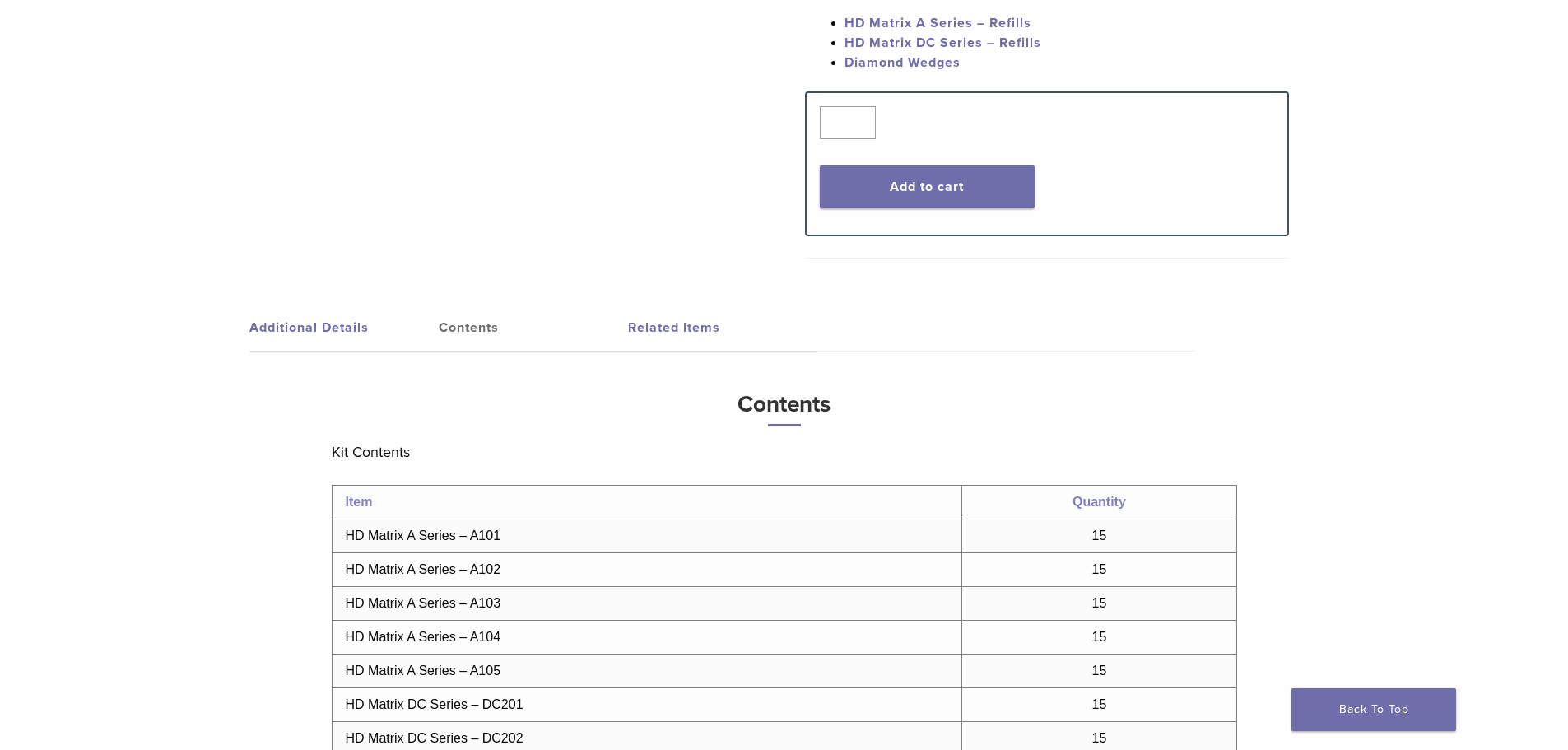
click at [352, 329] on link "Additional Details" at bounding box center [344, 327] width 189 height 46
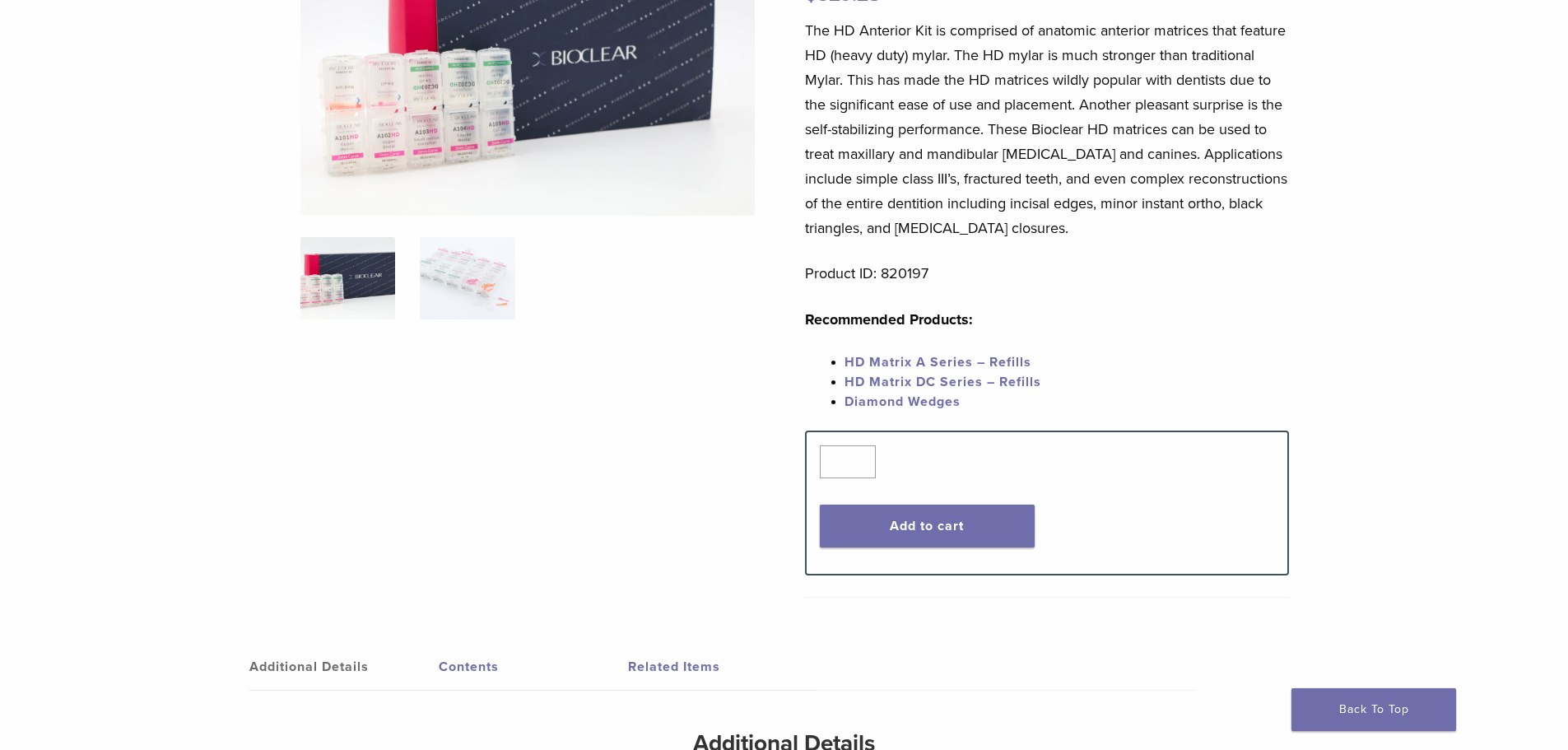
scroll to position [0, 0]
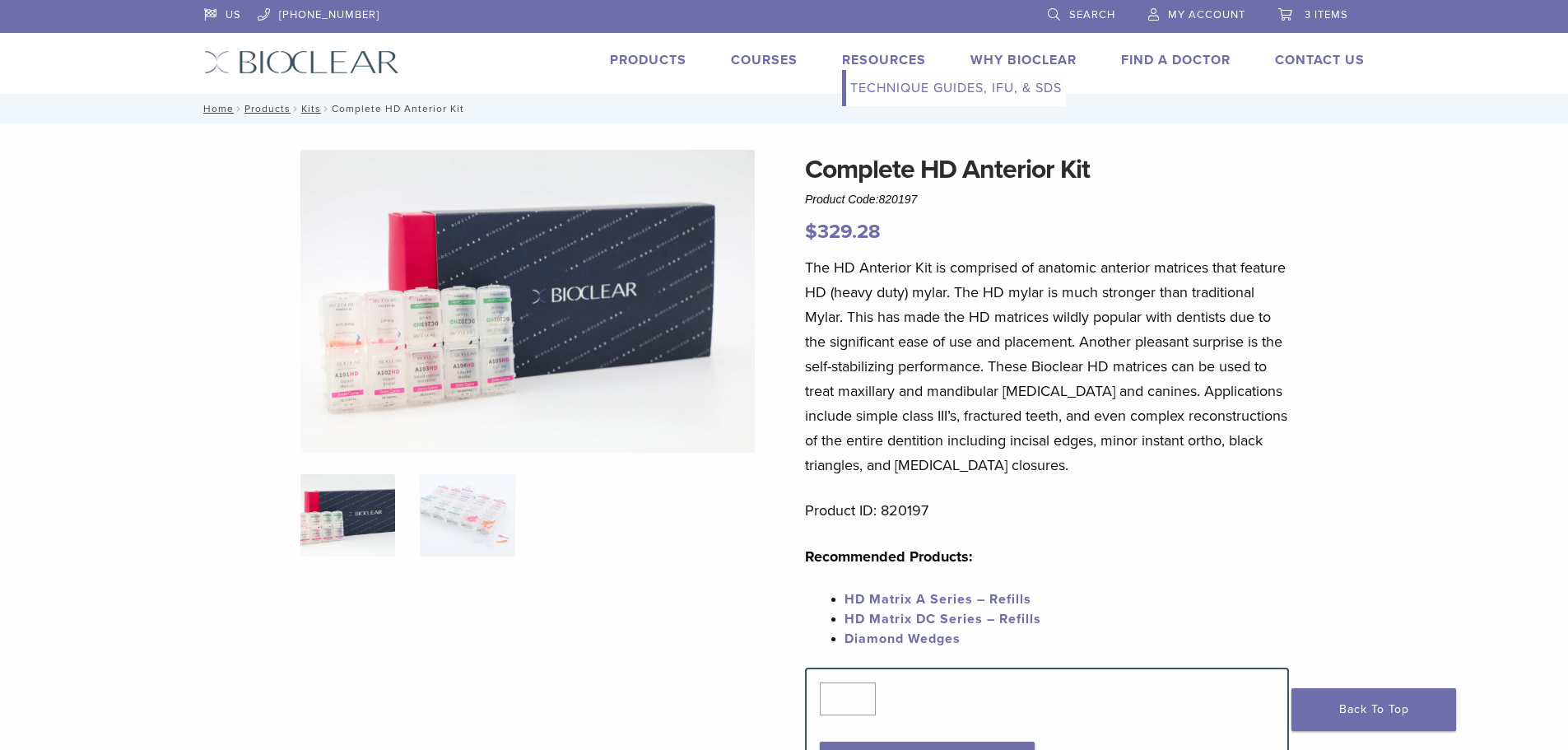
click at [918, 85] on link "Technique Guides, IFU, & SDS" at bounding box center [956, 88] width 220 height 36
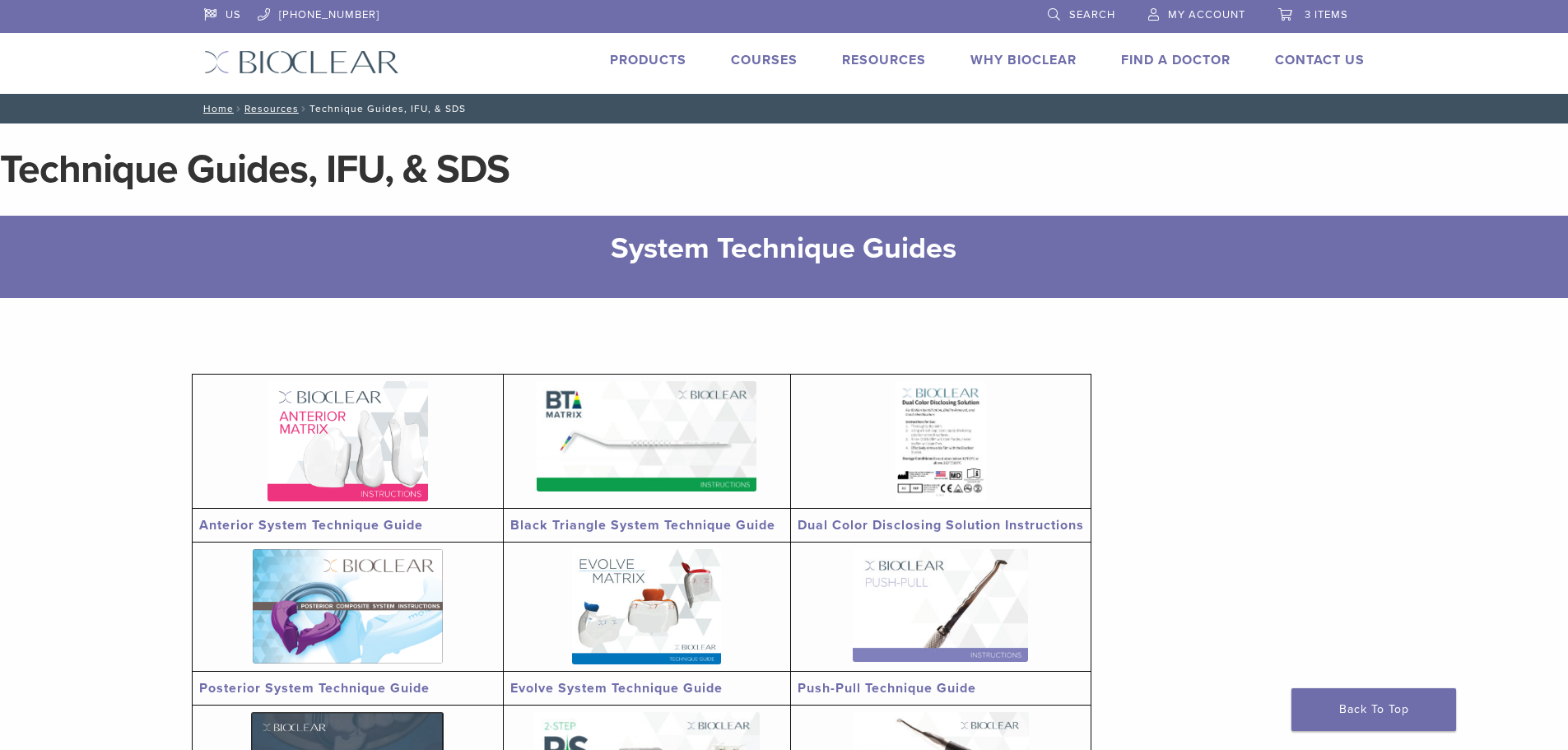
click at [384, 524] on link "Anterior System Technique Guide" at bounding box center [310, 524] width 224 height 16
click at [579, 522] on link "Black Triangle System Technique Guide" at bounding box center [642, 524] width 265 height 16
click at [1329, 18] on span "3 items" at bounding box center [1327, 15] width 43 height 13
click at [1308, 16] on span "3 items" at bounding box center [1327, 15] width 43 height 13
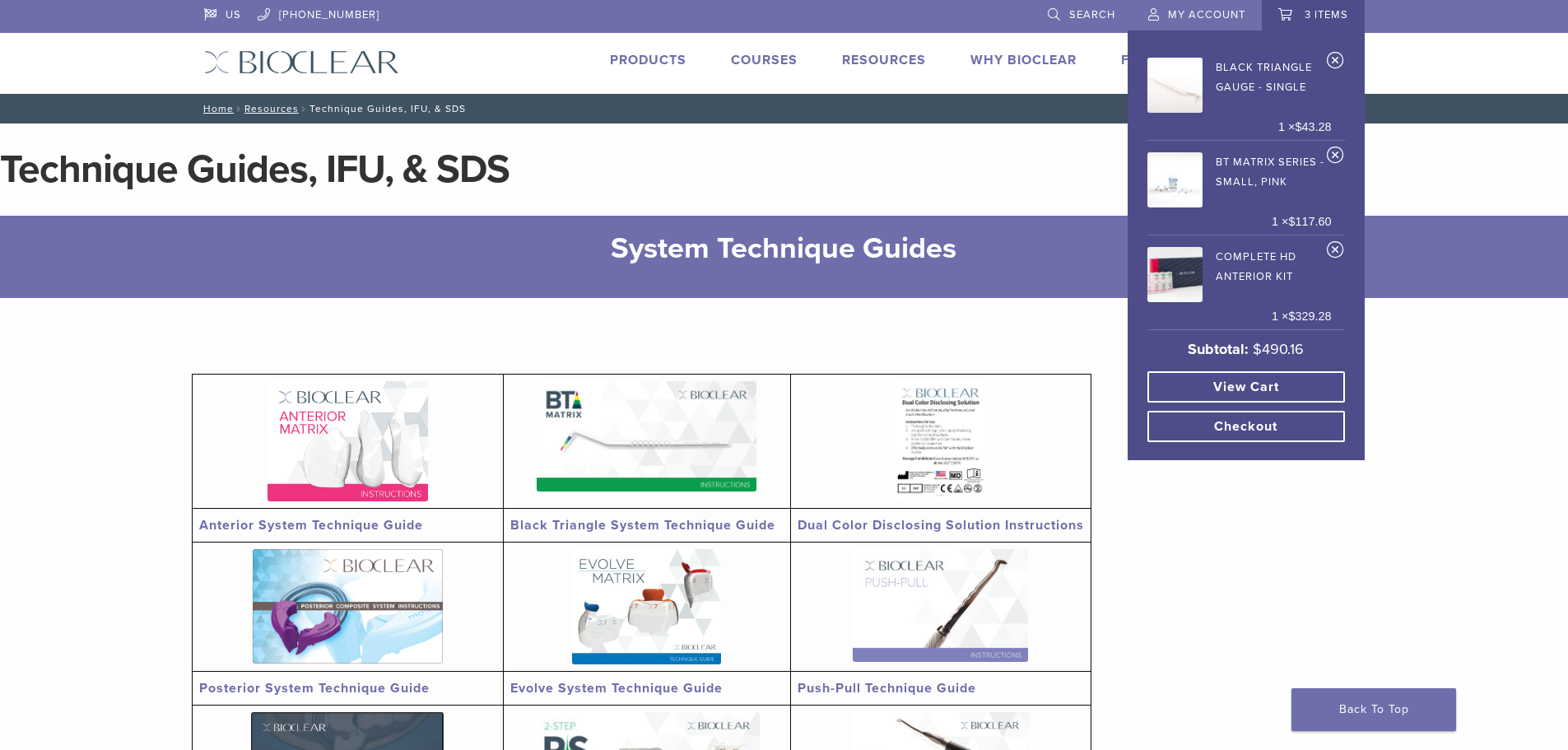
click at [1240, 252] on link "Complete HD Anterior Kit" at bounding box center [1240, 272] width 184 height 60
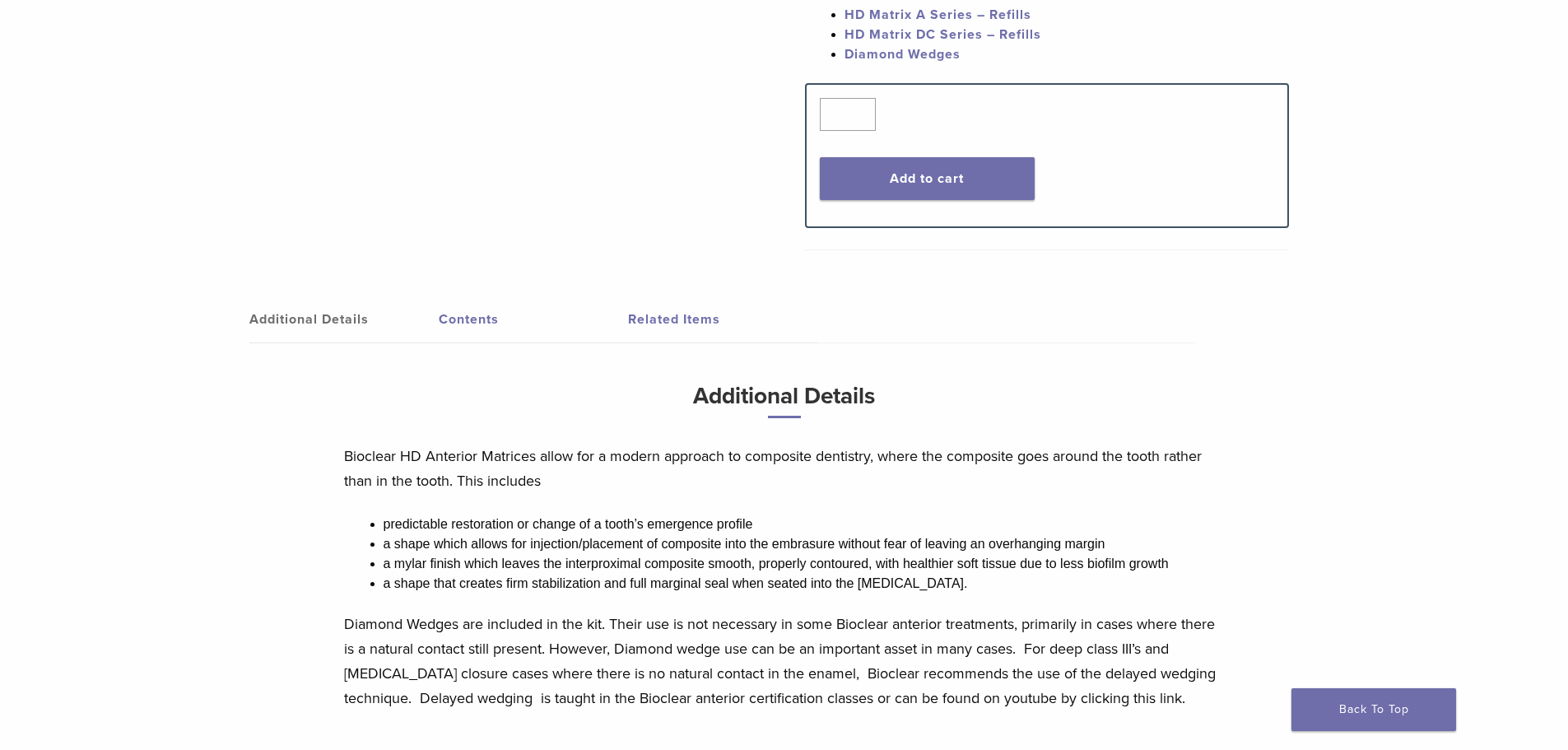
scroll to position [740, 0]
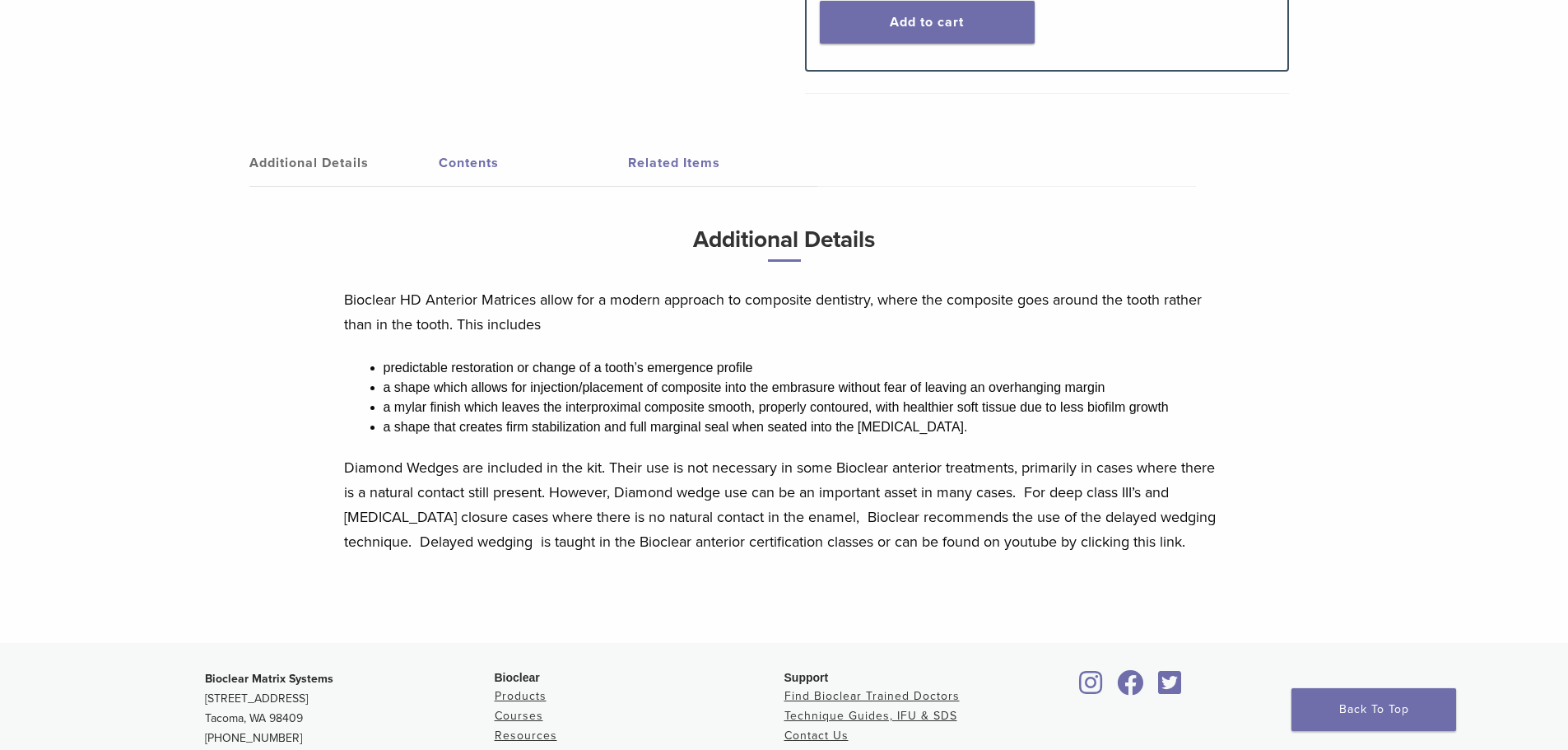
click at [485, 169] on link "Contents" at bounding box center [533, 162] width 189 height 46
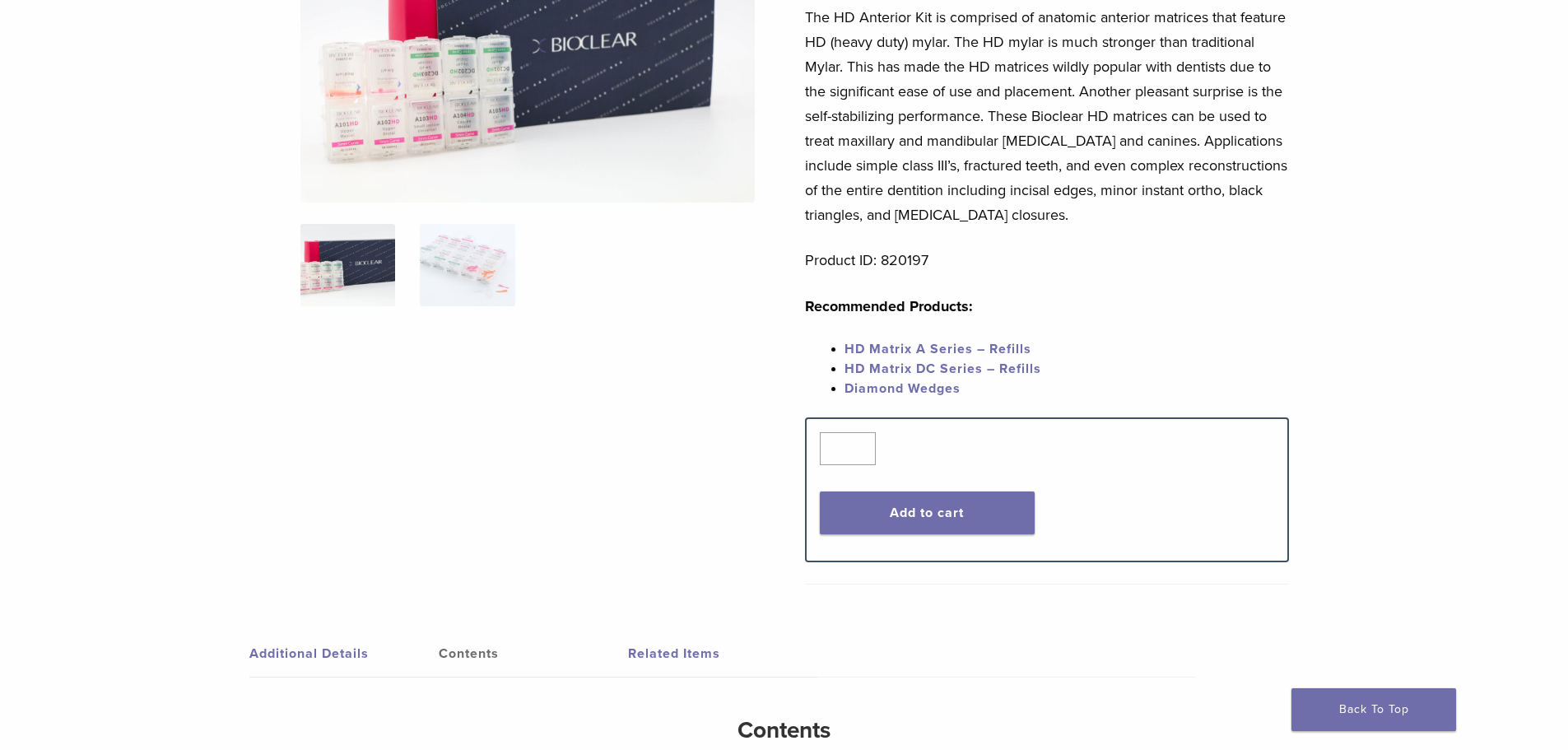
scroll to position [164, 0]
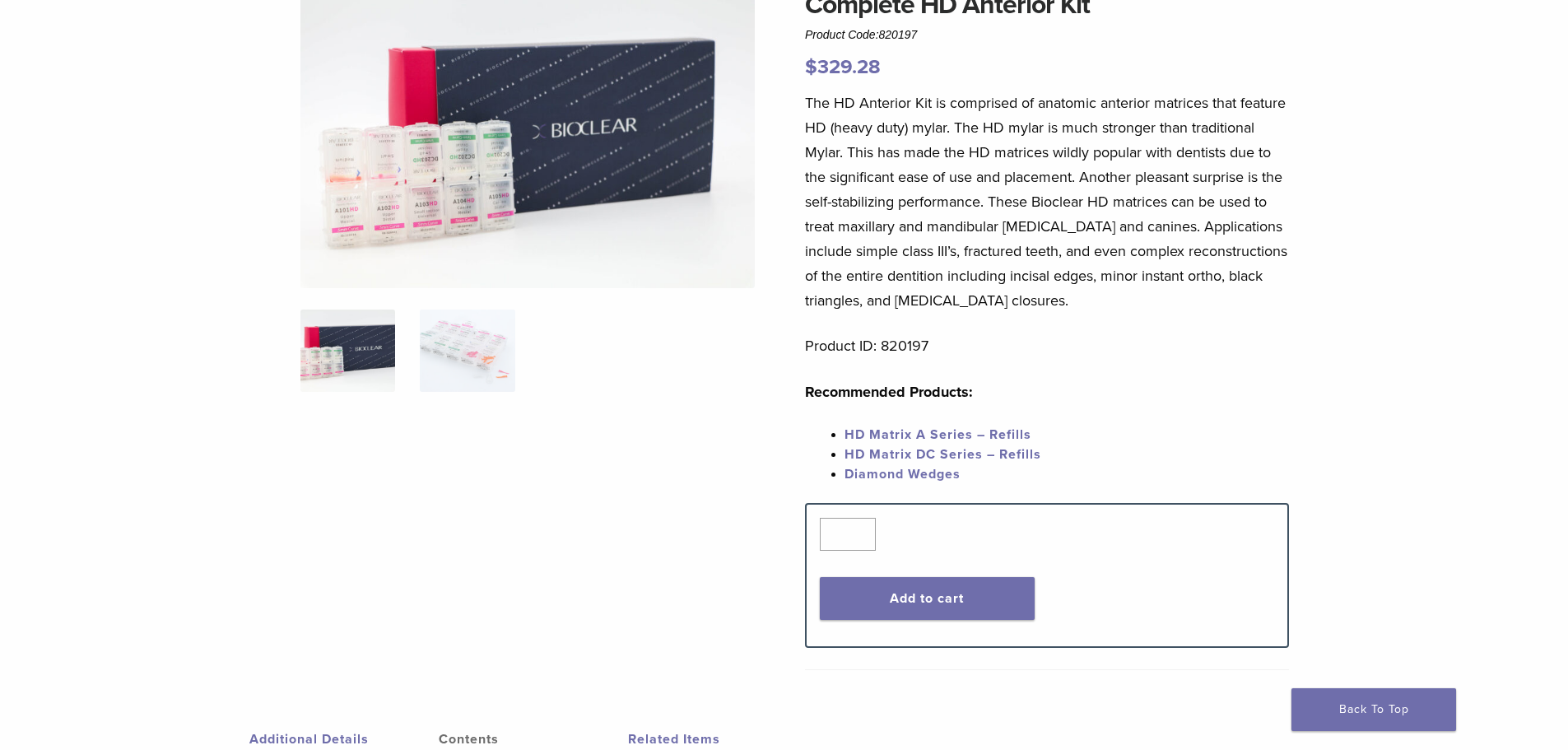
click at [964, 434] on link "HD Matrix A Series – Refills" at bounding box center [938, 434] width 187 height 16
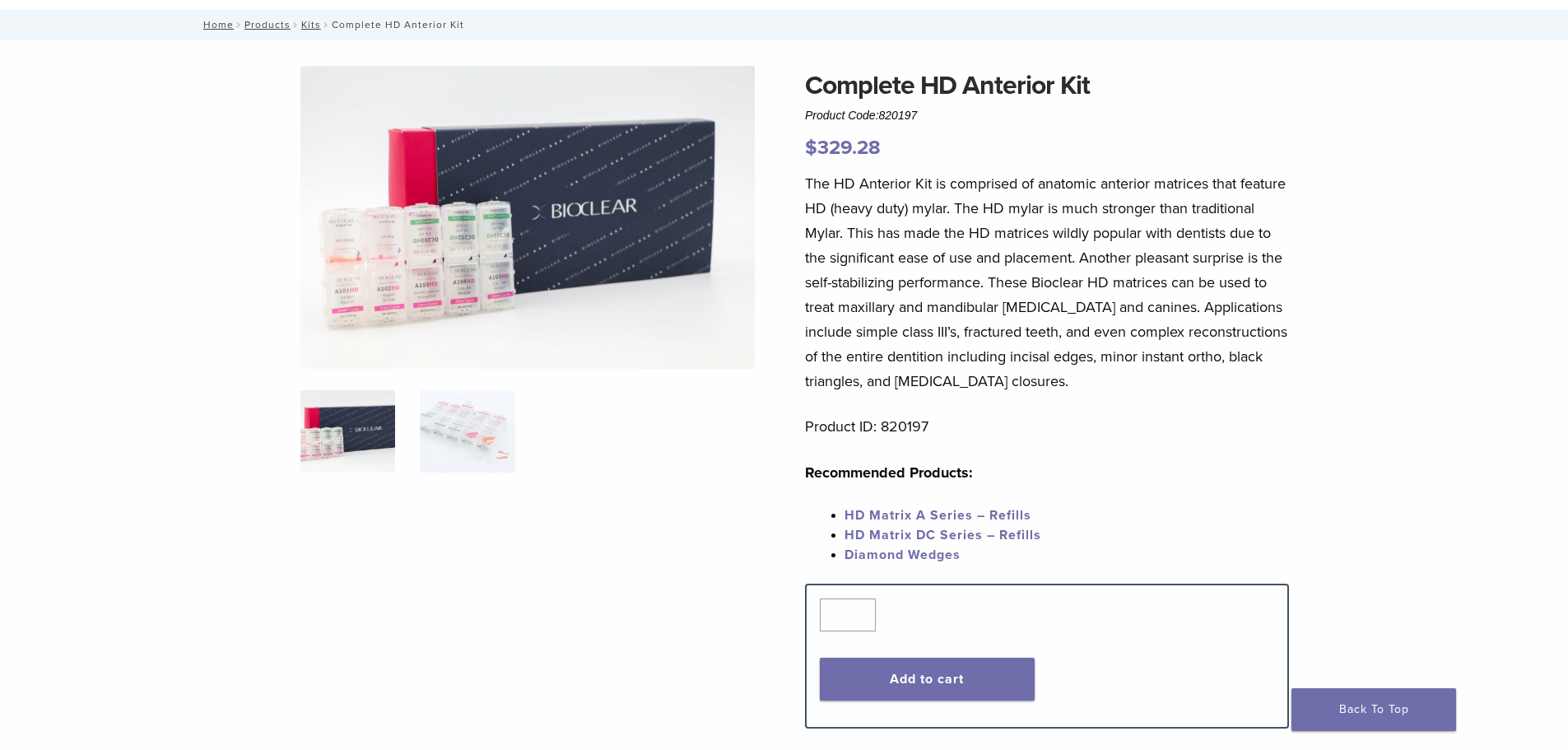
scroll to position [82, 0]
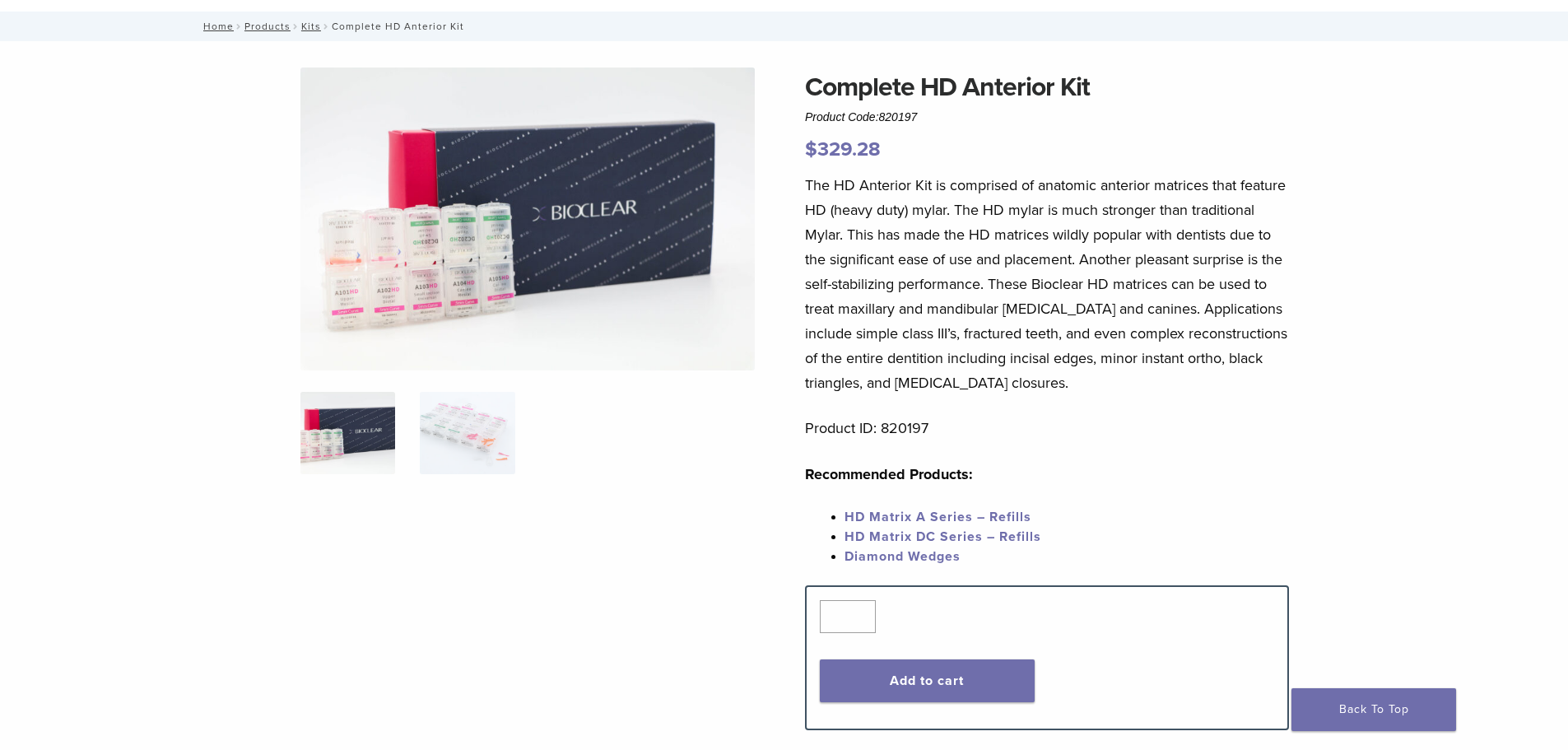
click at [908, 513] on link "HD Matrix A Series – Refills" at bounding box center [938, 517] width 187 height 16
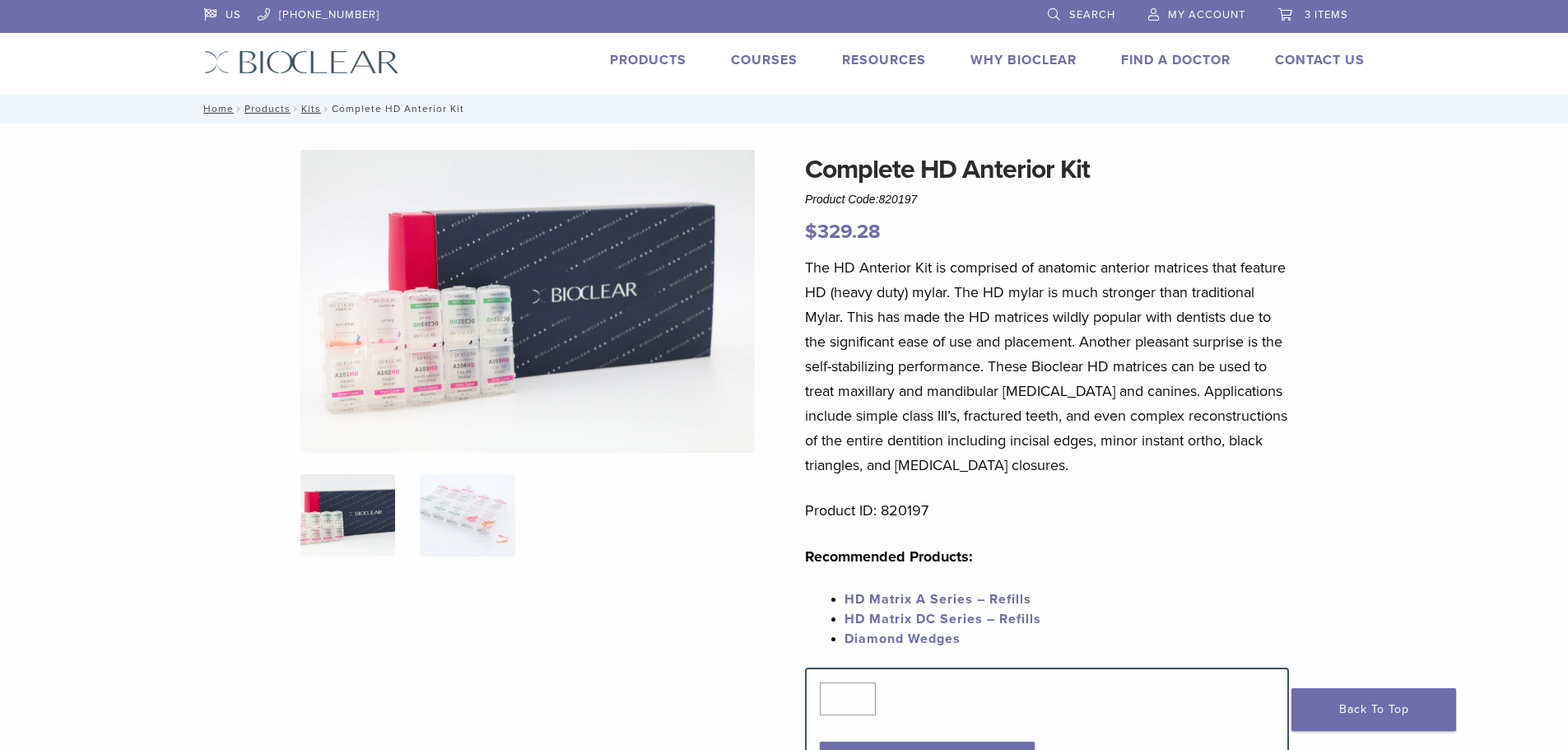
click at [857, 596] on link "HD Matrix A Series – Refills" at bounding box center [938, 599] width 187 height 16
click at [658, 54] on link "Products" at bounding box center [648, 60] width 77 height 16
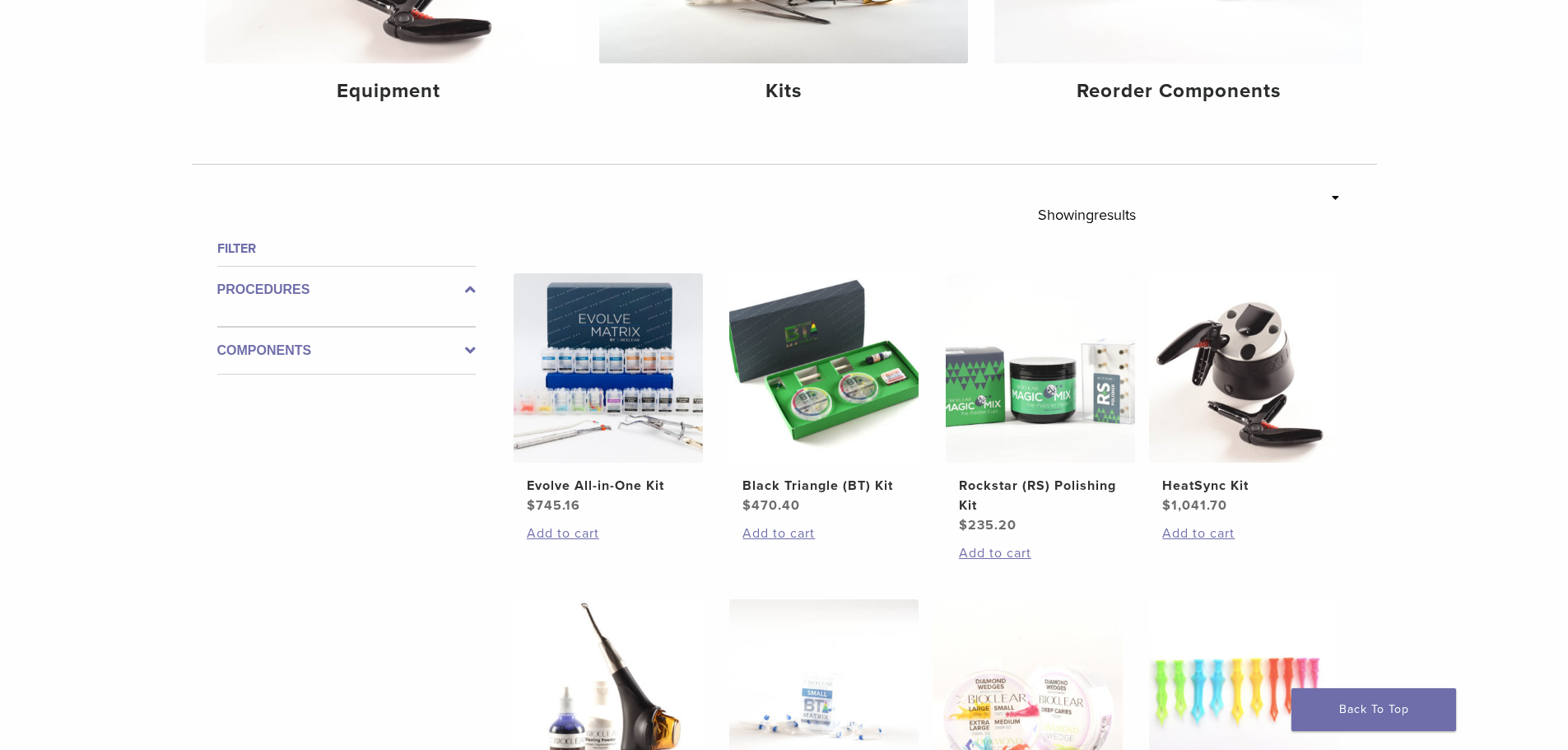
scroll to position [411, 0]
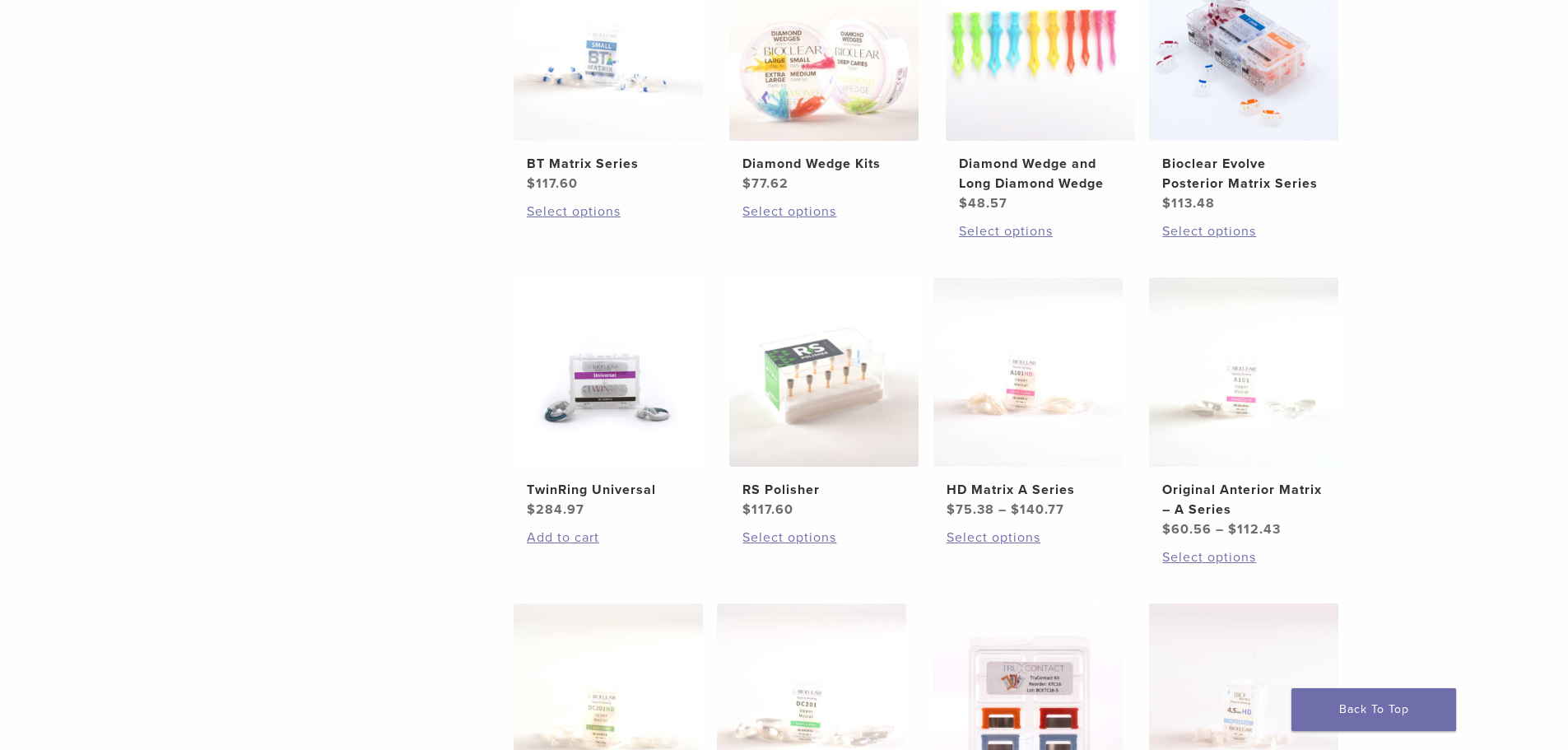
scroll to position [493, 0]
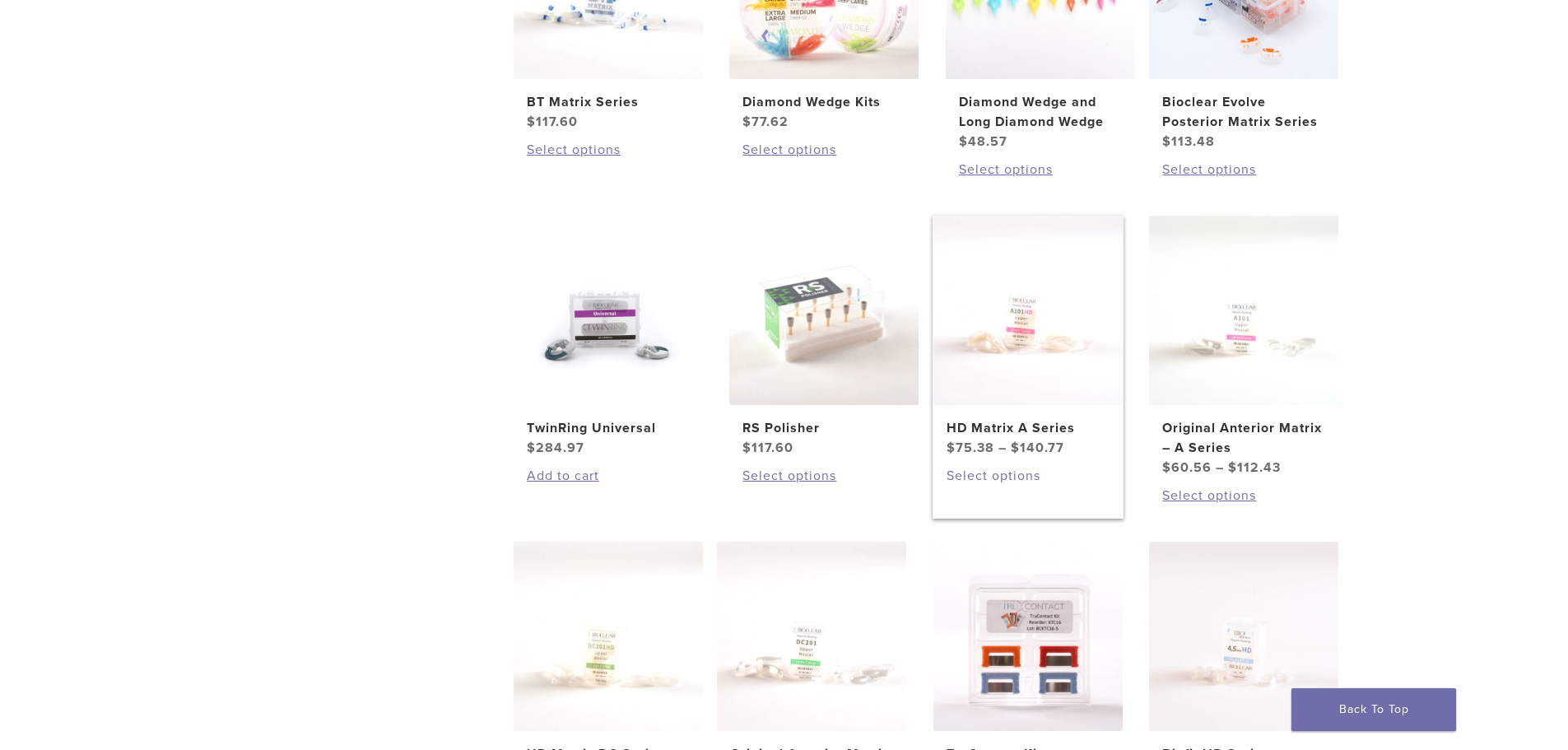
click at [1001, 480] on link "Select options" at bounding box center [1028, 475] width 163 height 20
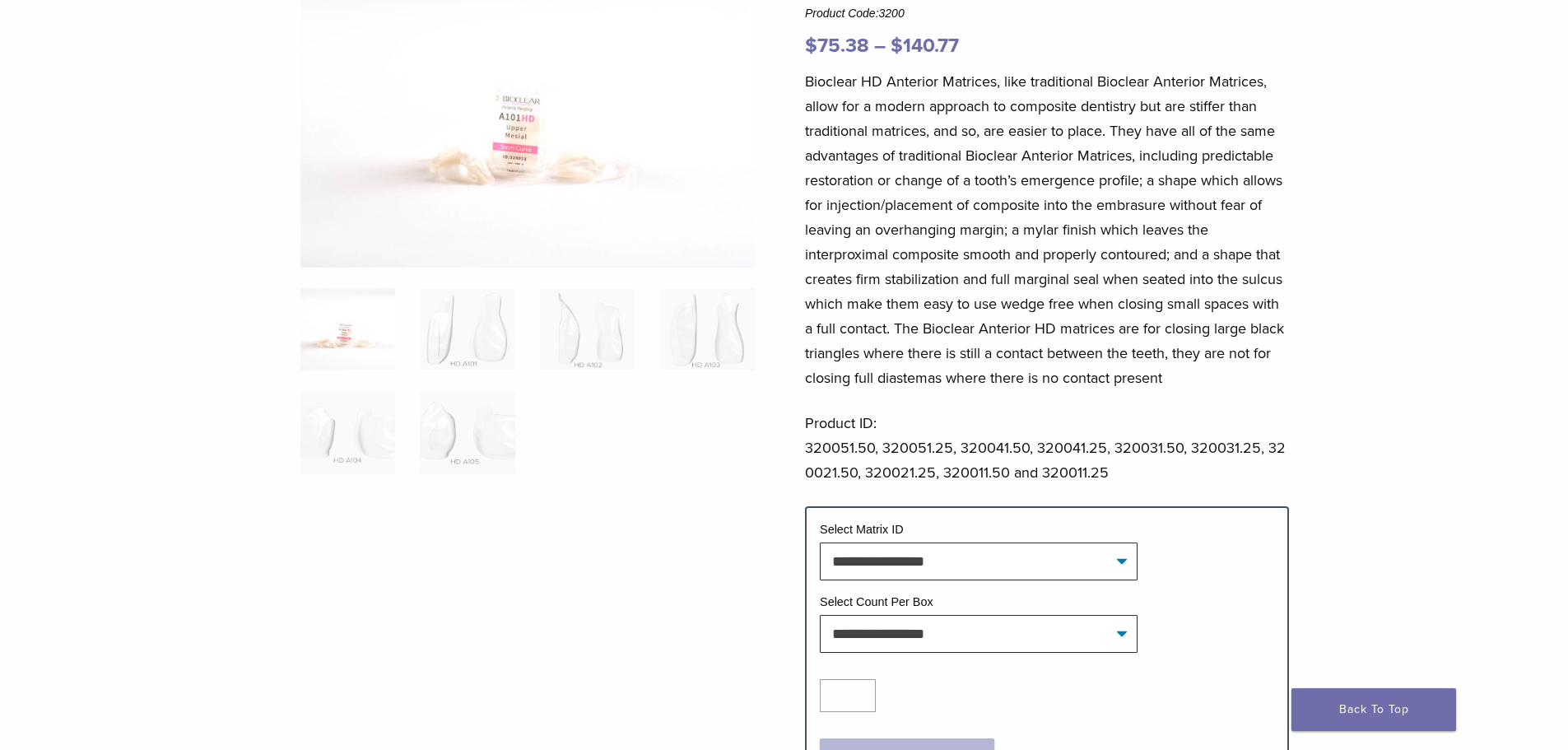
scroll to position [247, 0]
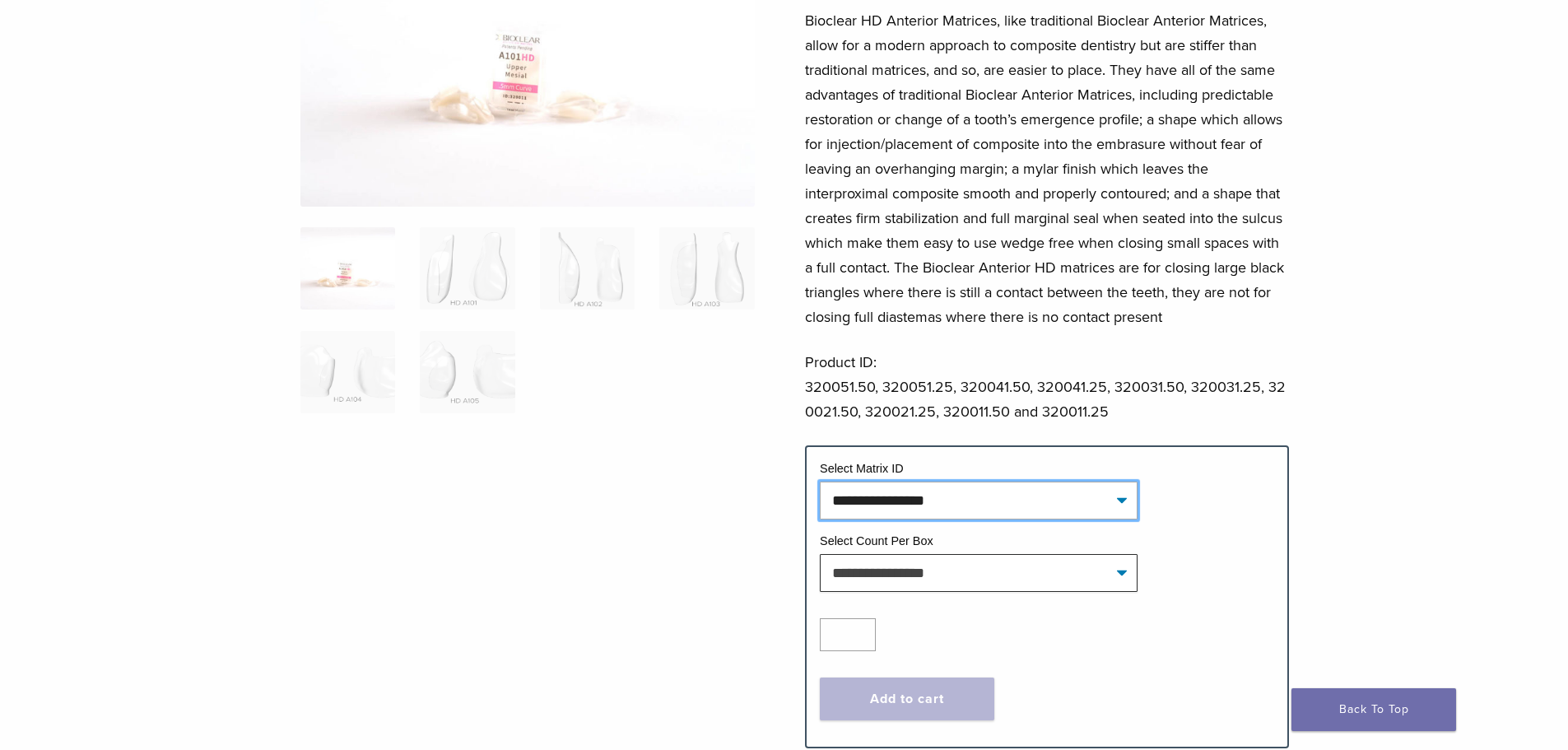
click at [896, 507] on select "**********" at bounding box center [979, 500] width 318 height 38
click at [820, 481] on select "**********" at bounding box center [979, 500] width 318 height 38
select select "*******"
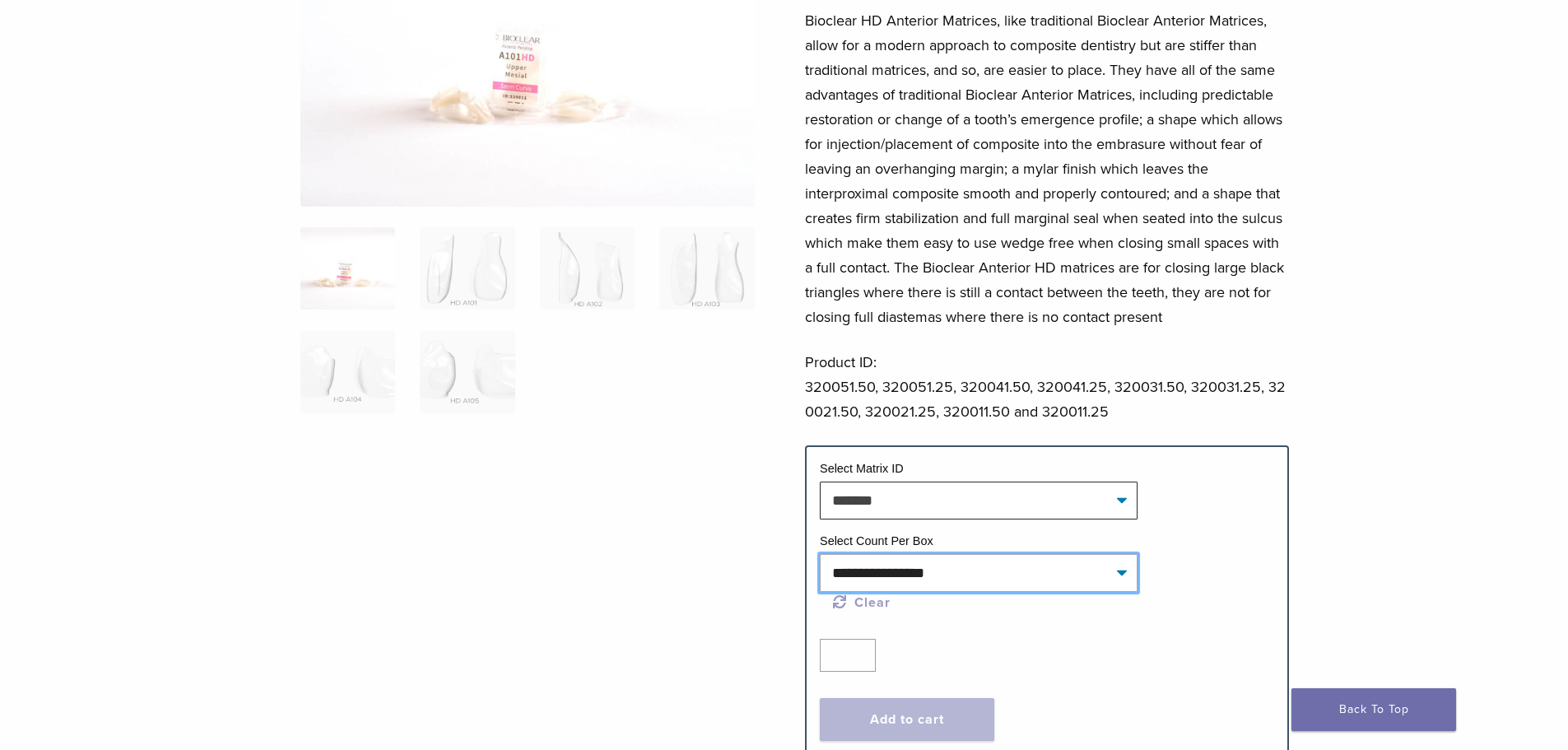
click at [889, 569] on select "**********" at bounding box center [979, 573] width 318 height 38
select select "*****"
click at [820, 554] on select "**********" at bounding box center [979, 573] width 318 height 38
select select "*******"
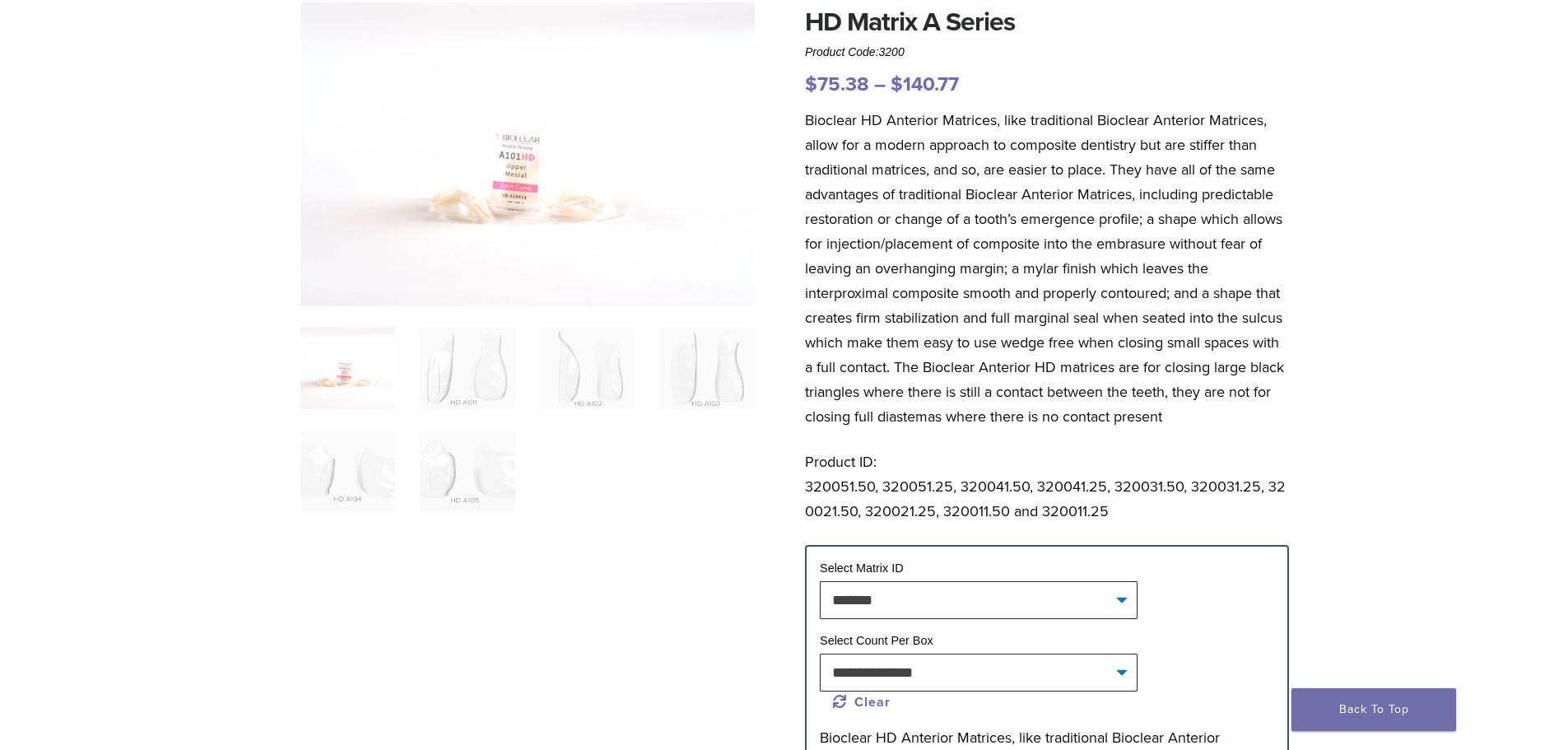
scroll to position [82, 0]
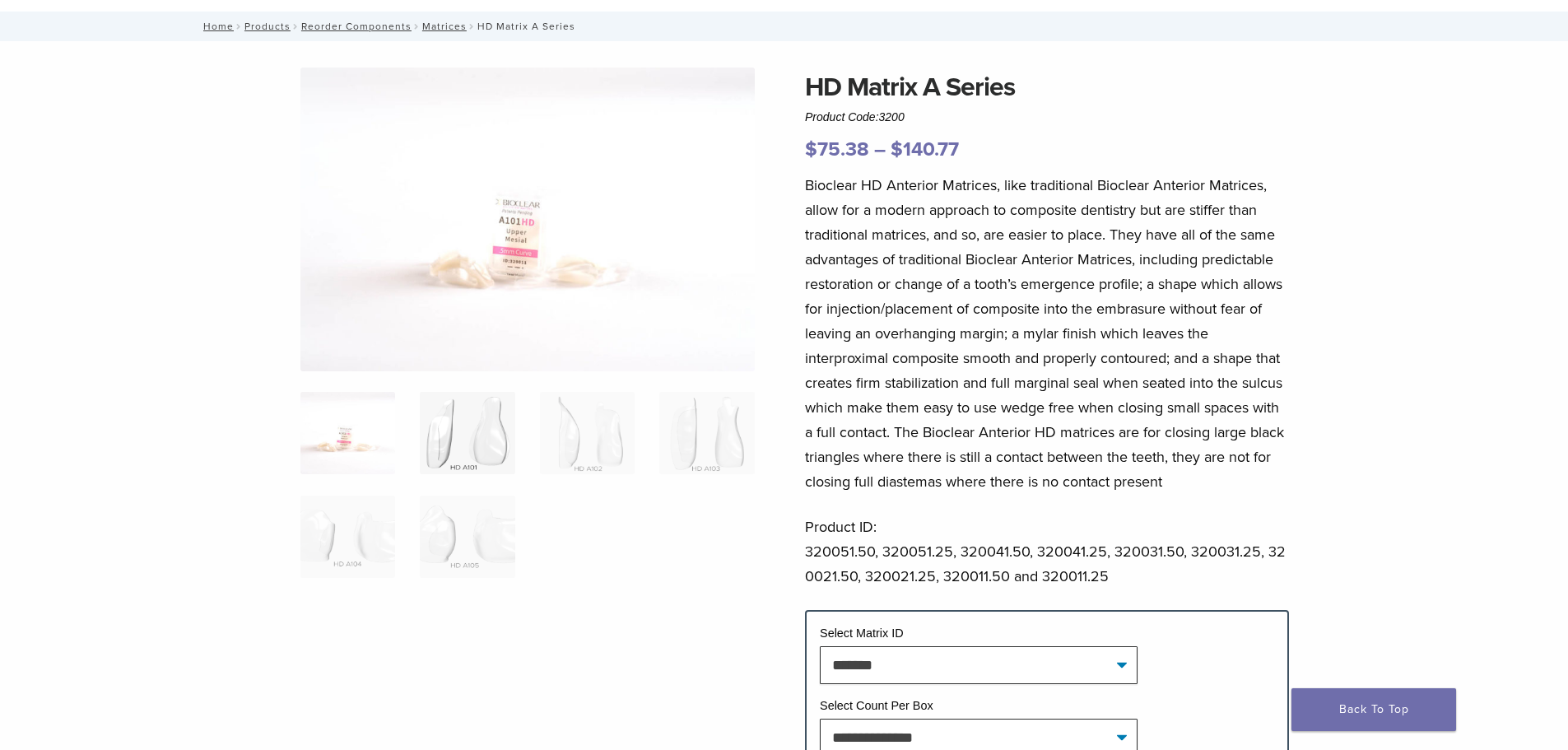
click at [464, 464] on img at bounding box center [468, 432] width 95 height 82
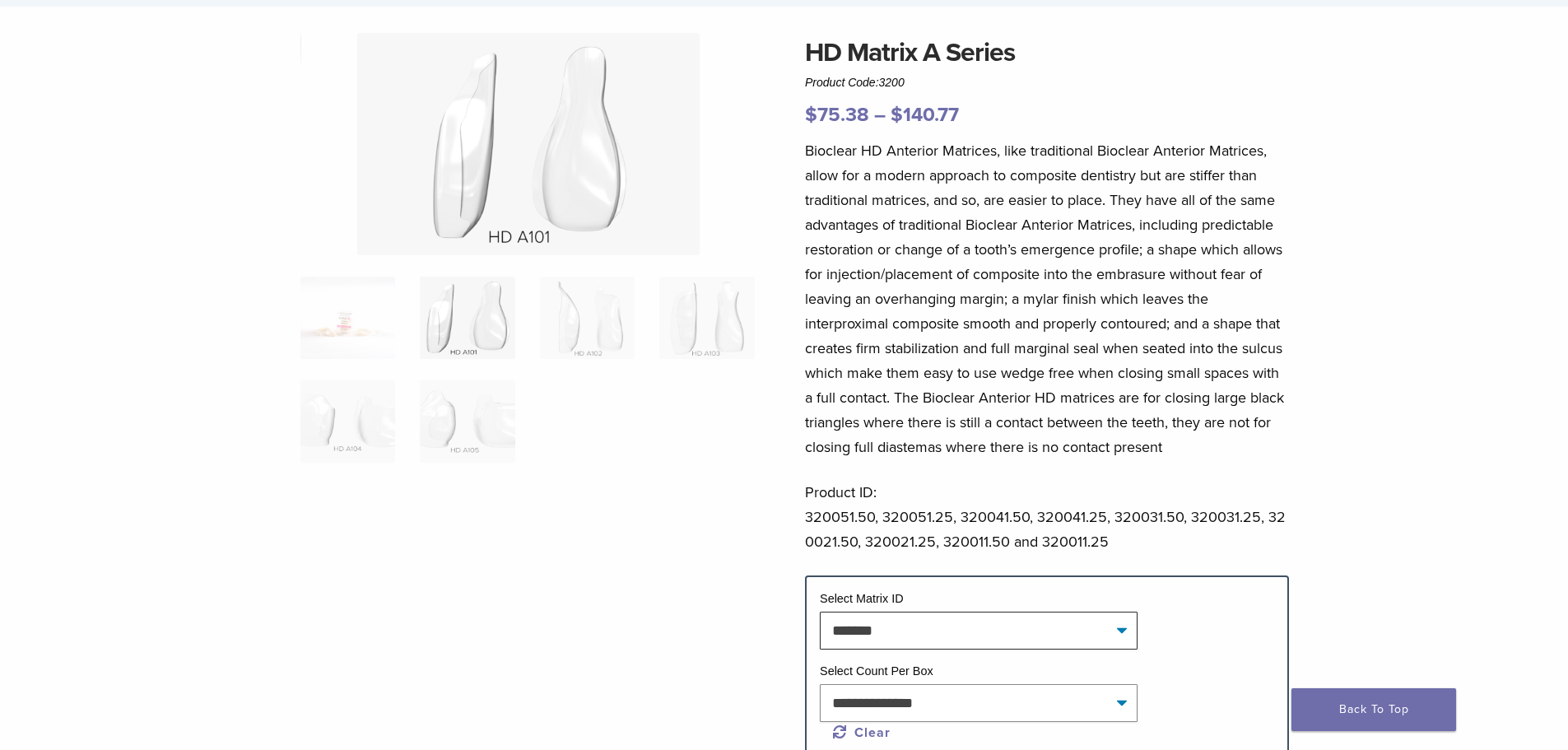
scroll to position [329, 0]
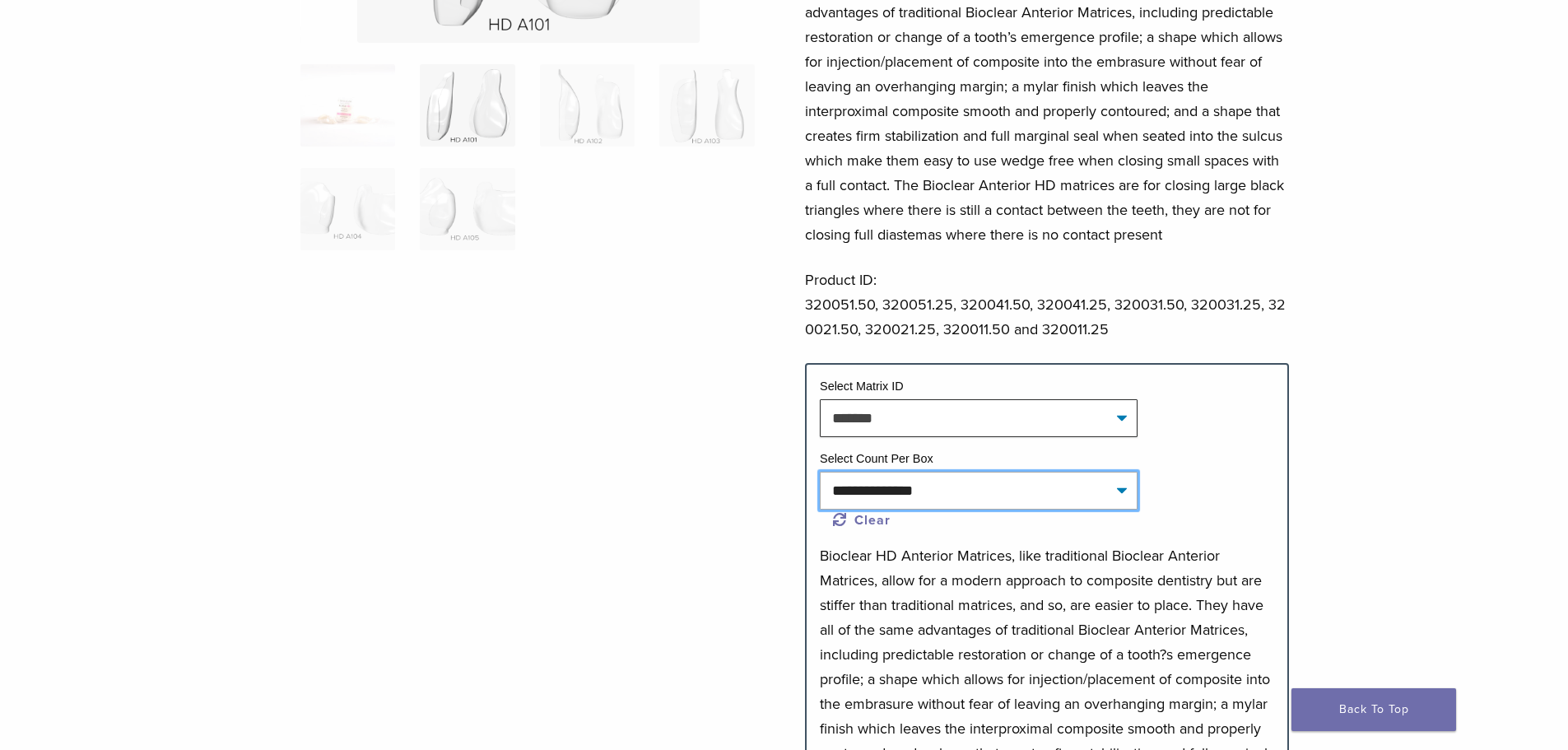
click at [902, 496] on select "**********" at bounding box center [979, 491] width 318 height 38
select select "*****"
click at [820, 472] on select "**********" at bounding box center [979, 491] width 318 height 38
select select "*******"
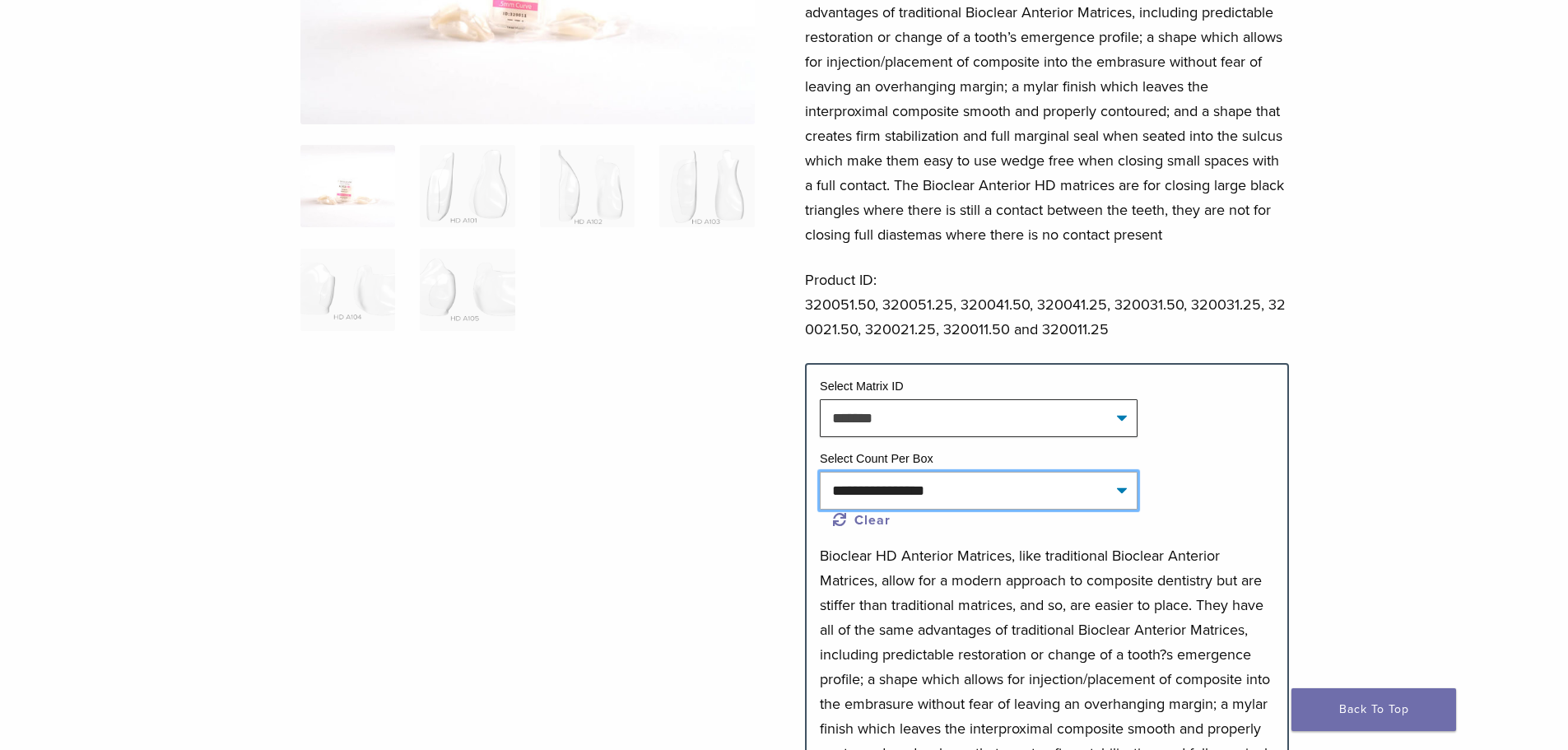
click at [912, 493] on select "**********" at bounding box center [979, 491] width 318 height 38
select select "*****"
click at [820, 472] on select "**********" at bounding box center [979, 491] width 318 height 38
select select "*******"
select select "*****"
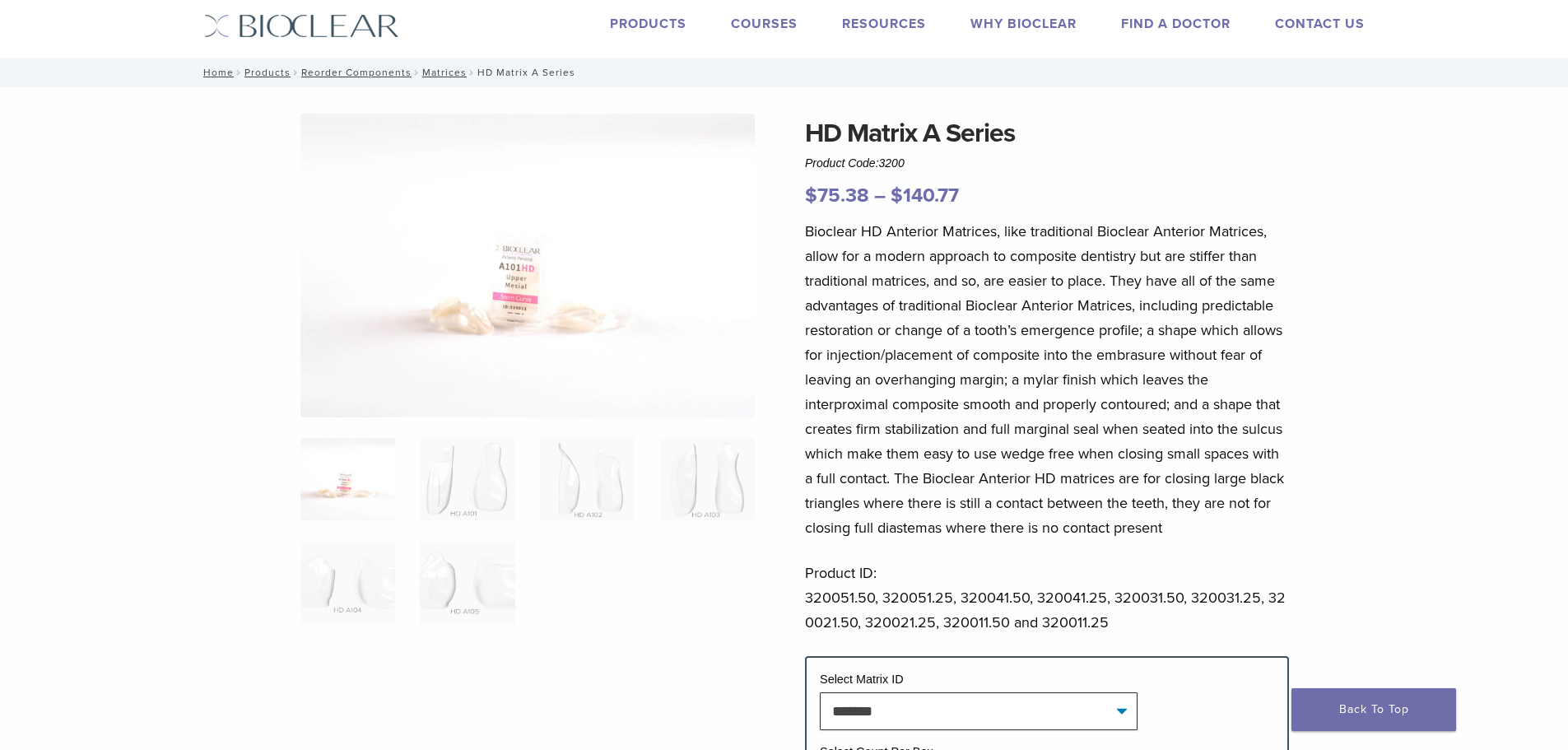
scroll to position [0, 0]
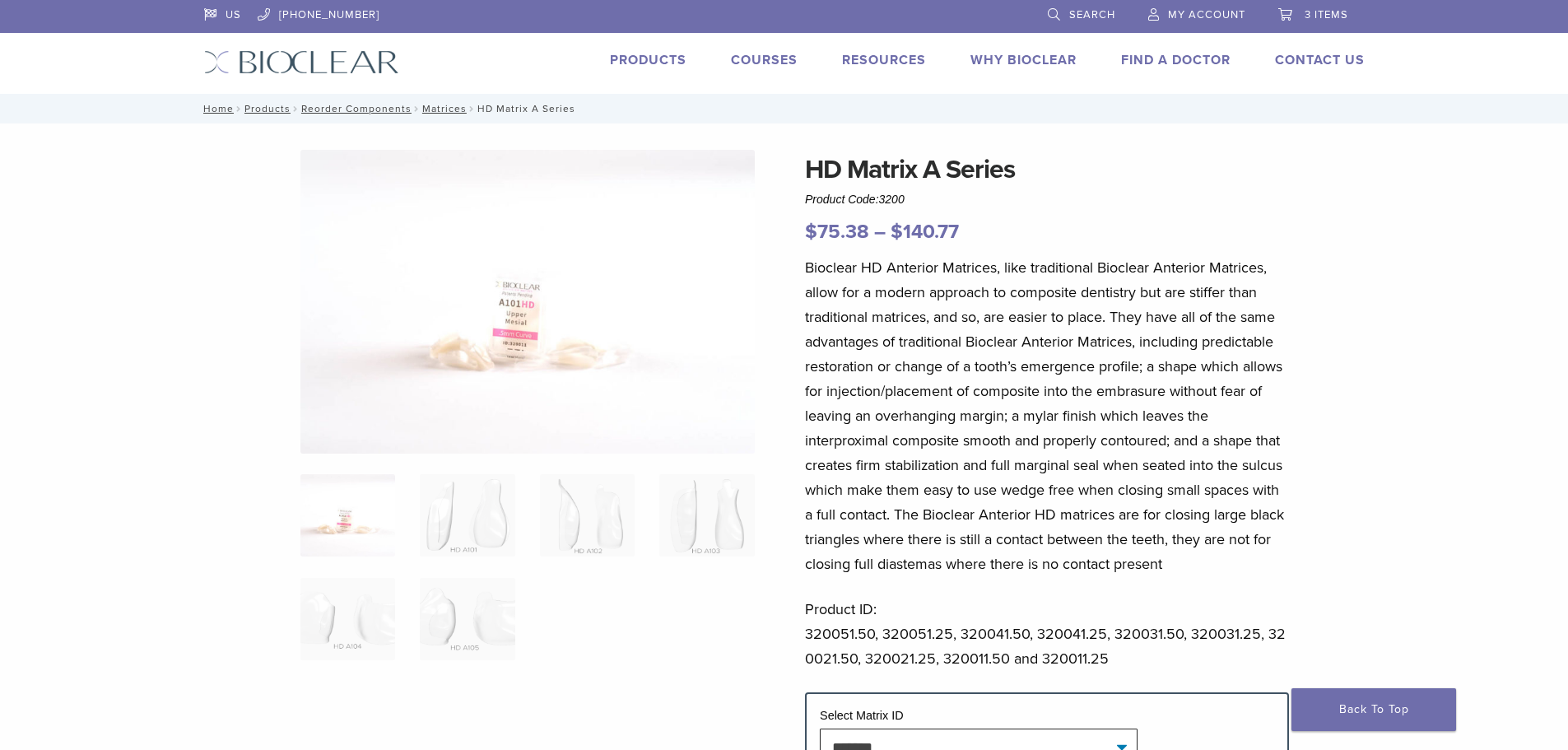
click at [1297, 15] on link "3 items" at bounding box center [1313, 12] width 70 height 25
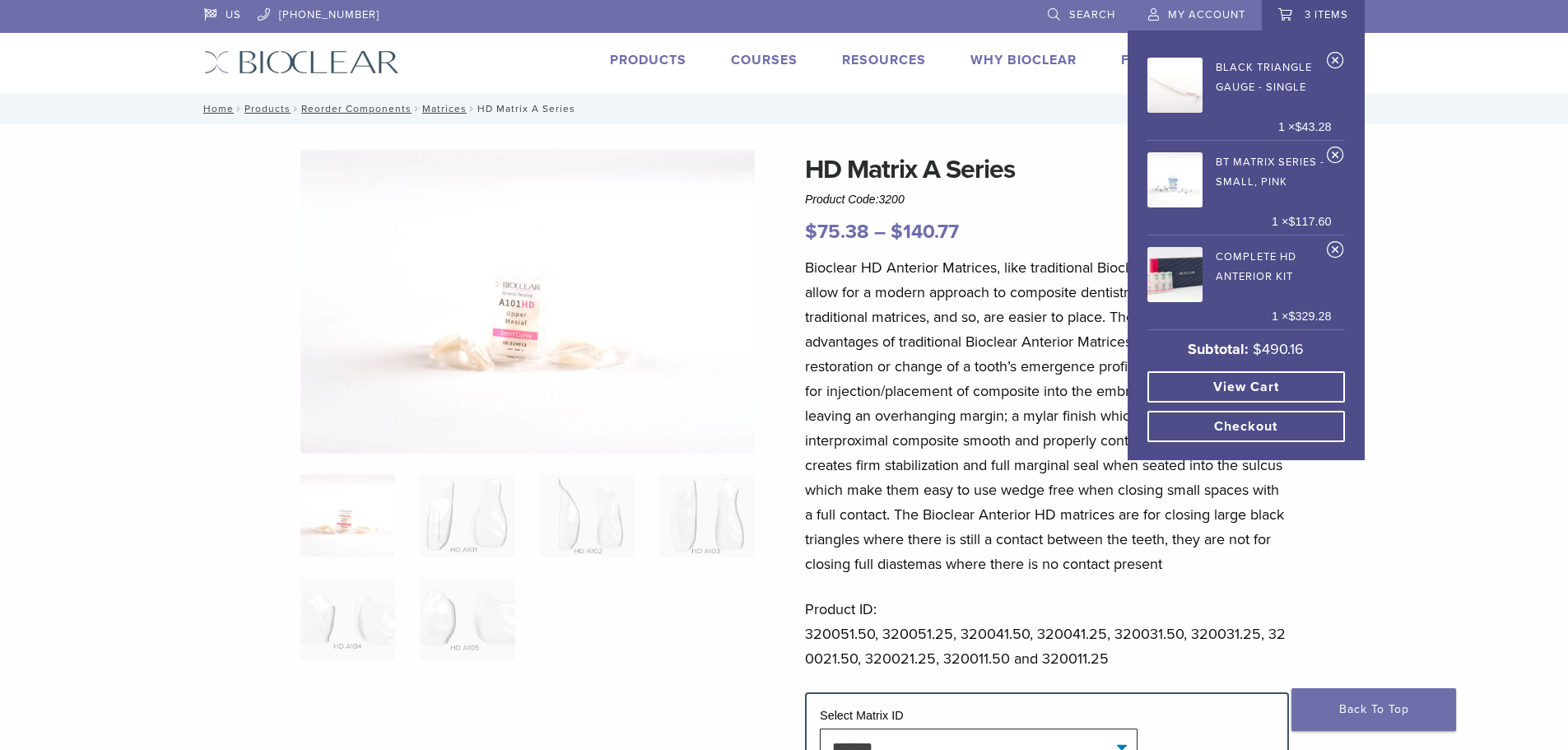
click at [1292, 393] on link "View cart" at bounding box center [1246, 387] width 198 height 31
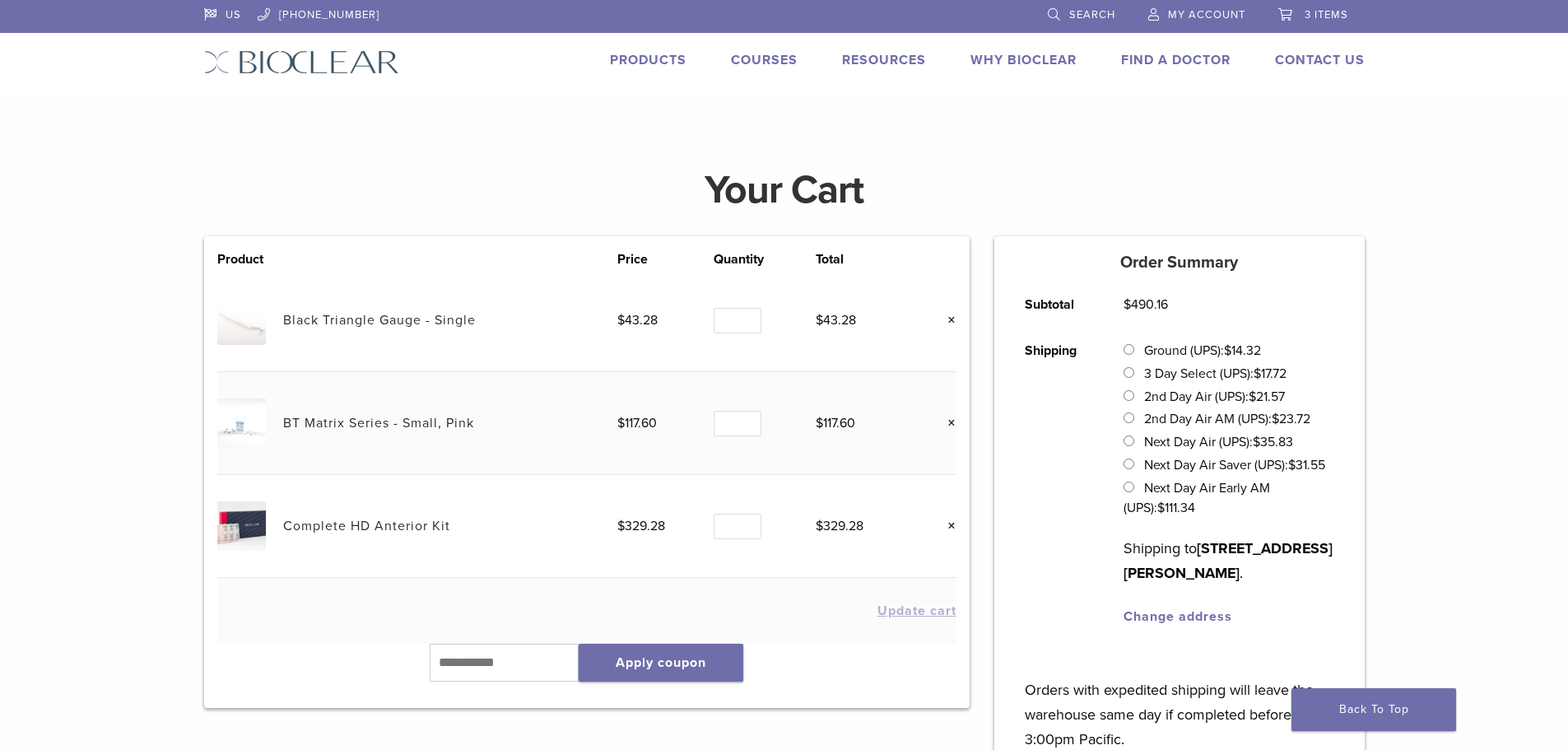
click at [1168, 141] on main "Your Cart Product Price Quantity Total Black Triangle Gauge - Single $ 43.28 Qu…" at bounding box center [784, 542] width 1568 height 896
click at [666, 61] on link "Products" at bounding box center [648, 60] width 77 height 16
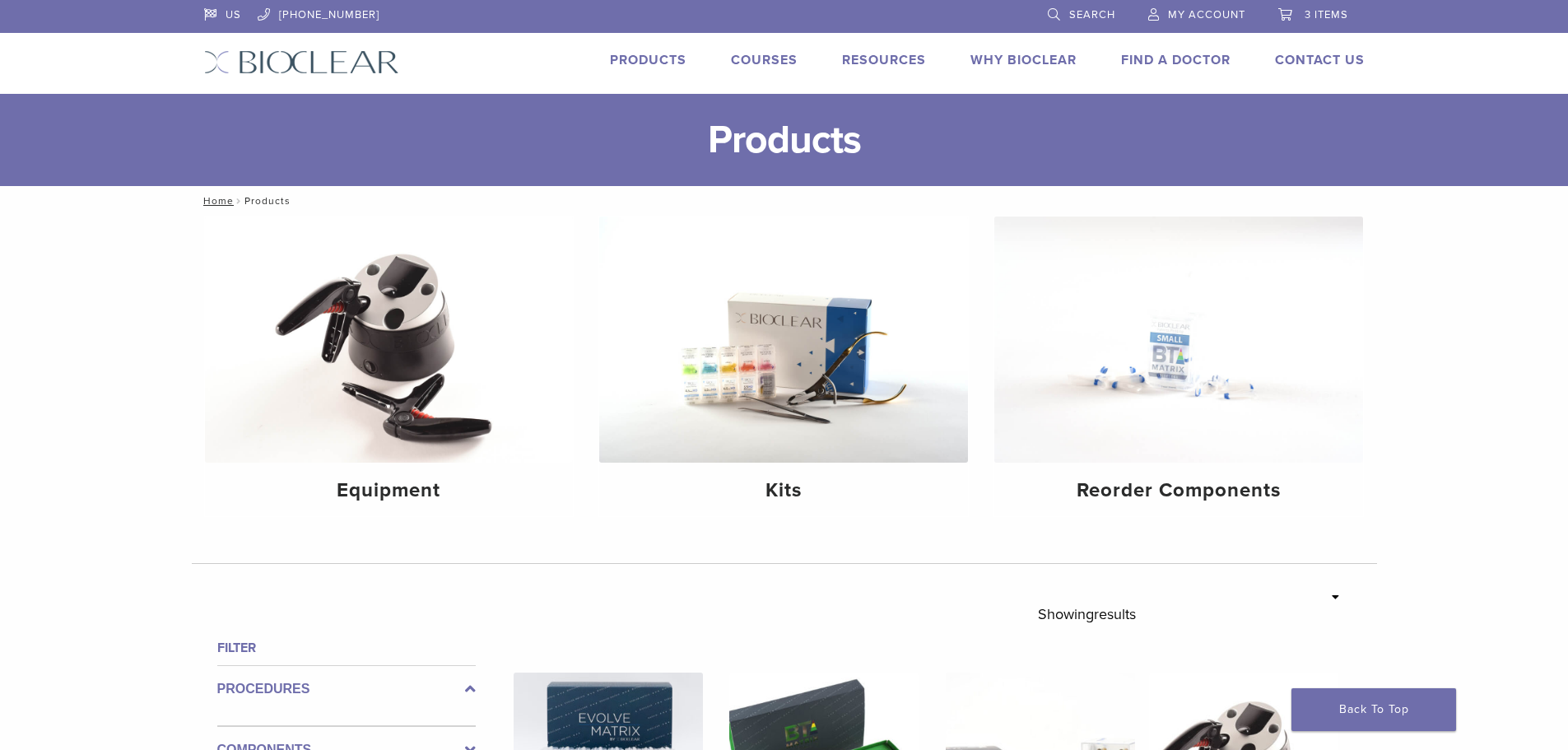
click at [662, 58] on link "Products" at bounding box center [648, 60] width 77 height 16
click at [774, 394] on img at bounding box center [783, 339] width 369 height 246
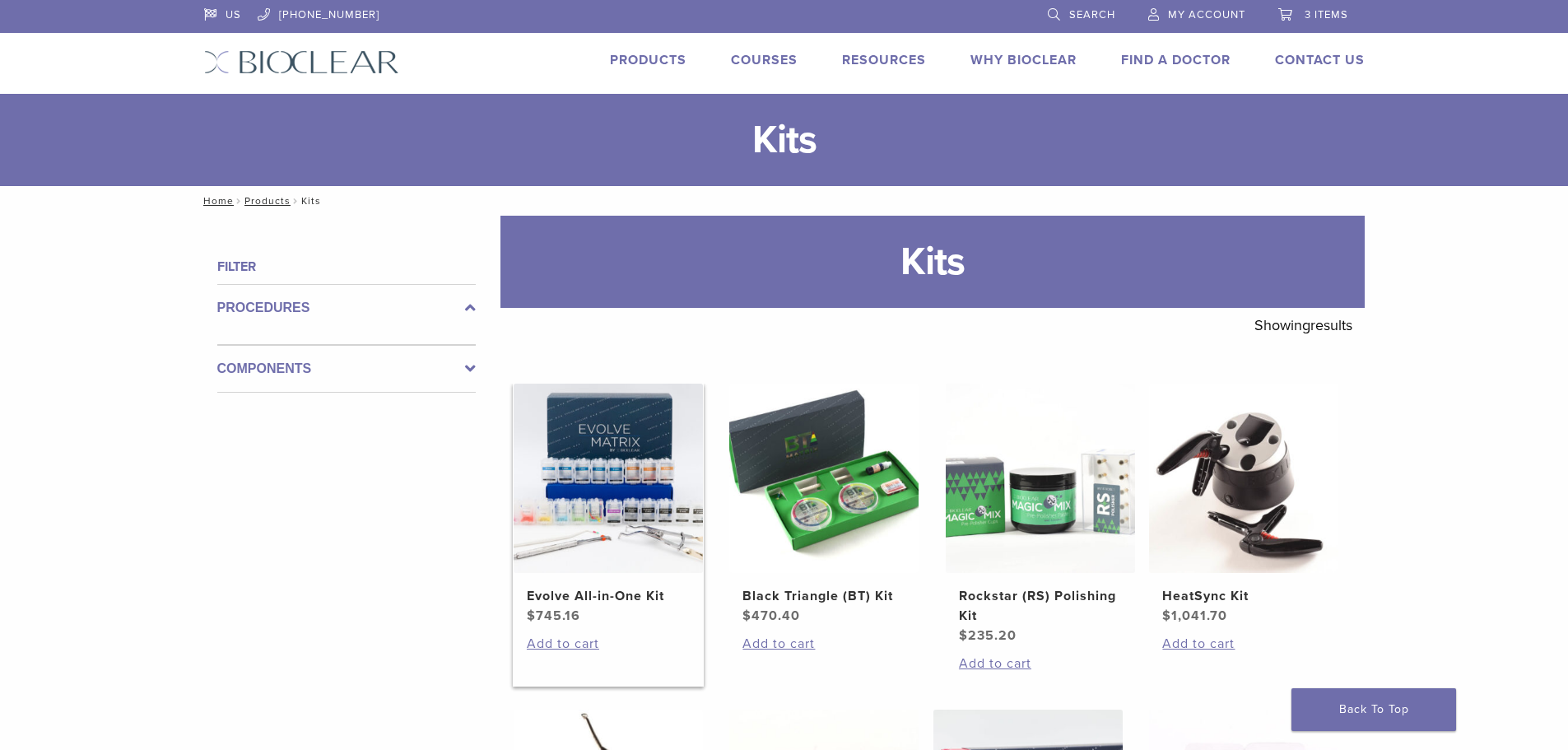
click at [599, 505] on img at bounding box center [608, 478] width 189 height 189
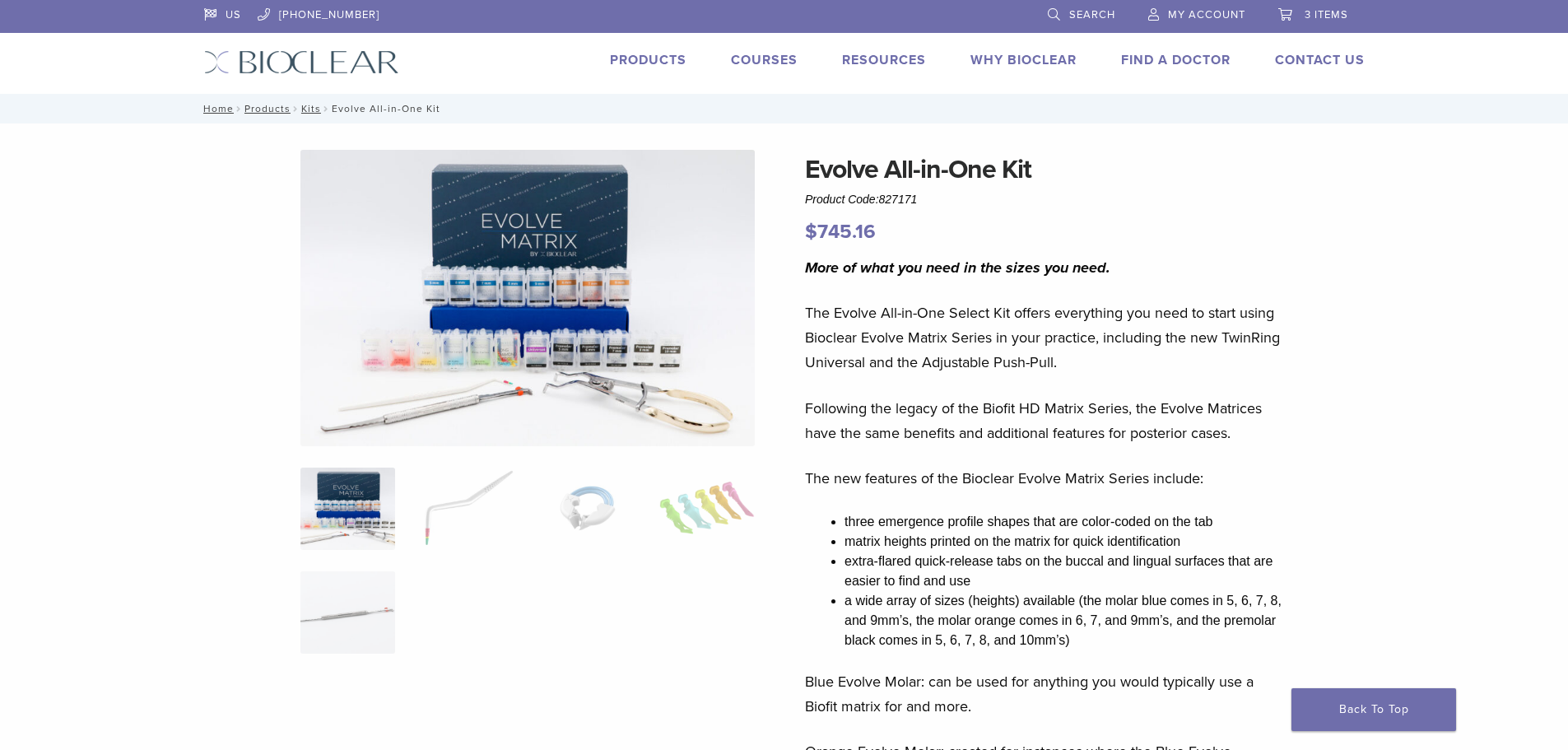
click at [658, 48] on div "US [PHONE_NUMBER] Search My Account 3 items Cart × Black Triangle Gauge - Singl…" at bounding box center [784, 47] width 1185 height 94
click at [662, 53] on link "Products" at bounding box center [648, 60] width 77 height 16
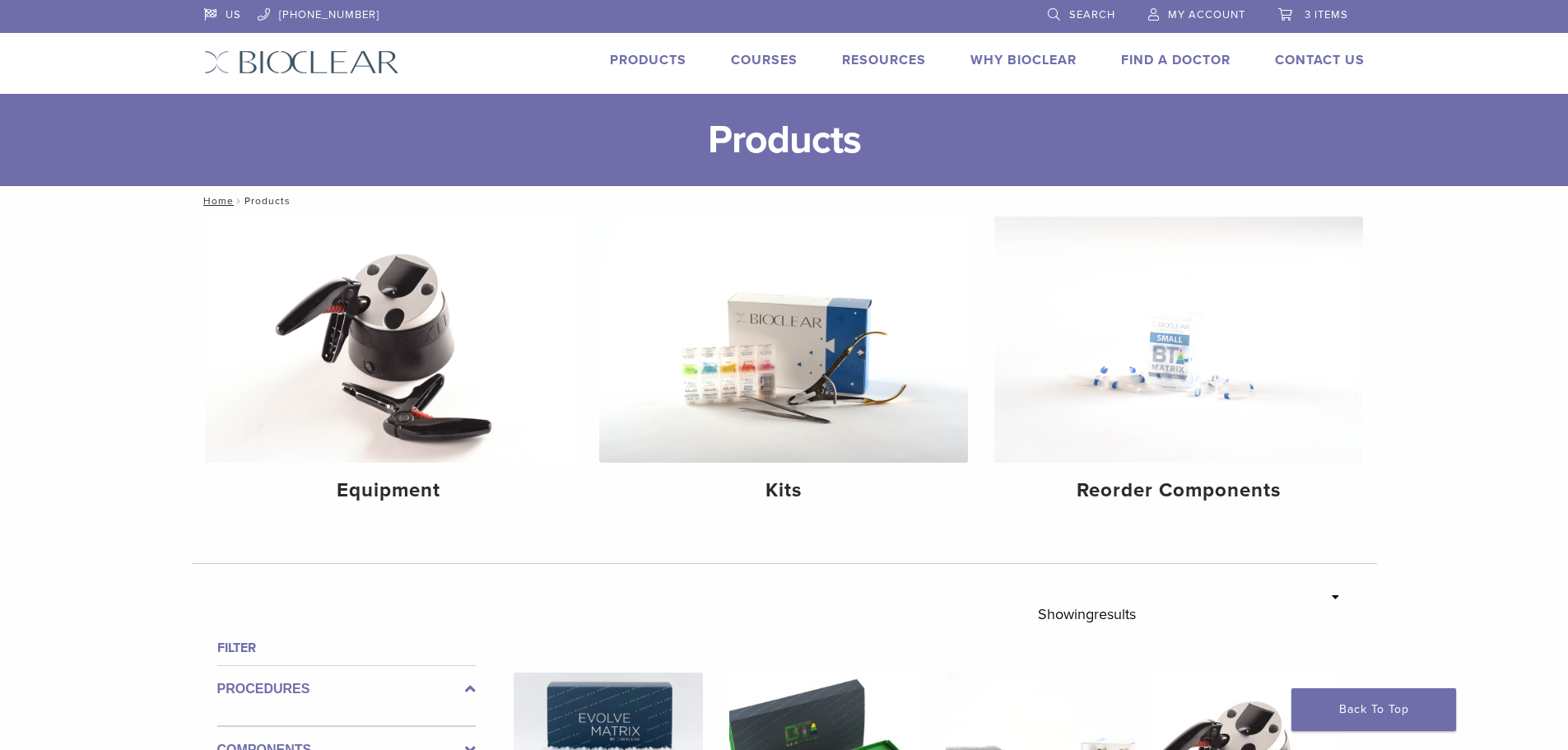
click at [1334, 21] on span "3 items" at bounding box center [1327, 15] width 43 height 13
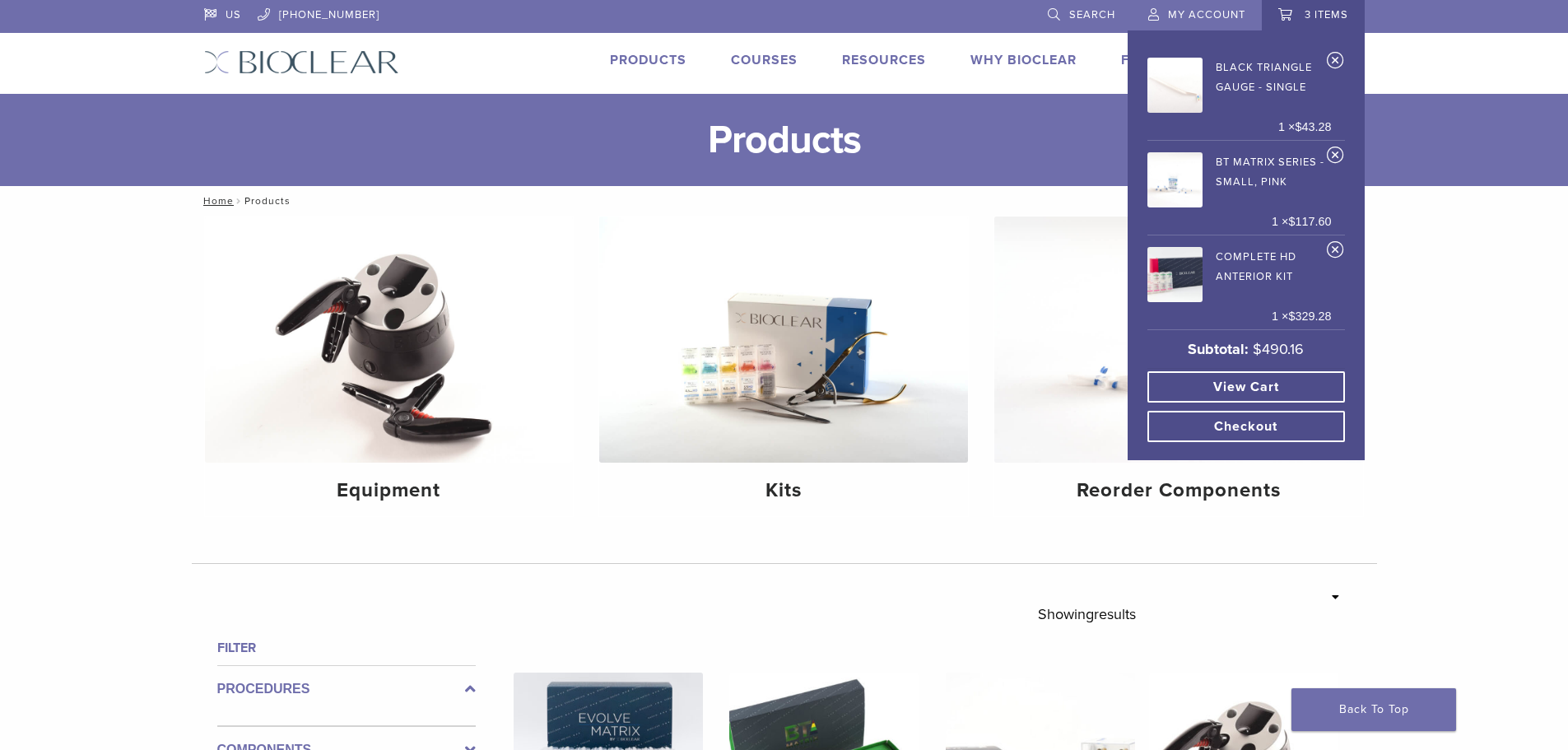
click at [1203, 396] on link "View cart" at bounding box center [1246, 387] width 198 height 31
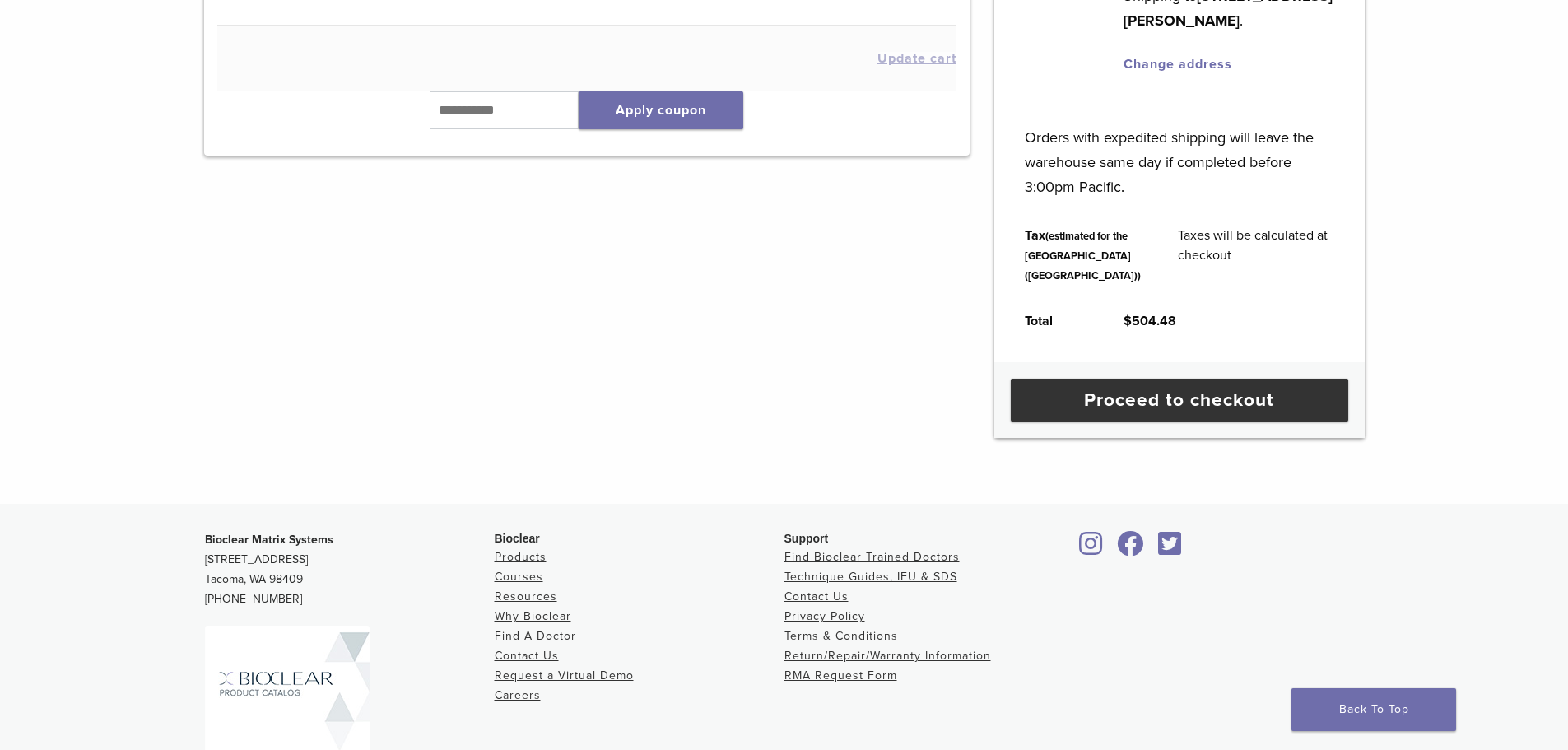
scroll to position [658, 0]
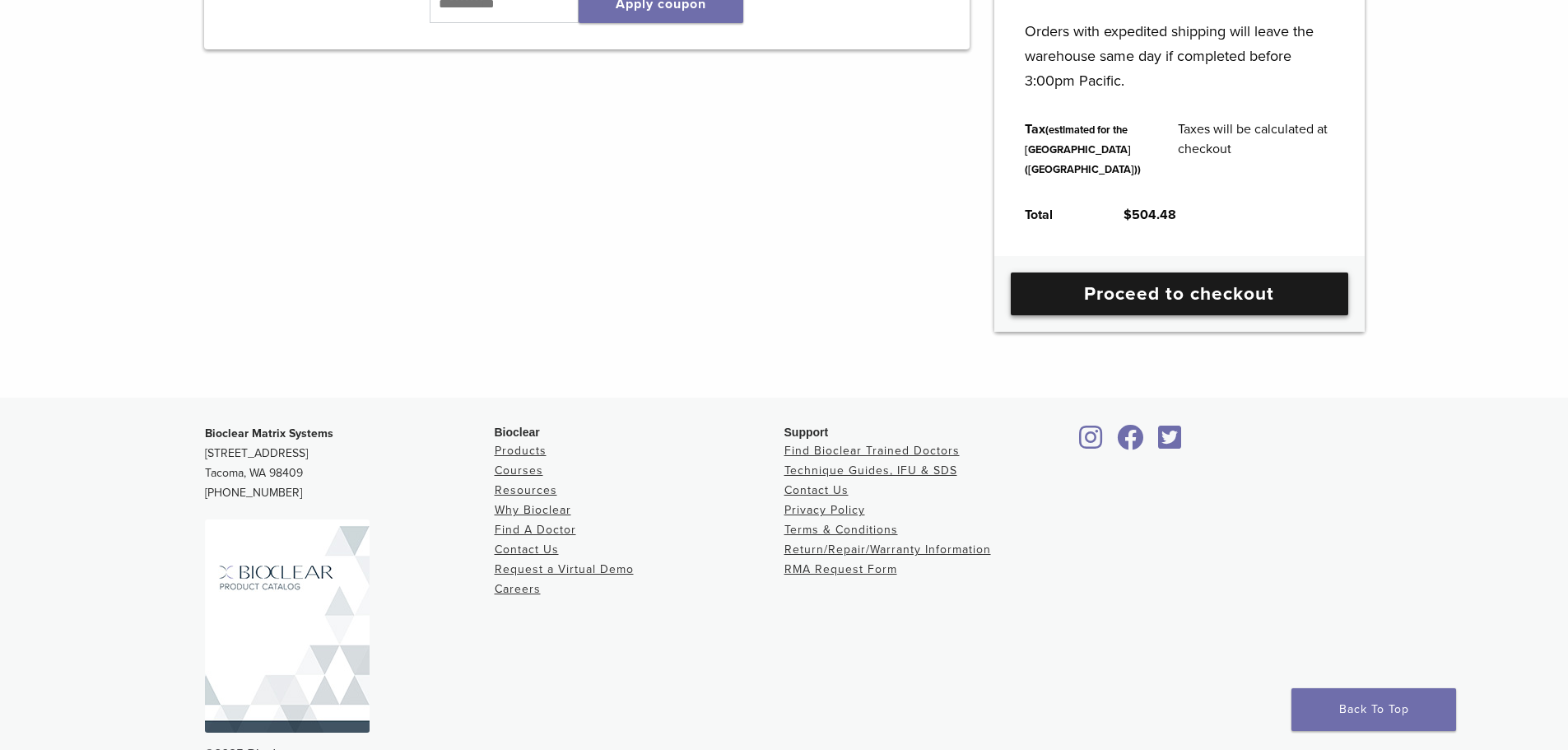
click at [1111, 315] on link "Proceed to checkout" at bounding box center [1180, 294] width 337 height 43
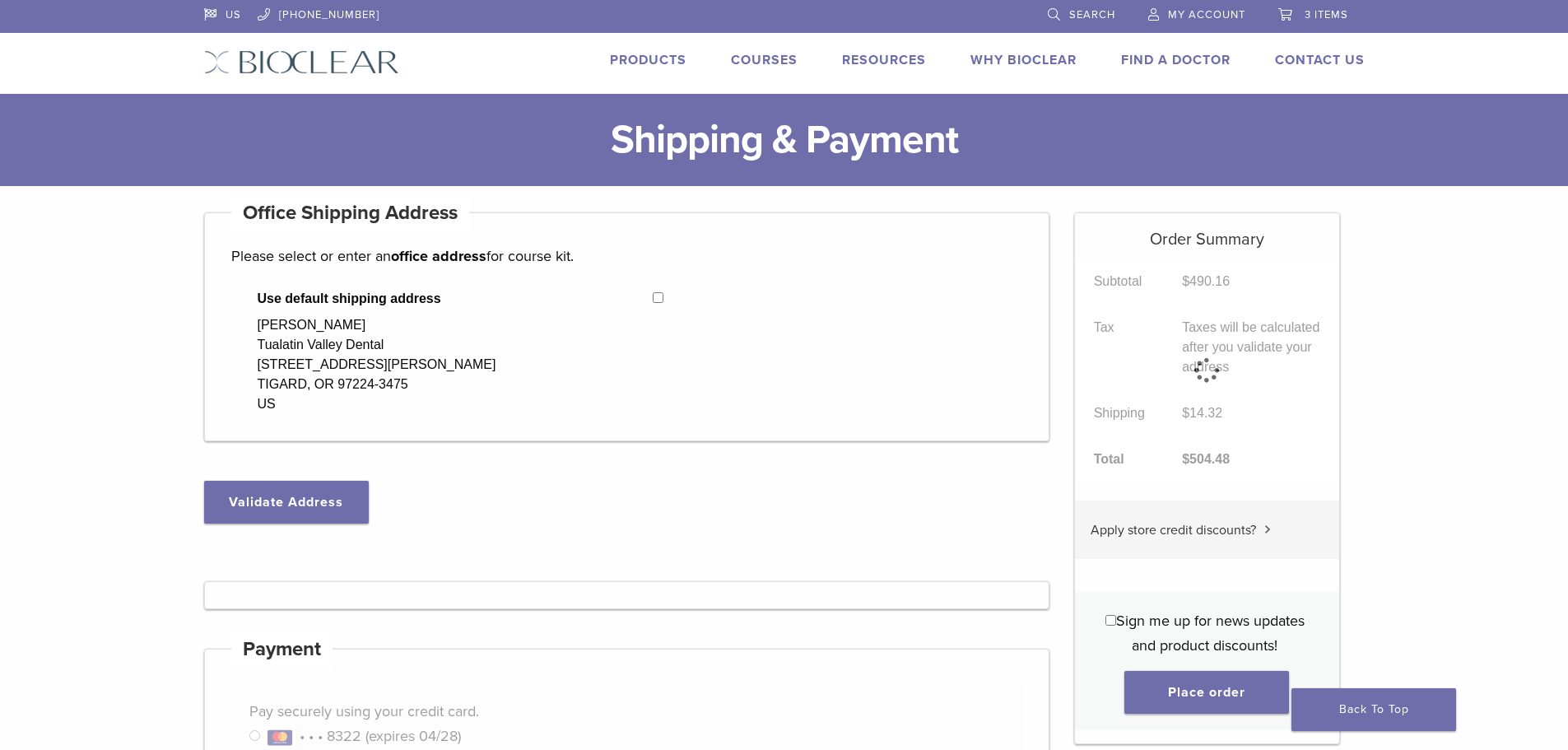
select select "**"
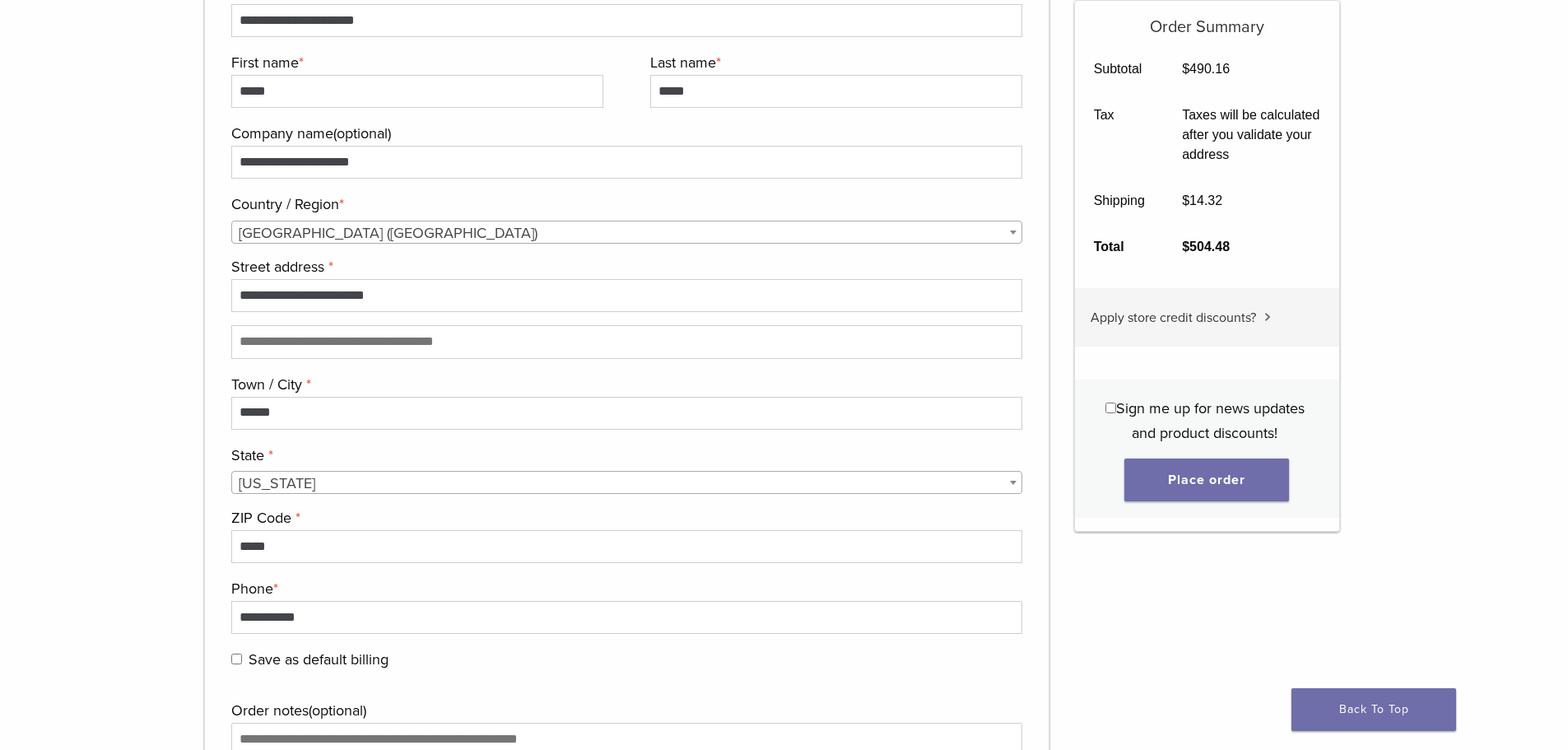
scroll to position [1203, 0]
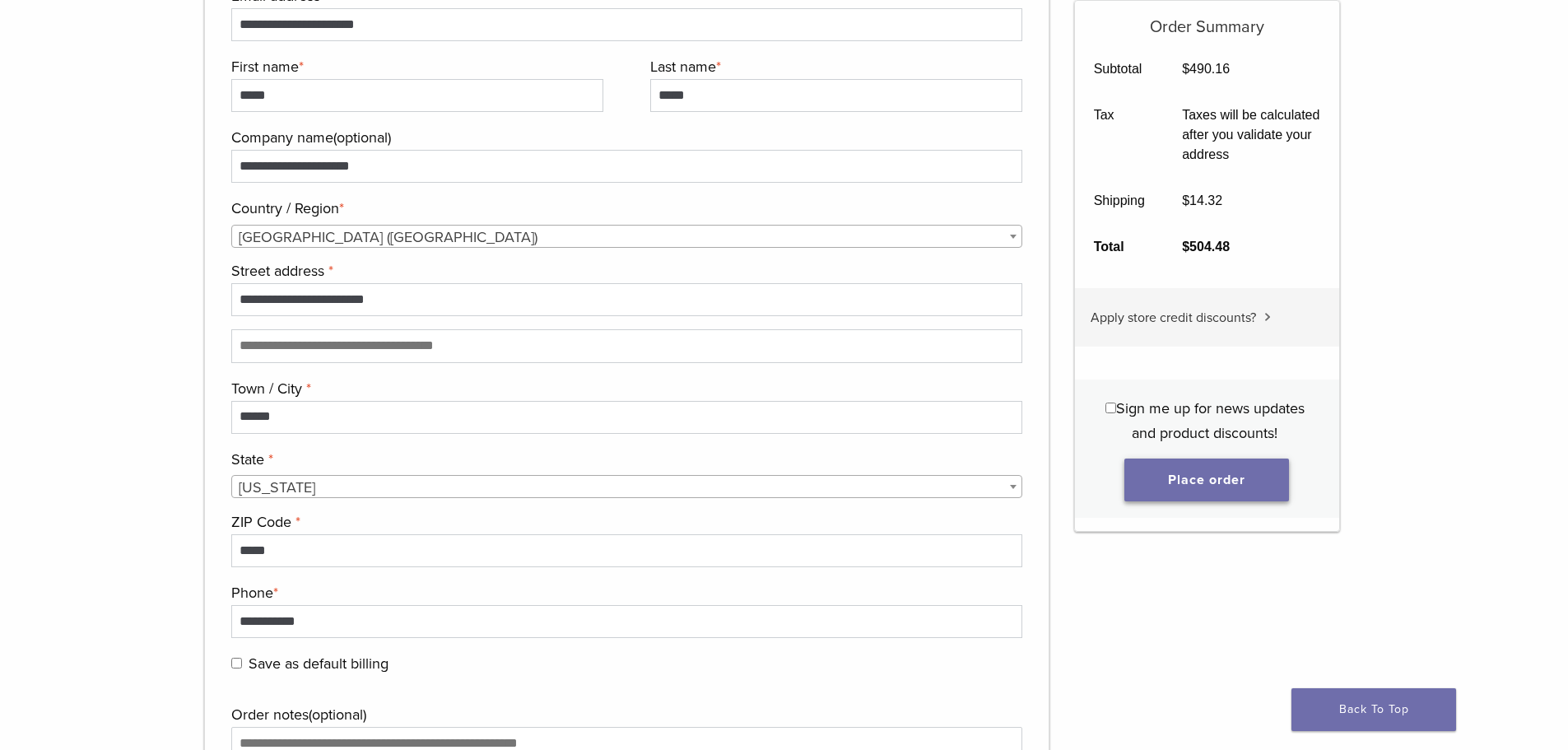
click at [1178, 480] on button "Place order" at bounding box center [1207, 480] width 164 height 43
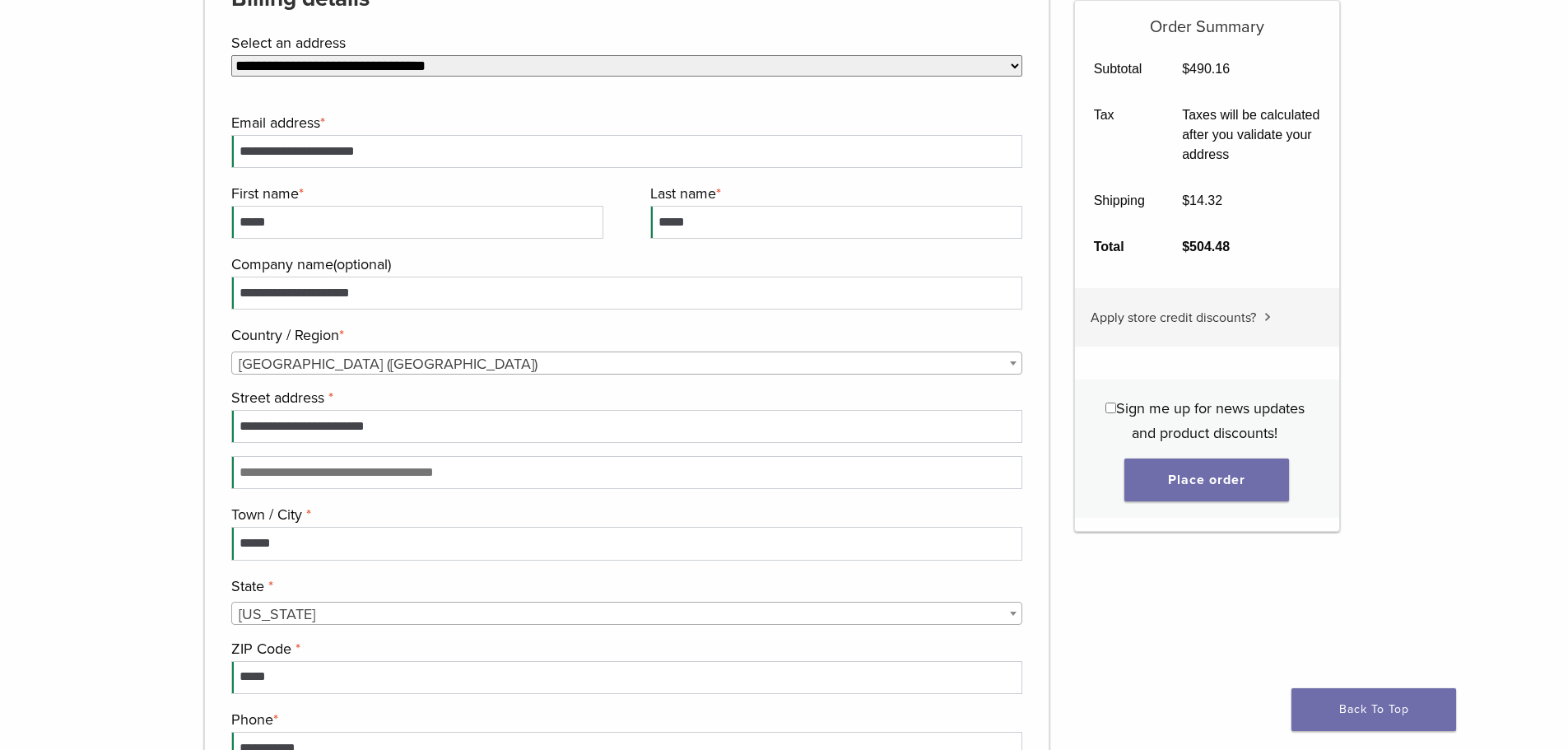
scroll to position [1117, 0]
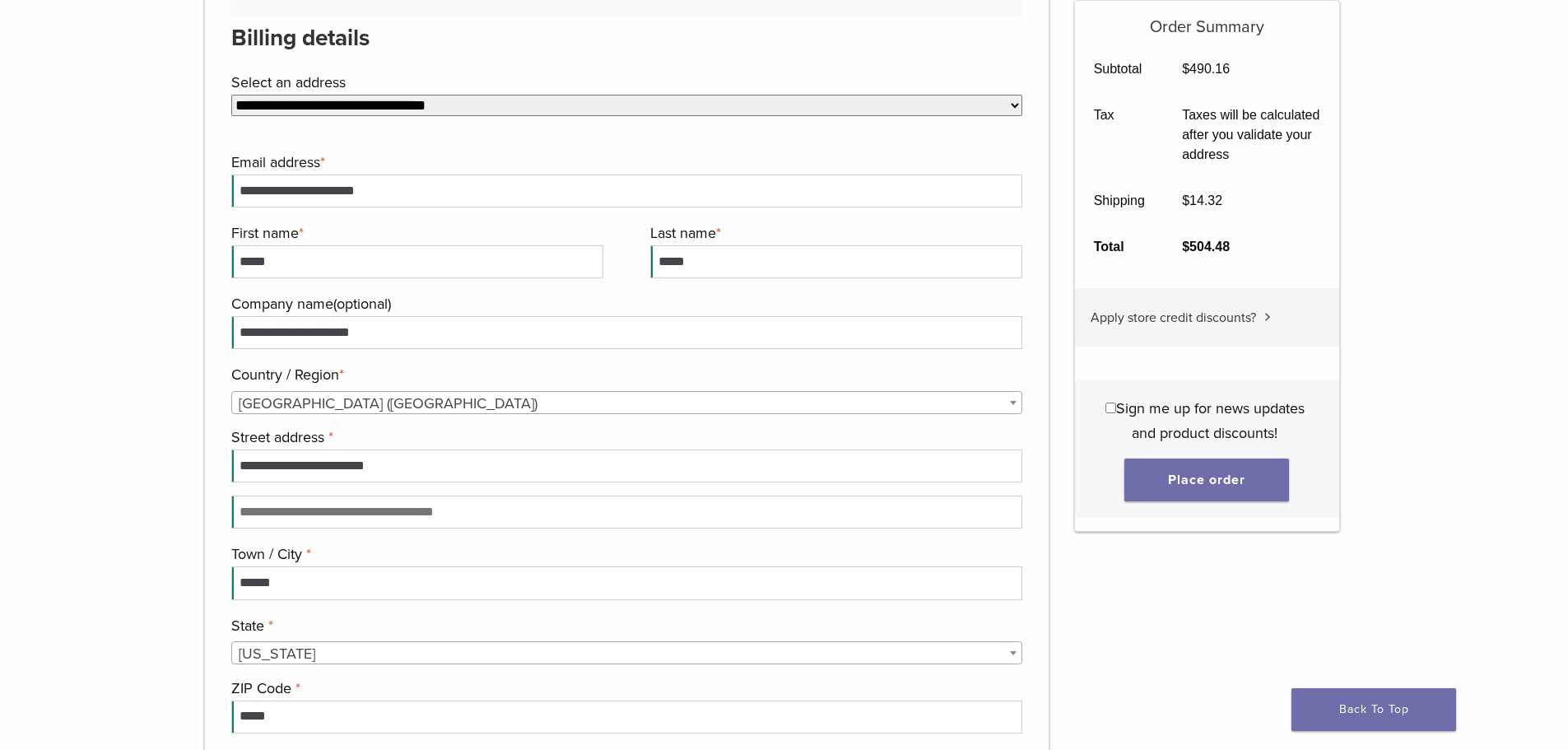
click at [468, 104] on select "**********" at bounding box center [628, 105] width 792 height 22
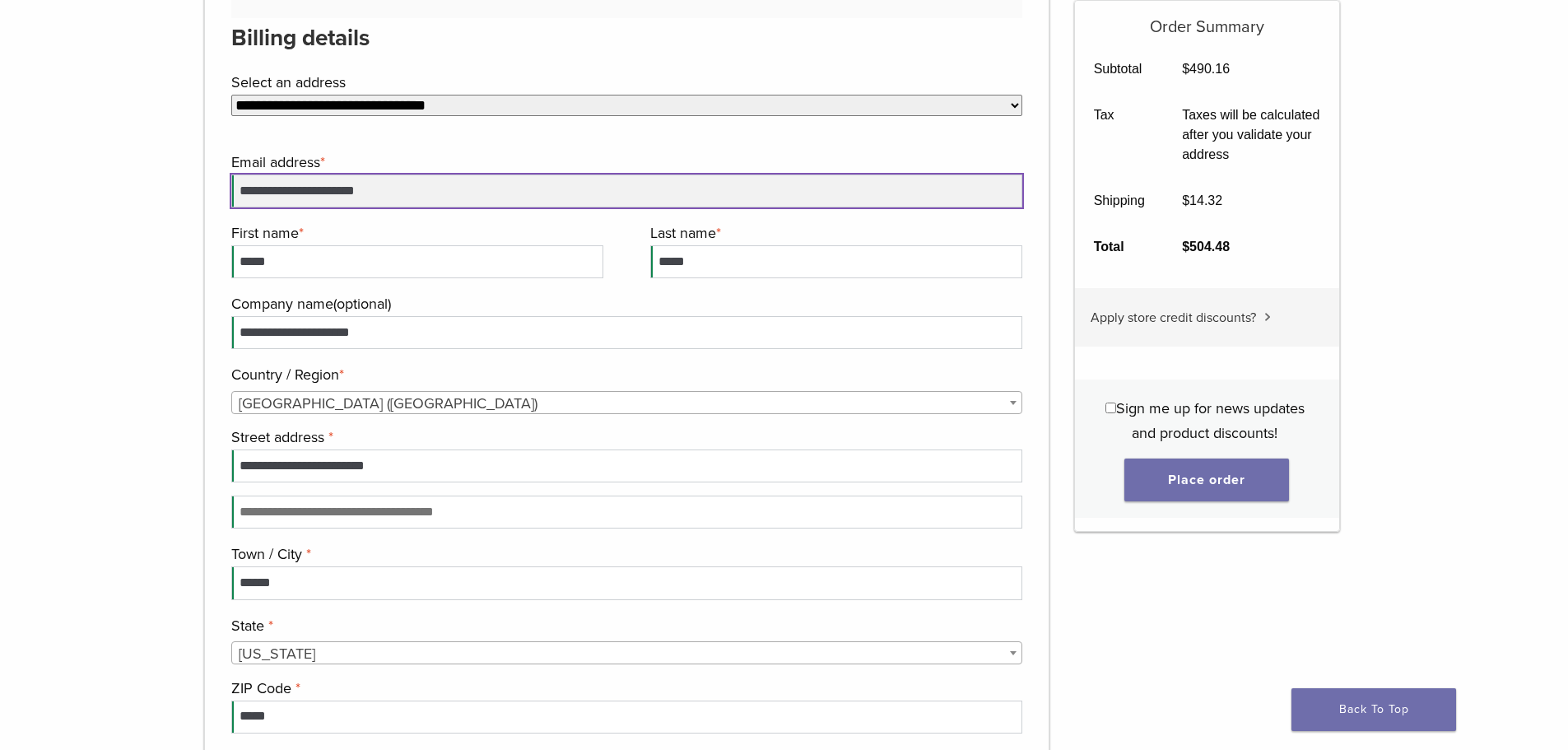
click at [437, 193] on input "**********" at bounding box center [628, 191] width 792 height 33
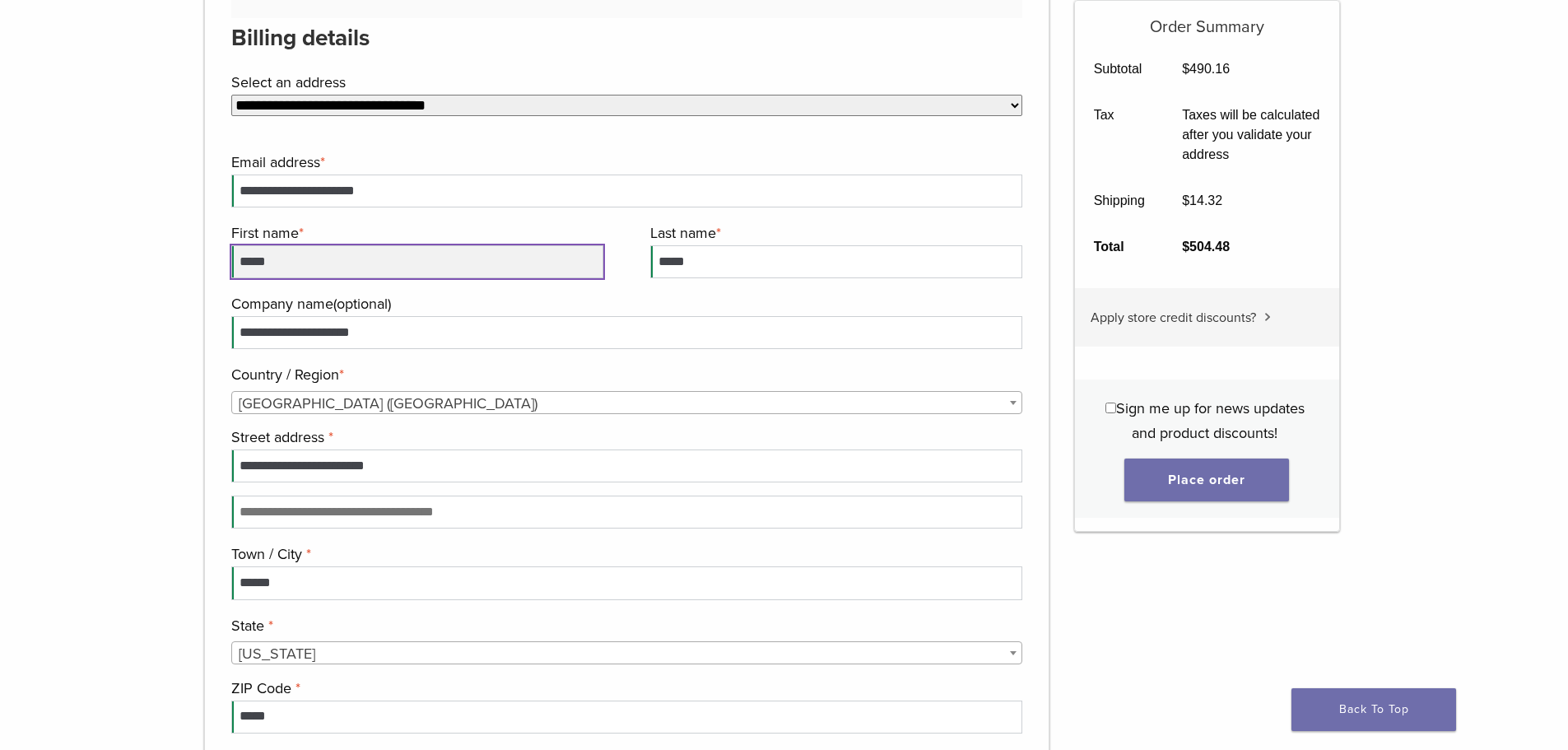
click at [526, 256] on input "*****" at bounding box center [417, 262] width 372 height 33
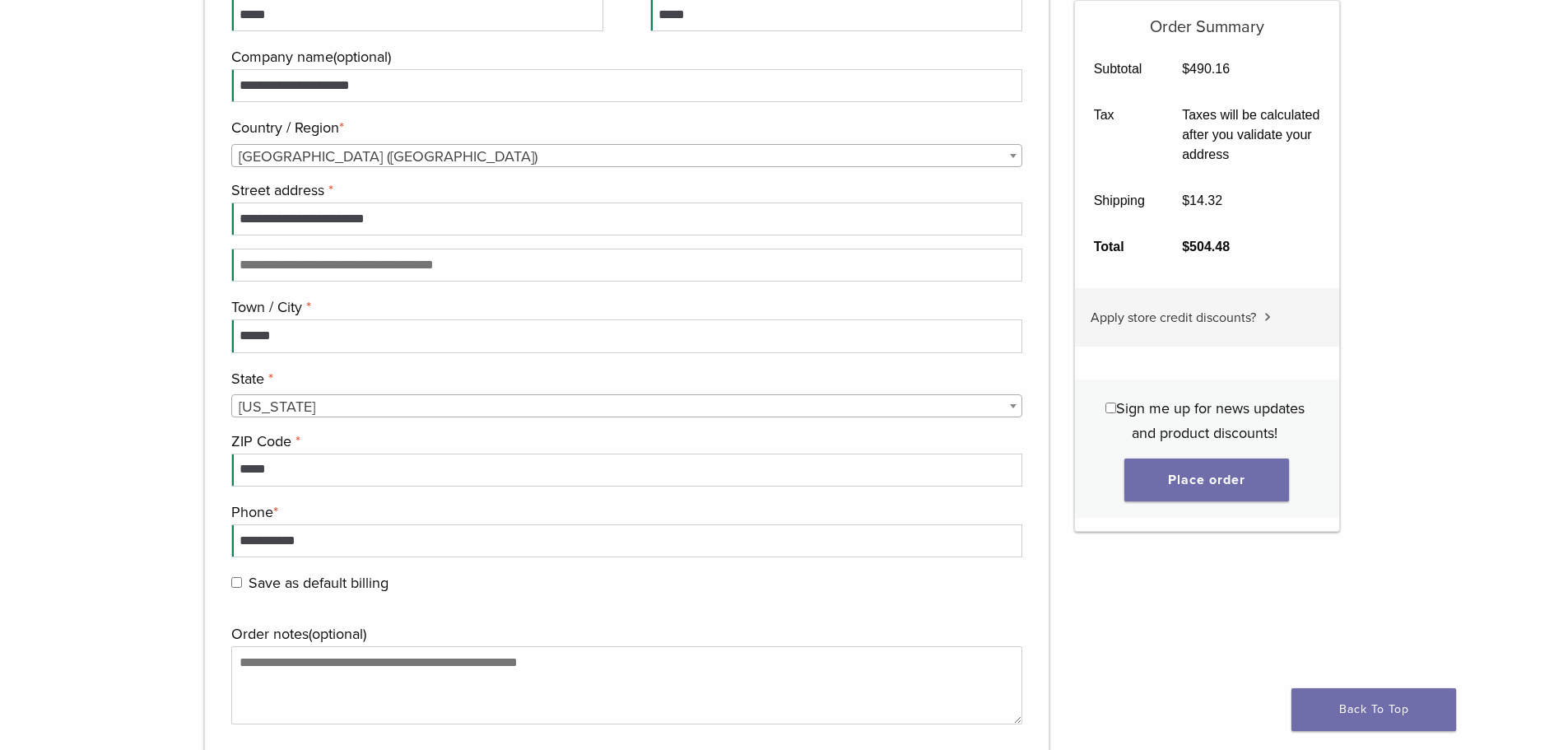
scroll to position [0, 0]
click at [462, 358] on div "**********" at bounding box center [628, 249] width 792 height 692
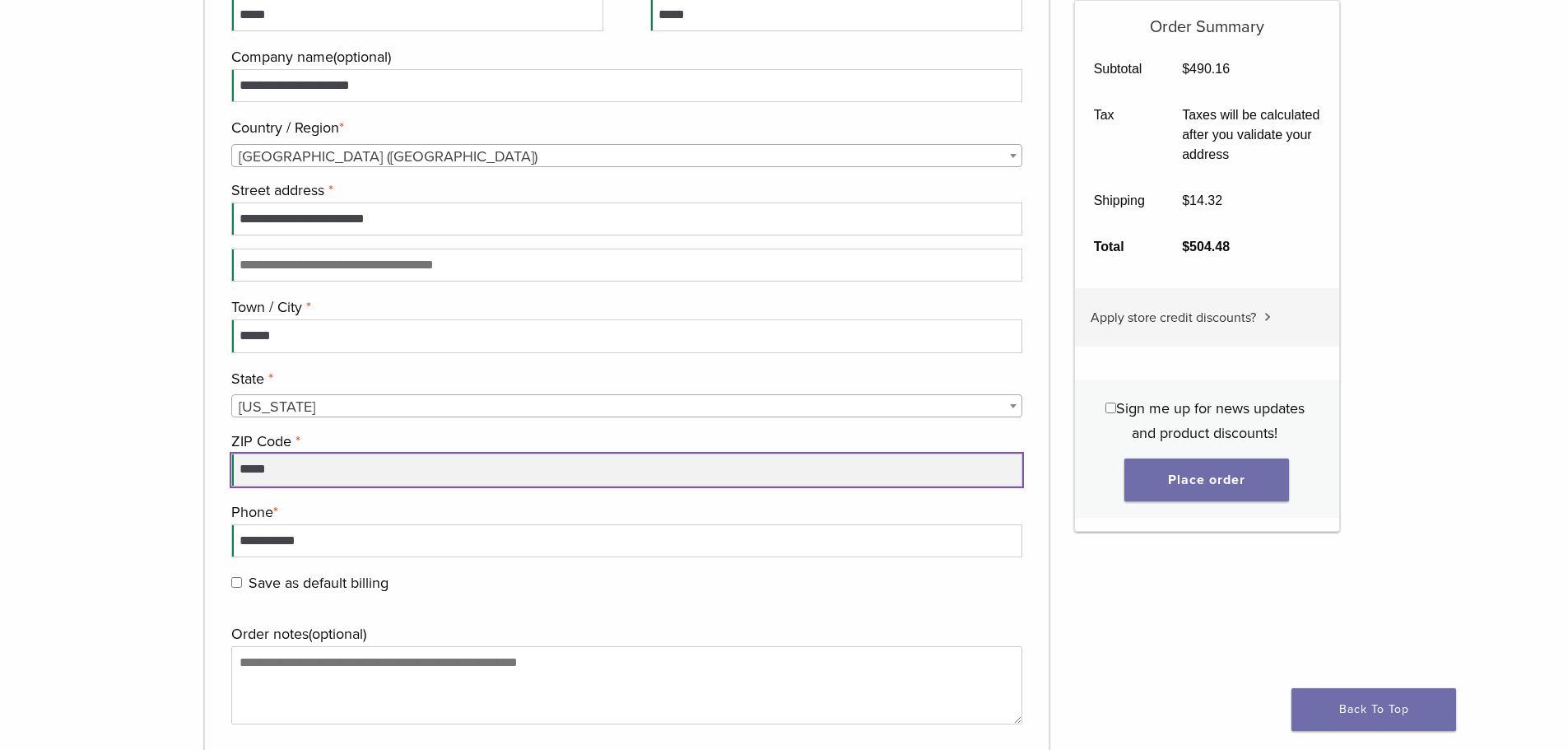
click at [454, 474] on input "*****" at bounding box center [628, 470] width 792 height 33
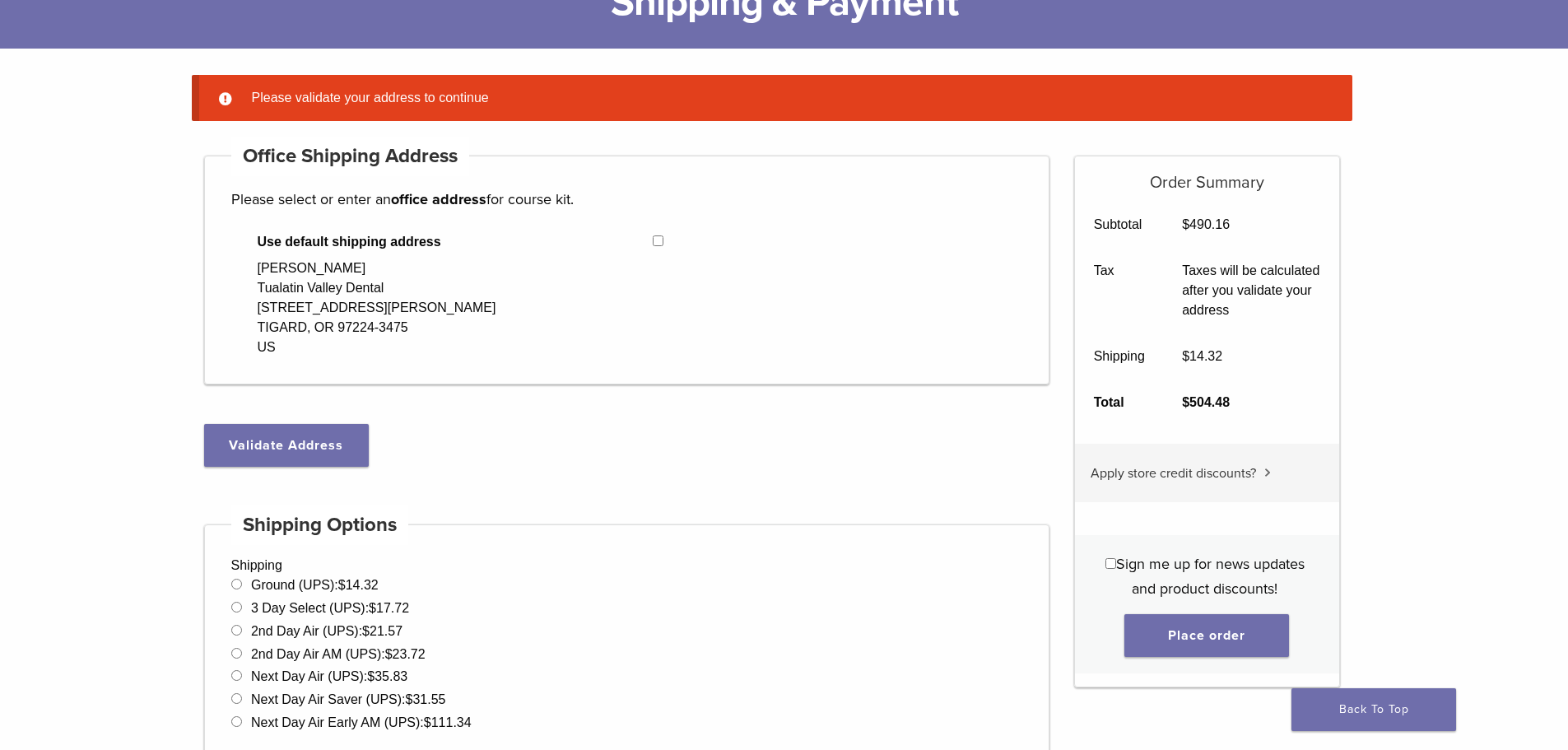
scroll to position [131, 0]
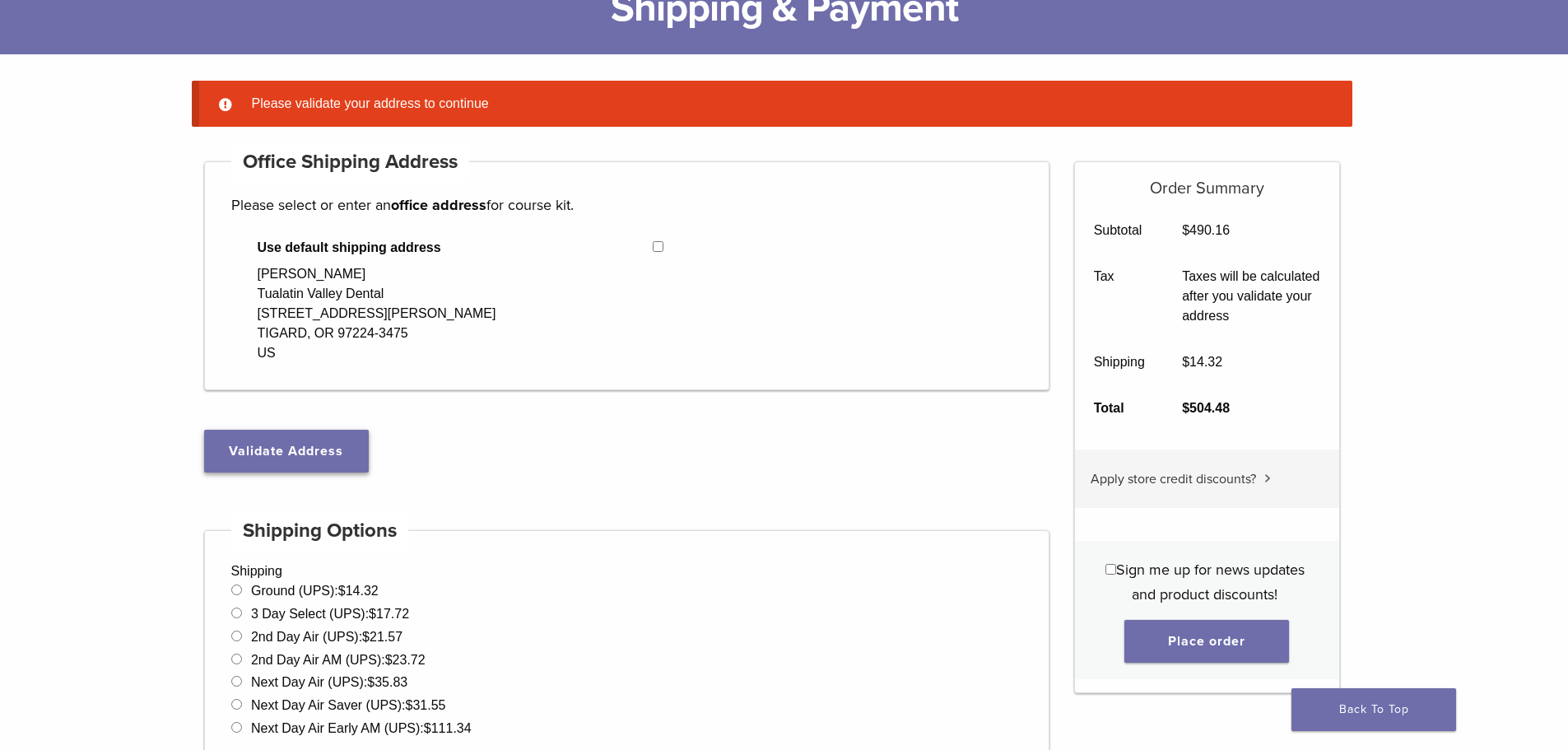
click at [303, 451] on button "Validate Address" at bounding box center [286, 451] width 164 height 43
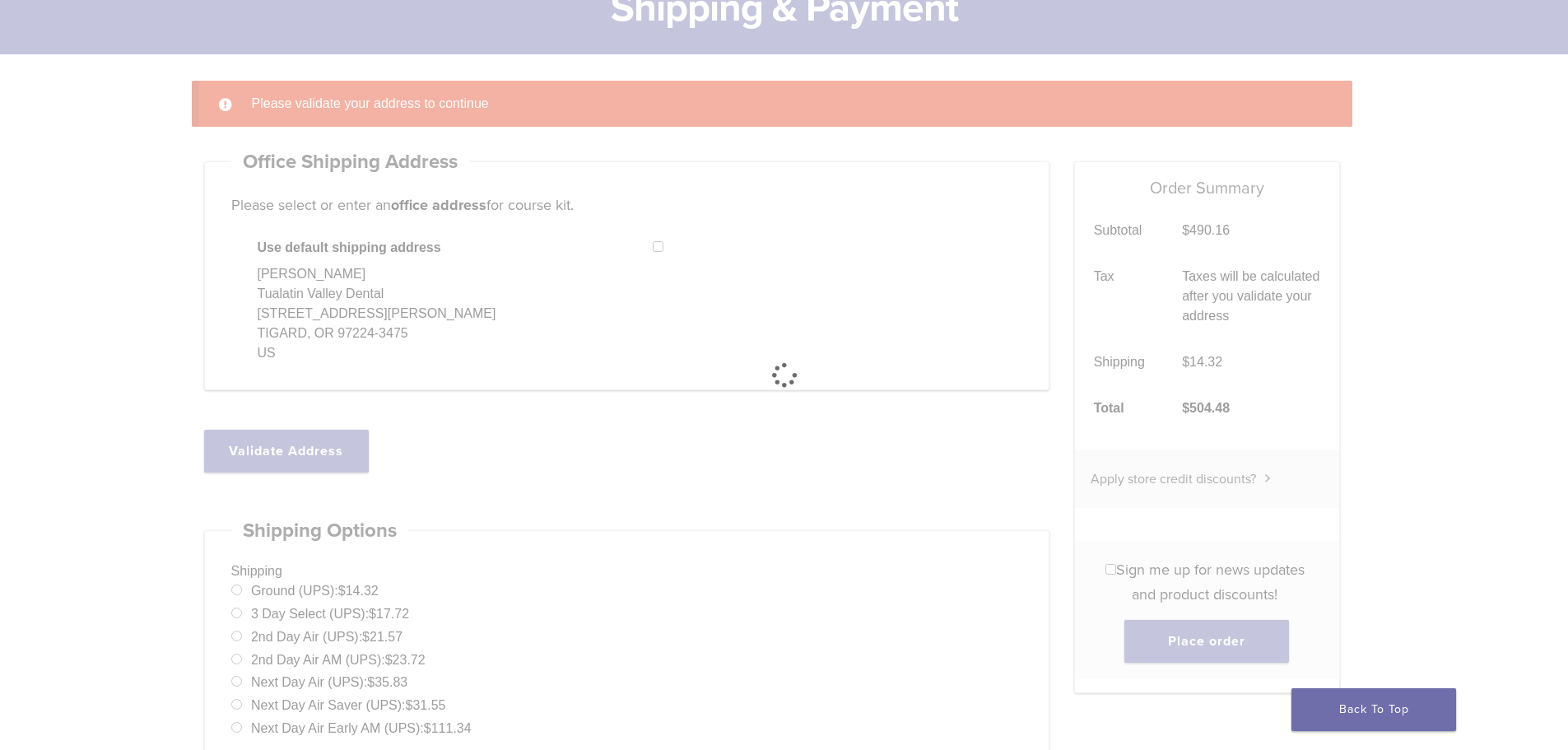
select select "**"
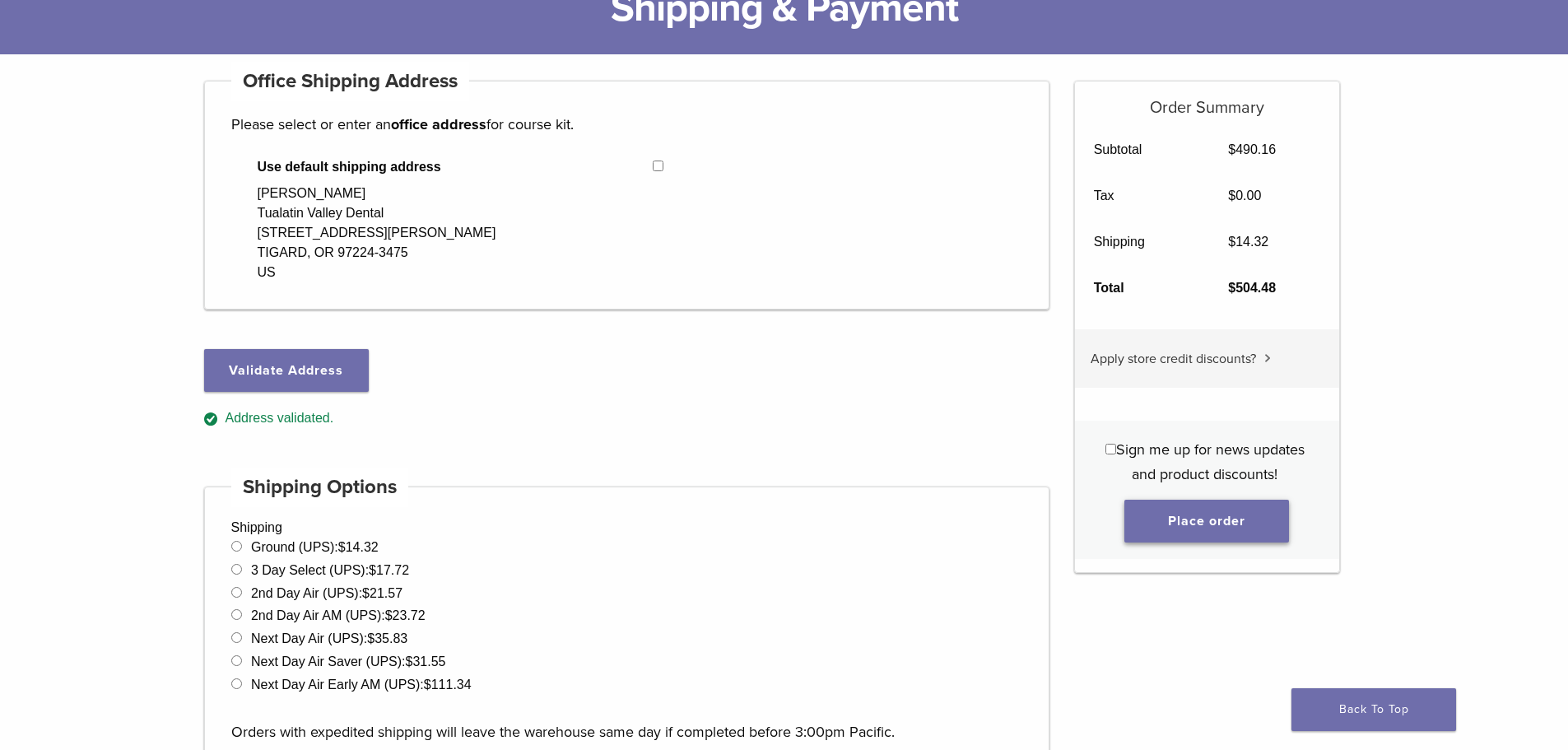
click at [1178, 525] on button "Place order" at bounding box center [1207, 521] width 164 height 43
